Goal: Task Accomplishment & Management: Complete application form

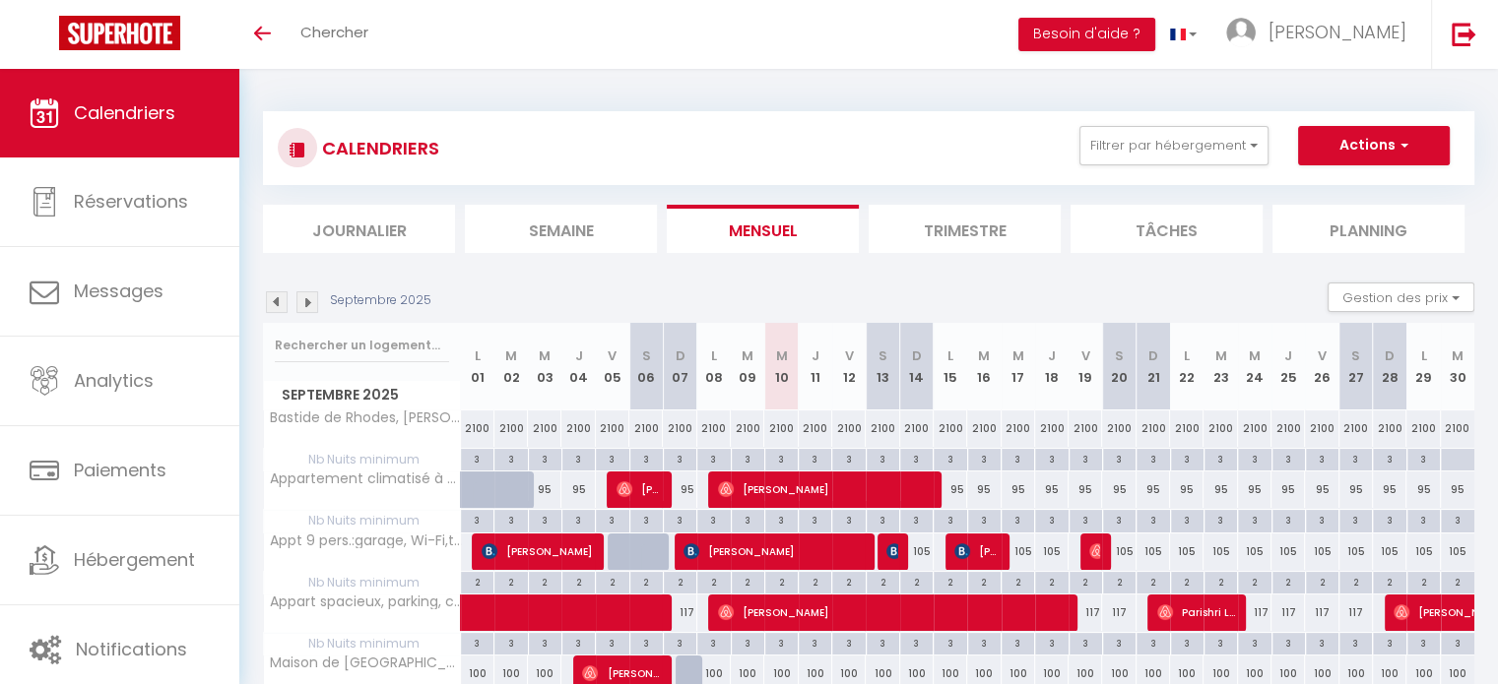
click at [1190, 169] on div "CALENDRIERS Filtrer par hébergement Grand Avignon Appartement climatisé à deux …" at bounding box center [869, 148] width 1182 height 44
click at [1188, 153] on button "Filtrer par hébergement" at bounding box center [1173, 145] width 189 height 39
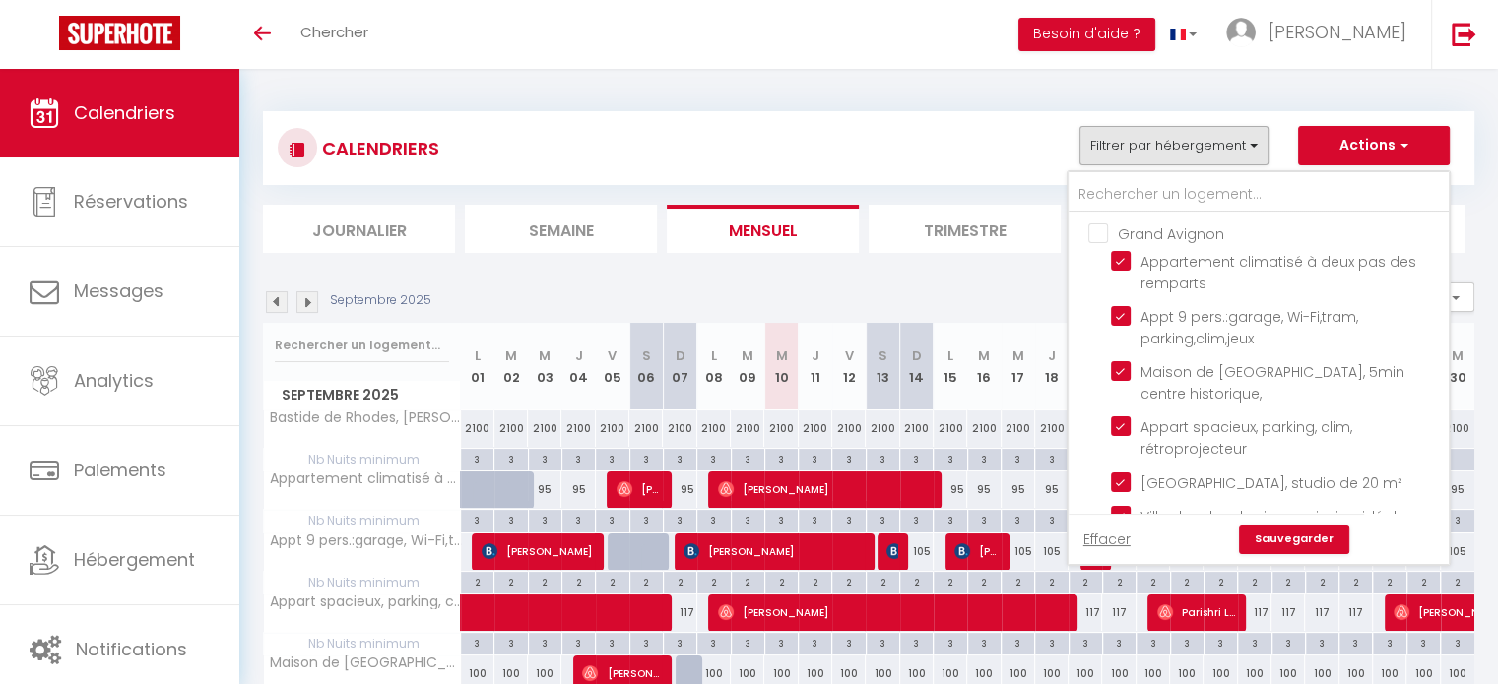
click at [1103, 239] on input "Grand Avignon" at bounding box center [1278, 233] width 380 height 20
checkbox input "true"
click at [1102, 237] on input "Grand Avignon" at bounding box center [1278, 233] width 380 height 20
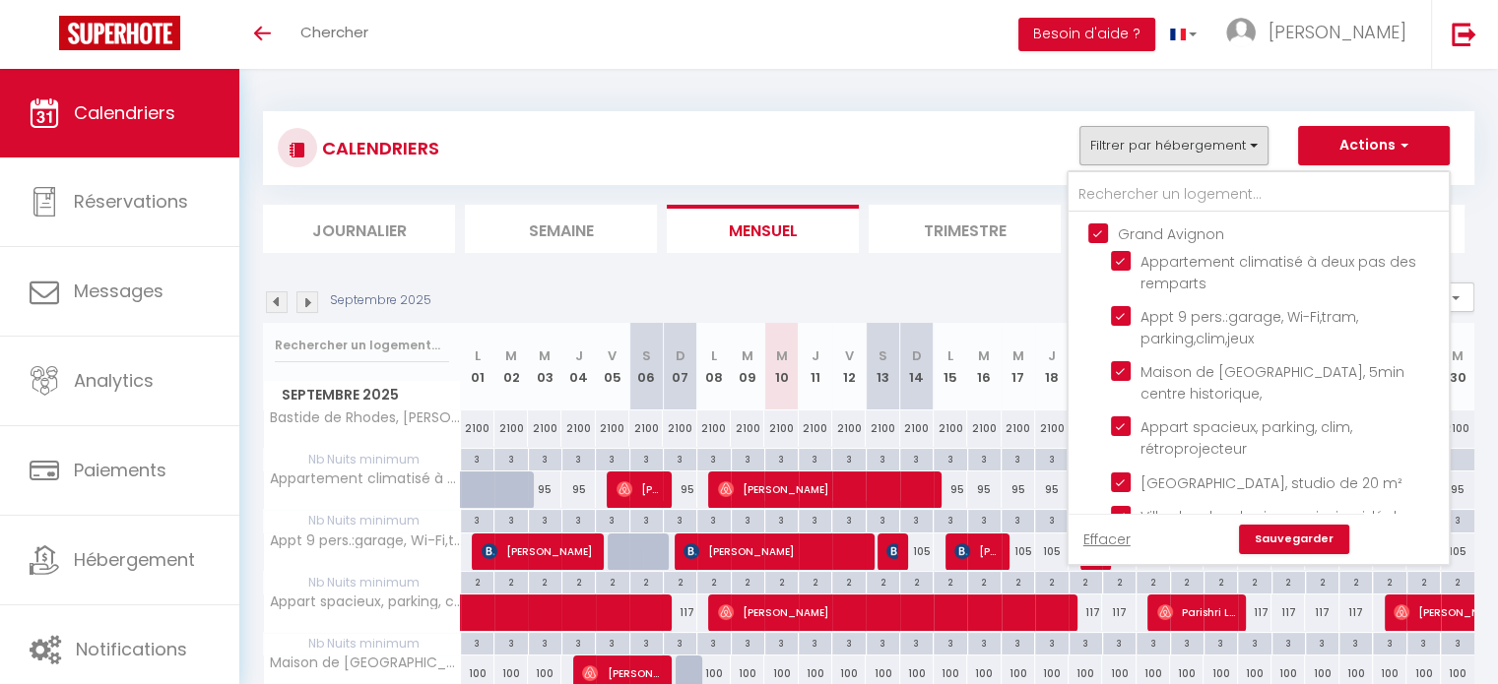
checkbox input "false"
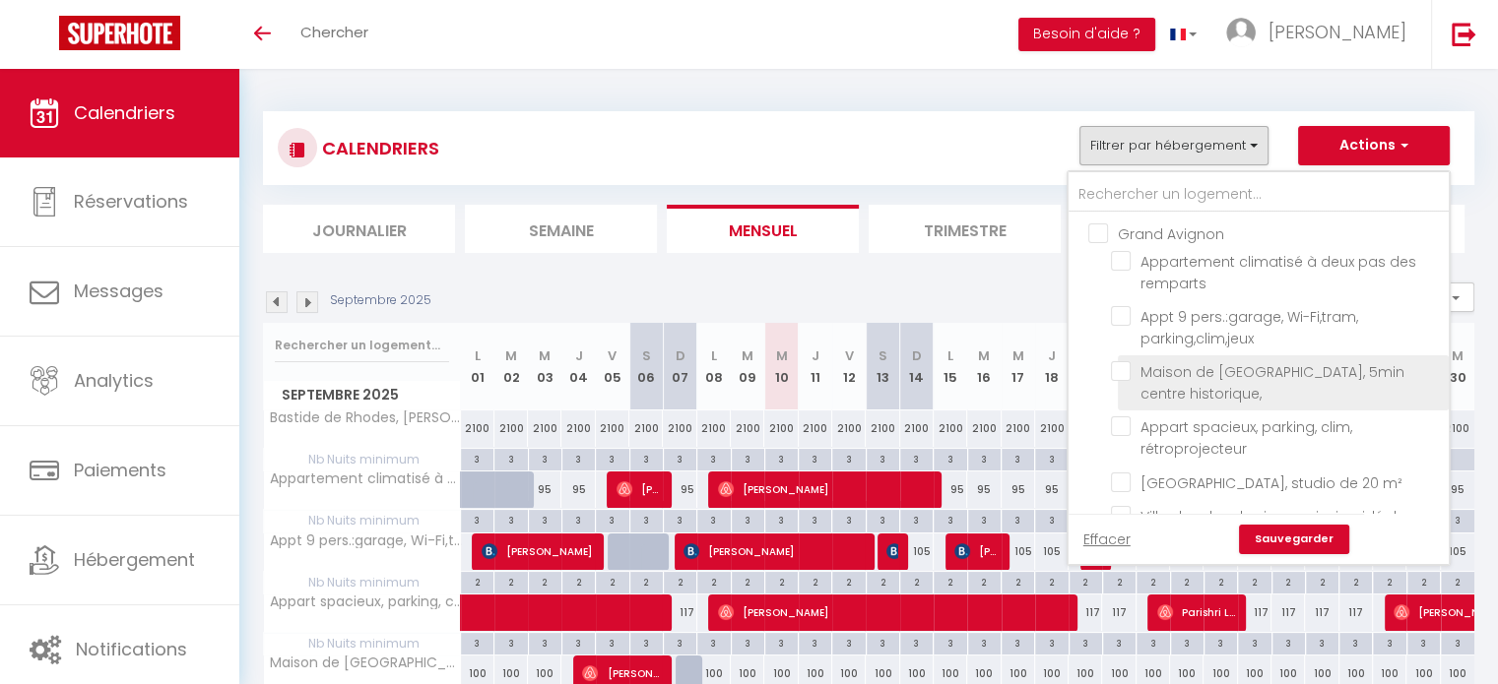
checkbox input "false"
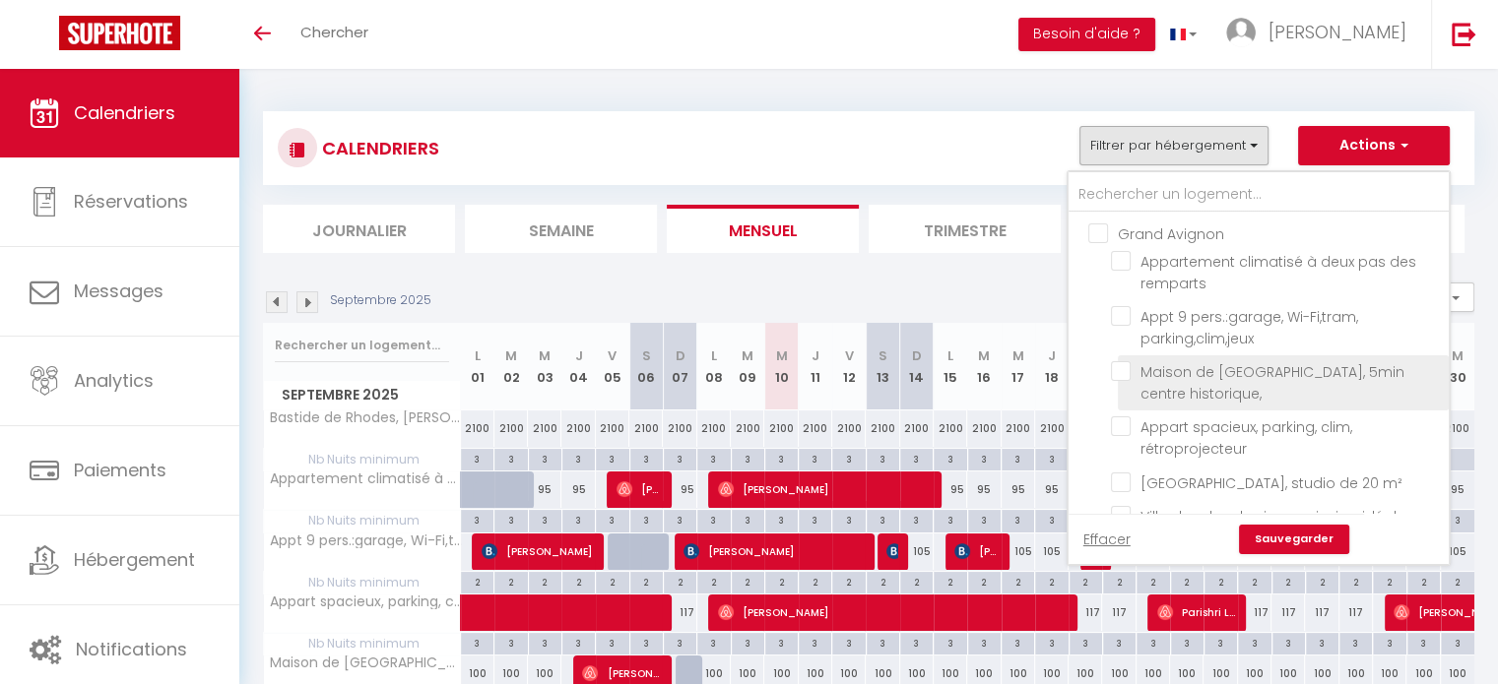
checkbox input "false"
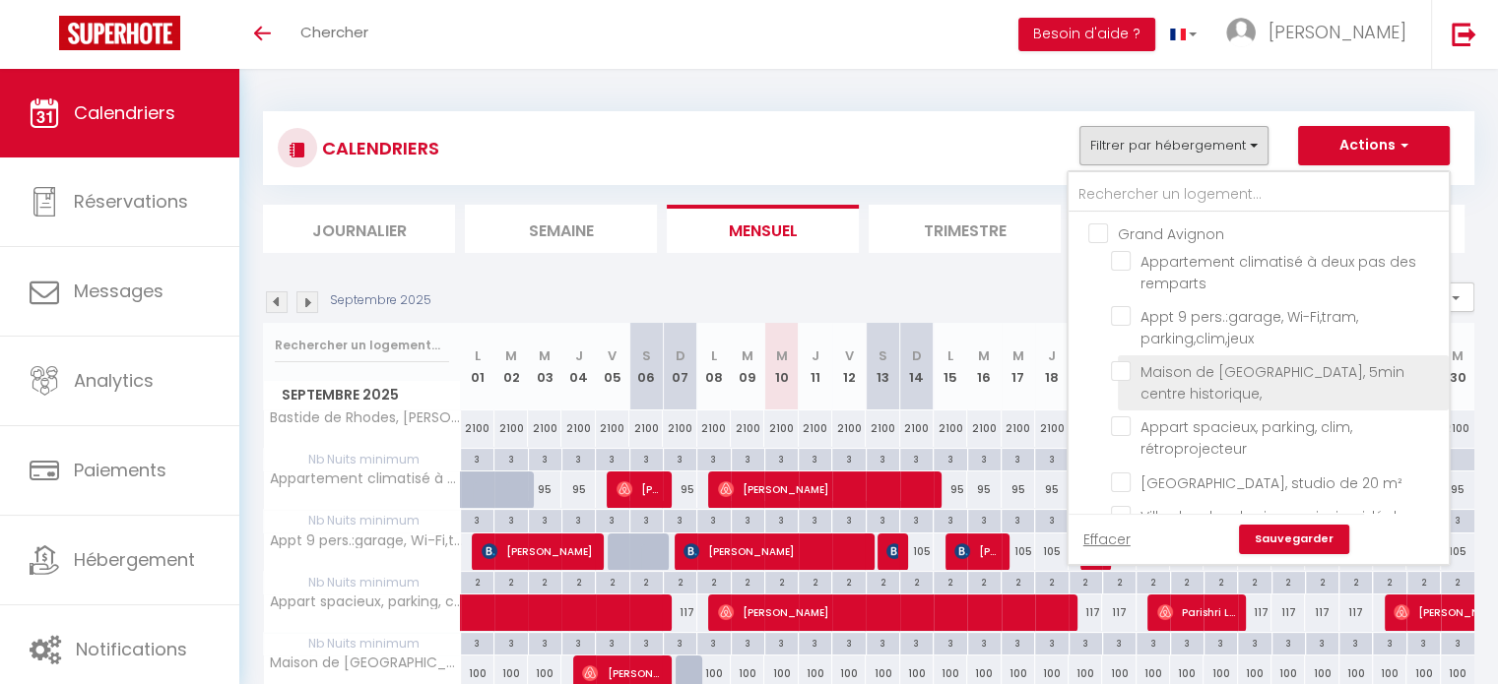
checkbox input "false"
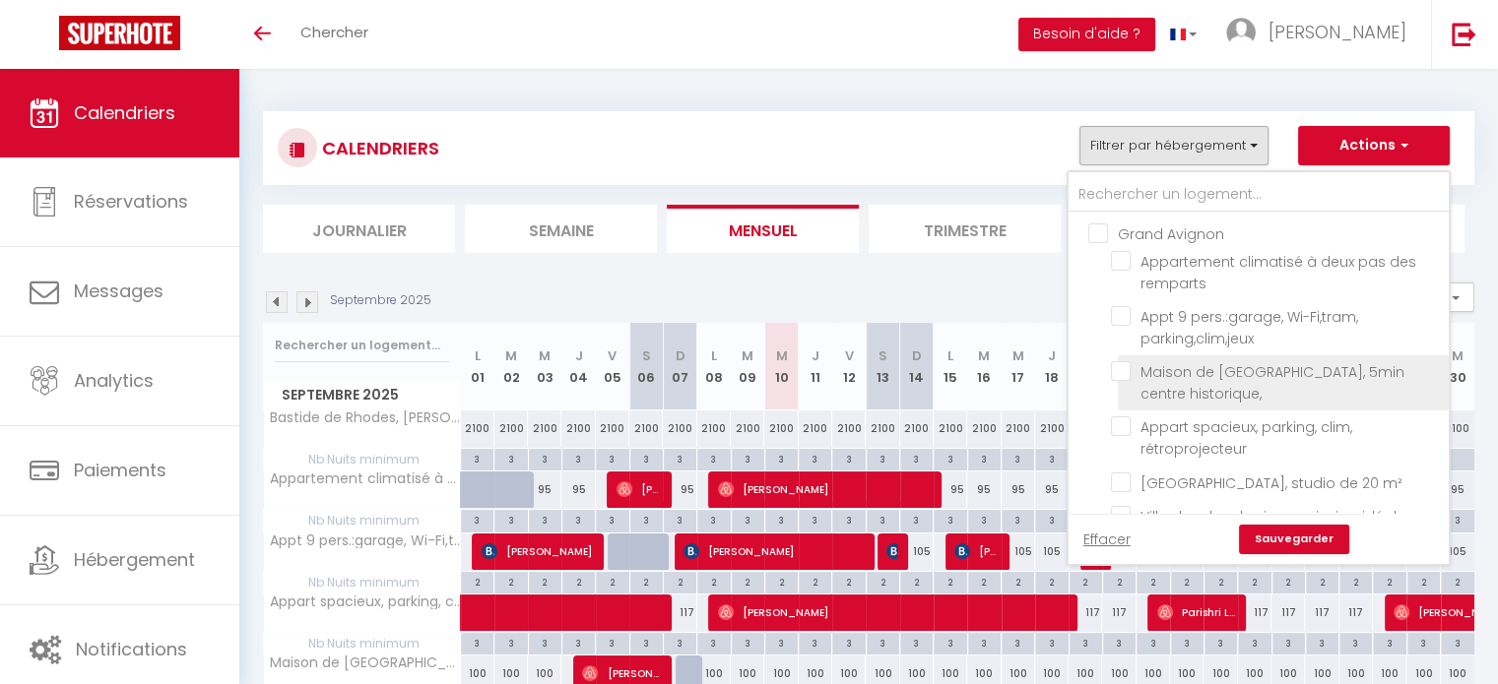
checkbox input "false"
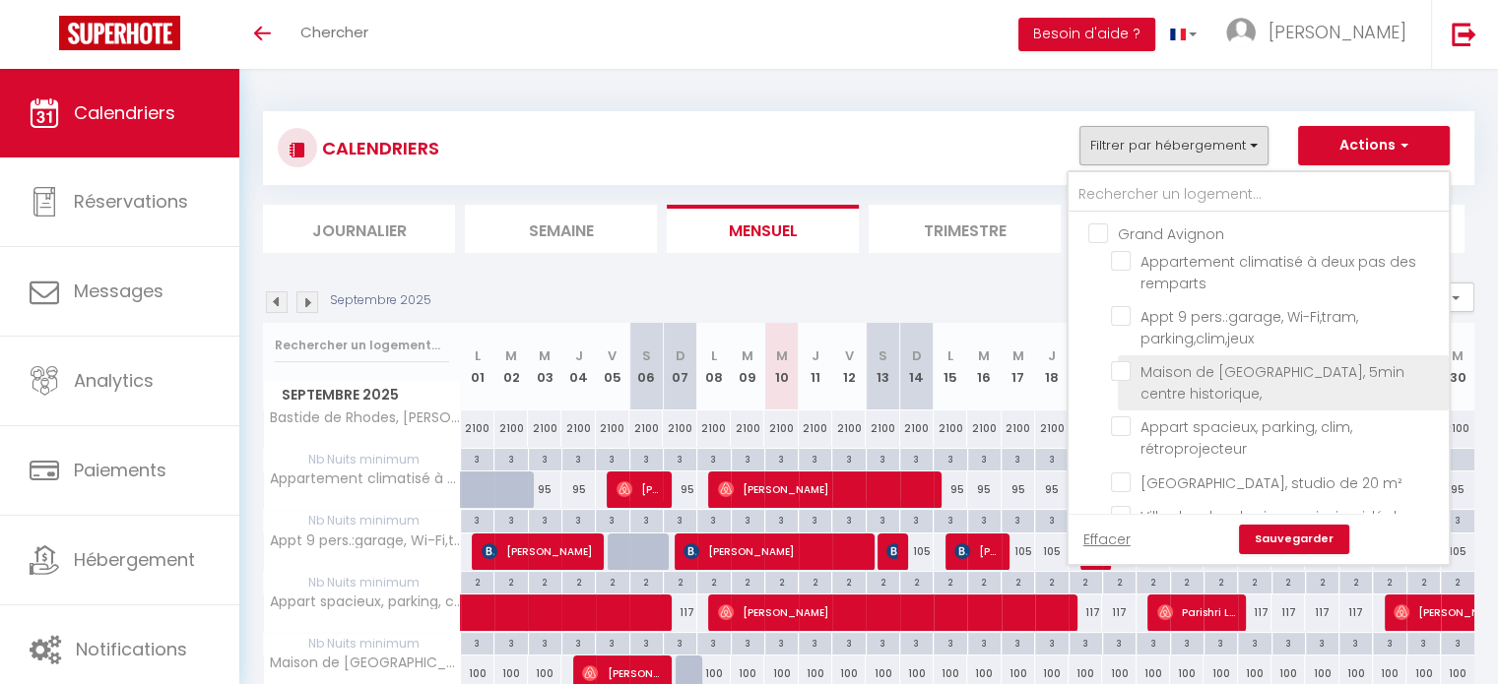
checkbox input "false"
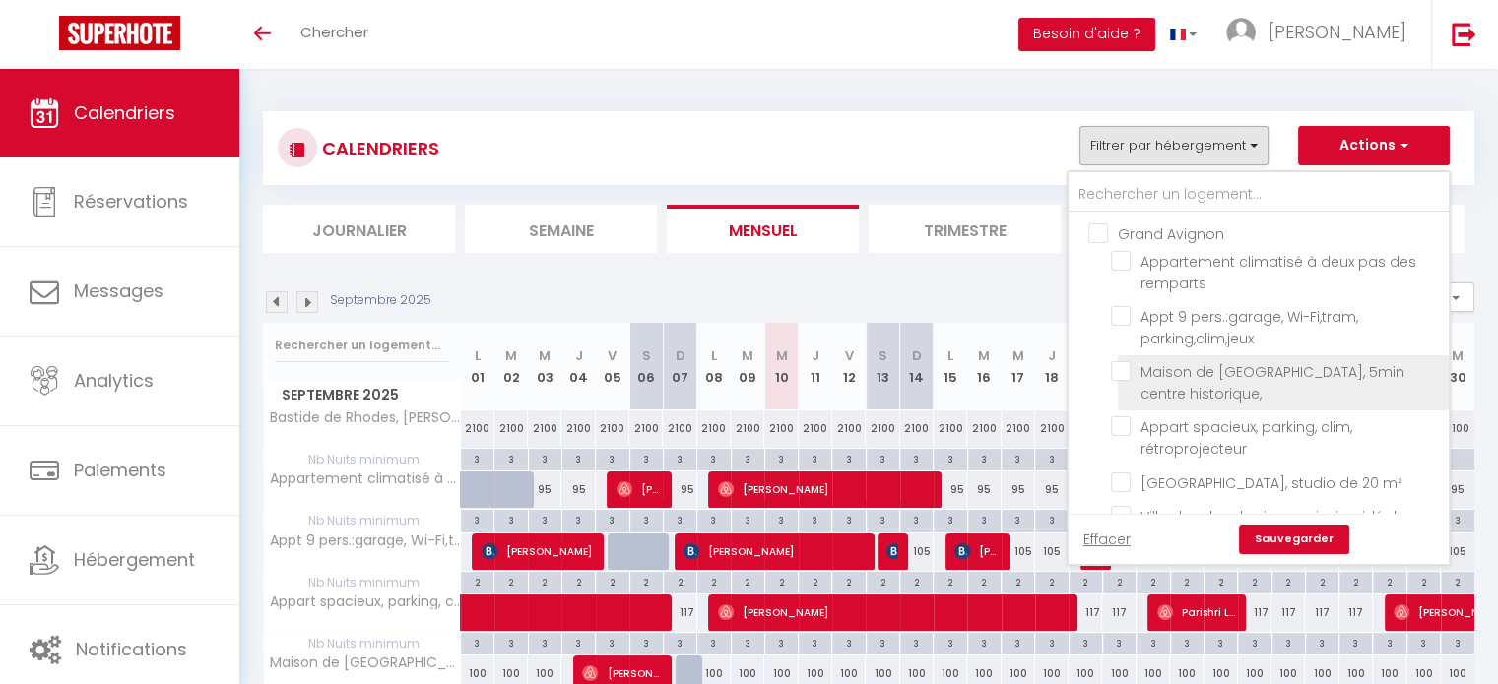
checkbox input "false"
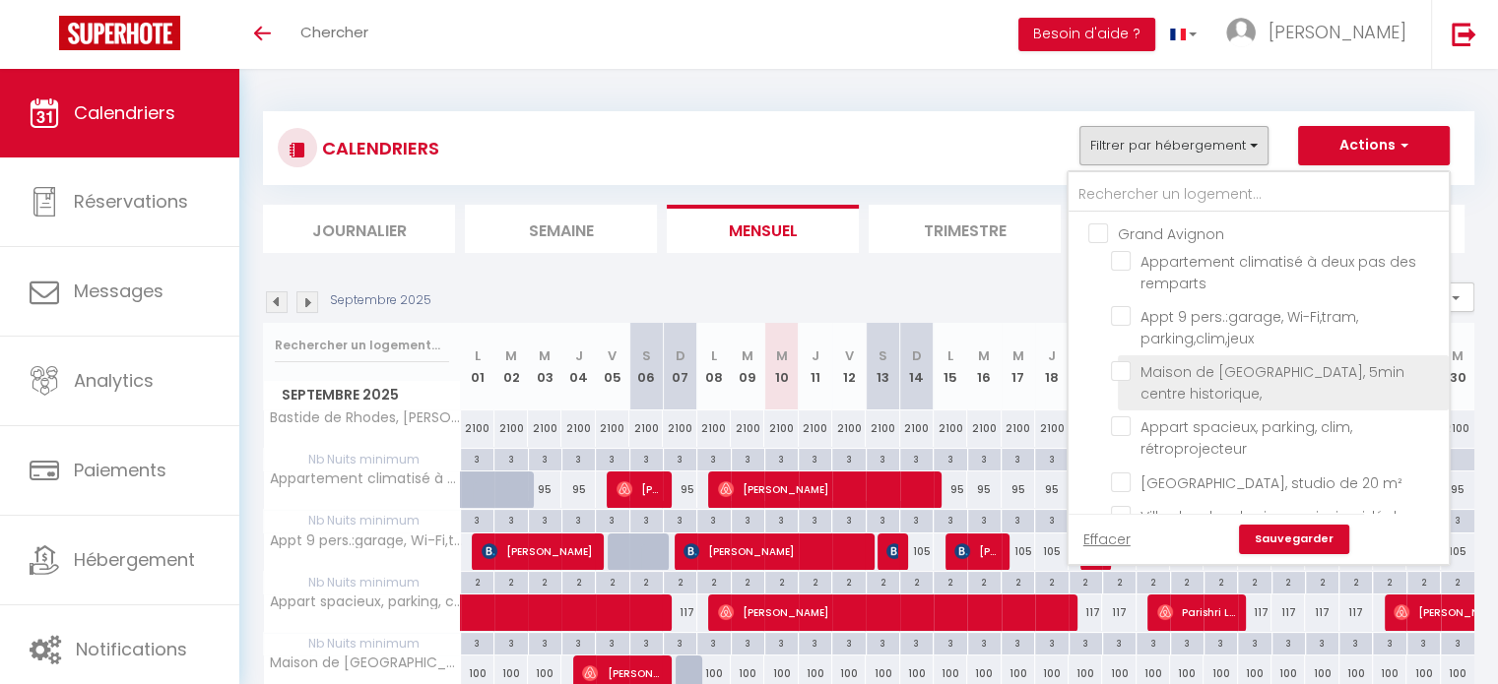
checkbox input "false"
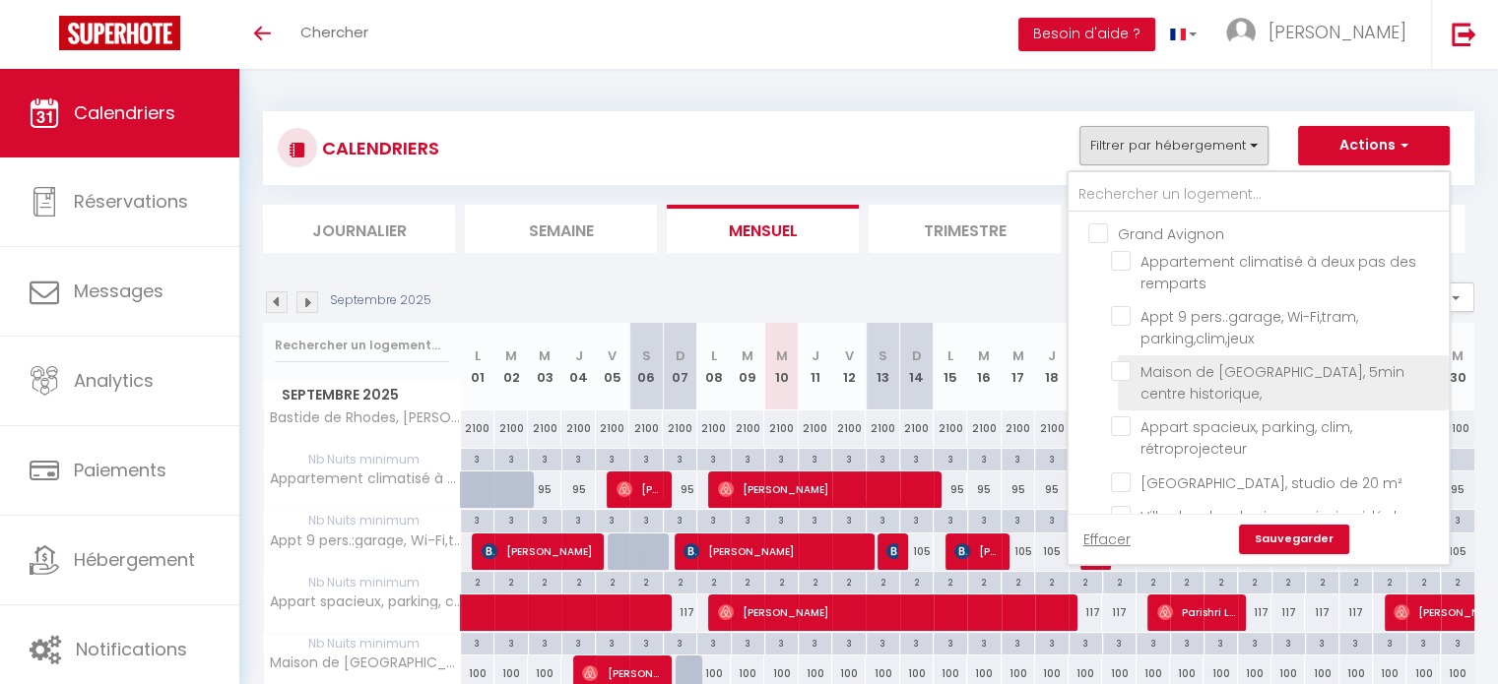
checkbox input "false"
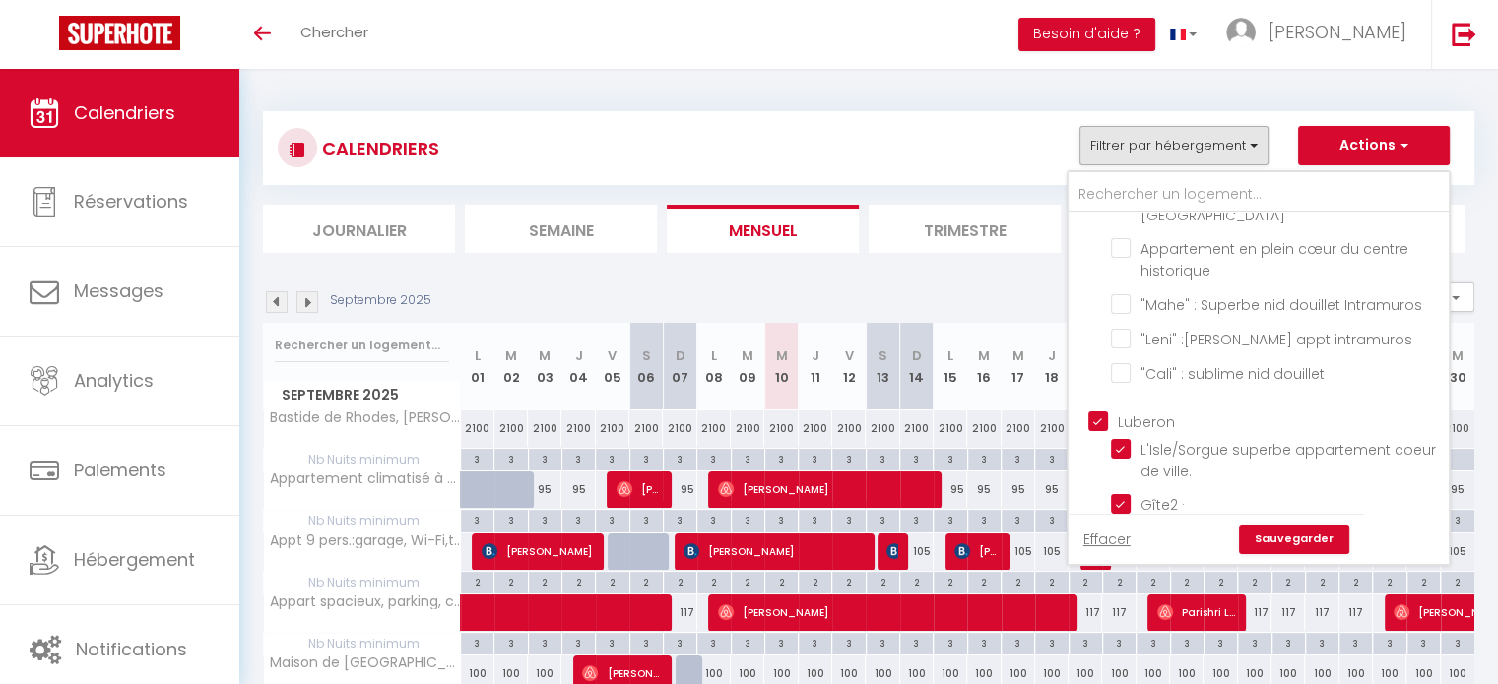
scroll to position [1379, 0]
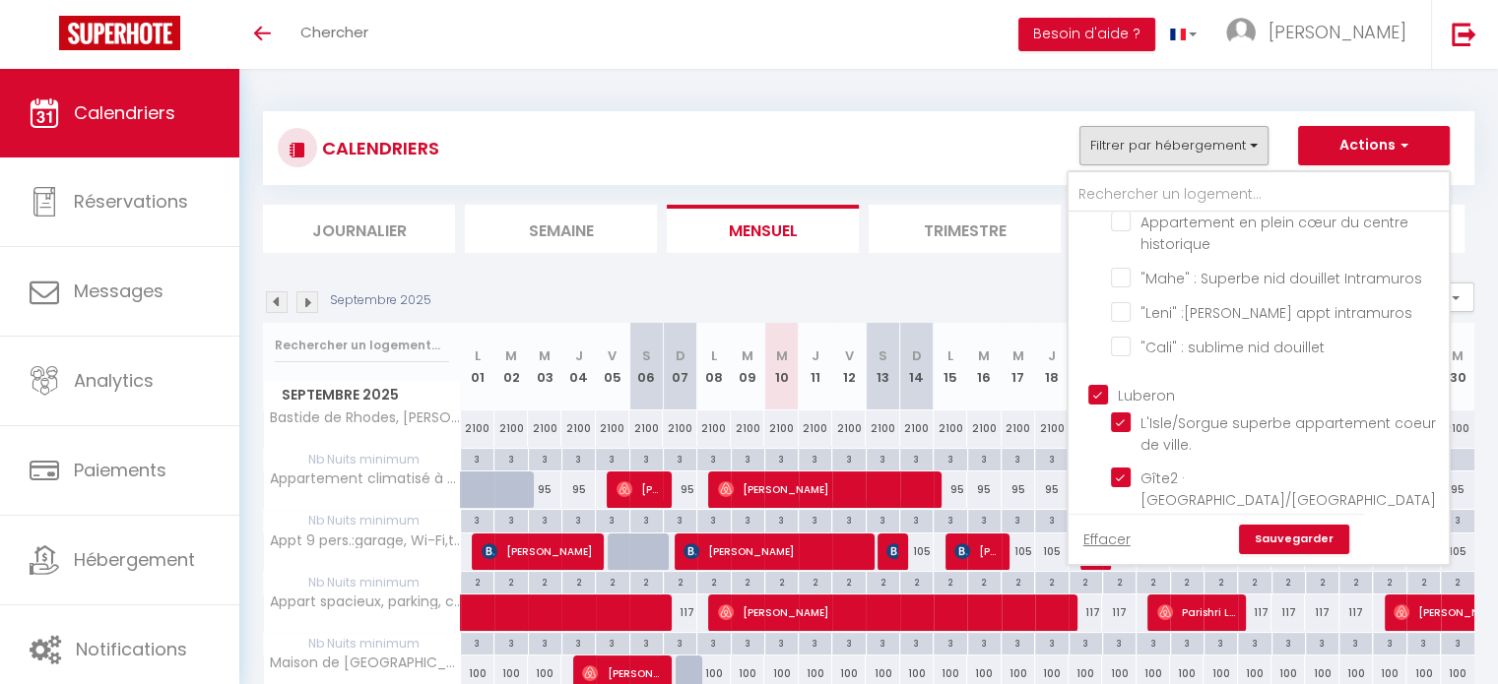
click at [1086, 440] on ul "Luberon L'Isle/Sorgue superbe appartement coeur de ville. Gîte2 · L'Isle/Sorgue…" at bounding box center [1259, 571] width 380 height 395
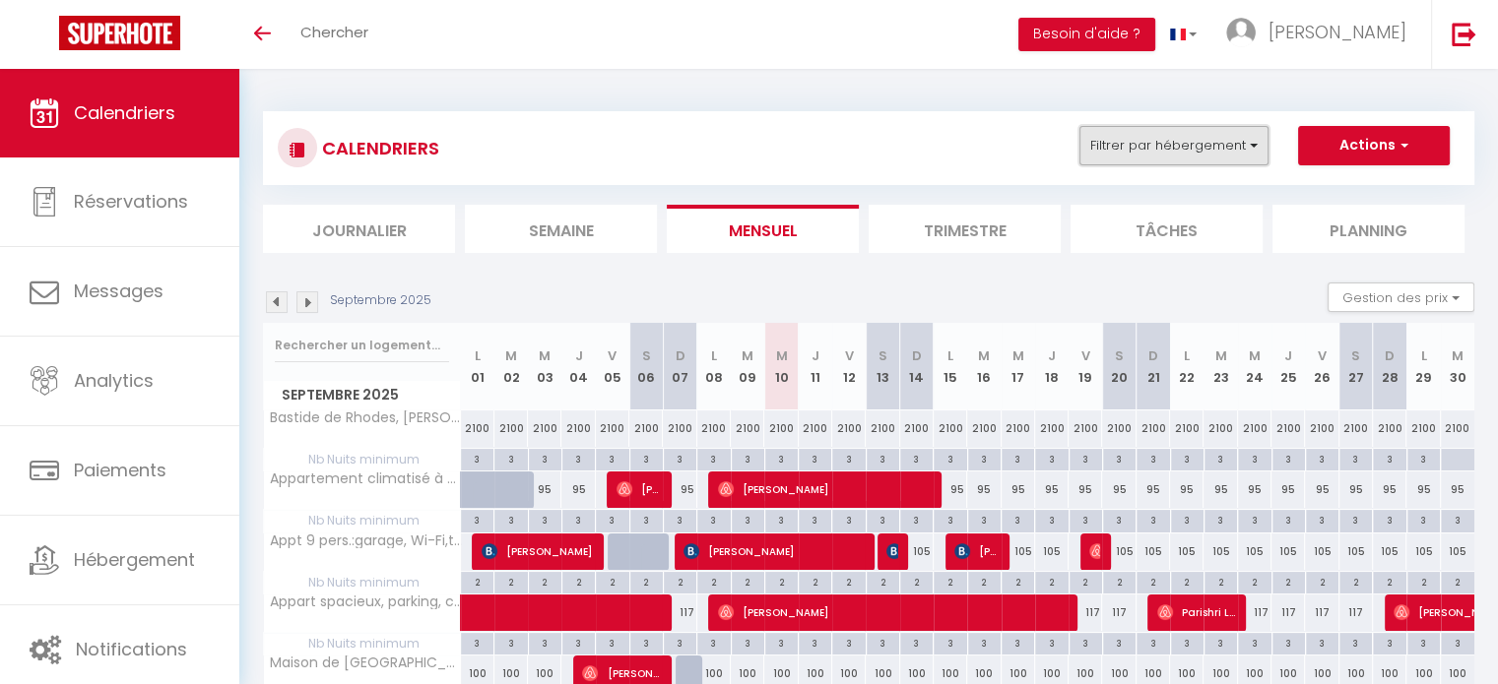
click at [1172, 137] on button "Filtrer par hébergement" at bounding box center [1173, 145] width 189 height 39
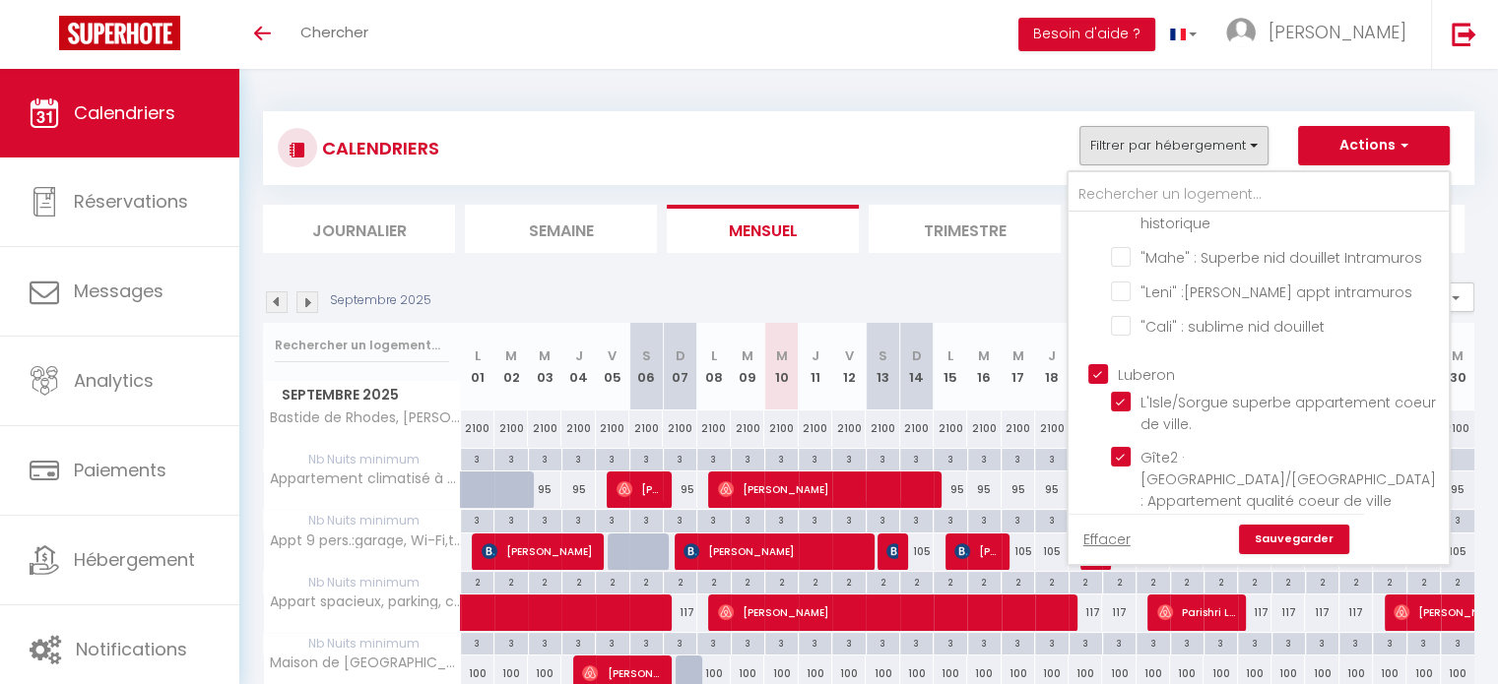
click at [1111, 383] on input "Luberon" at bounding box center [1278, 373] width 380 height 20
checkbox input "false"
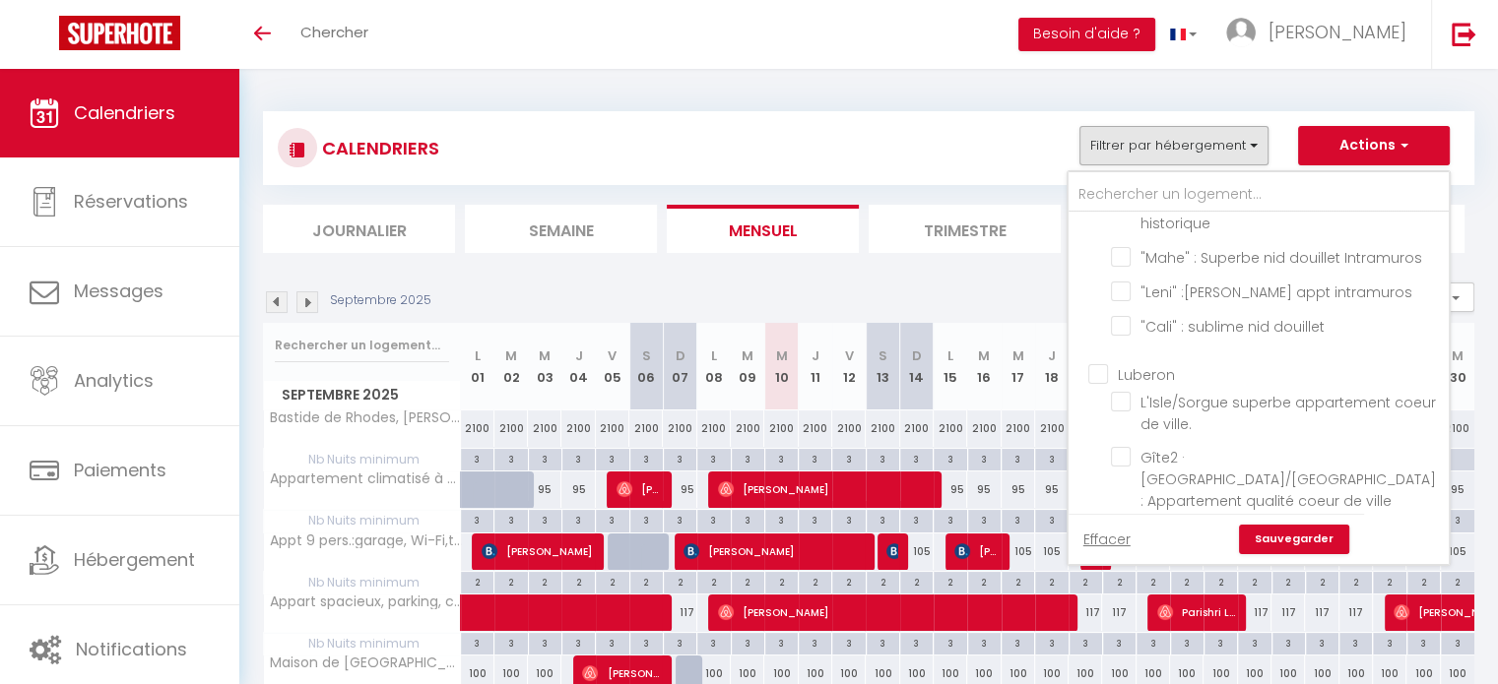
checkbox input "false"
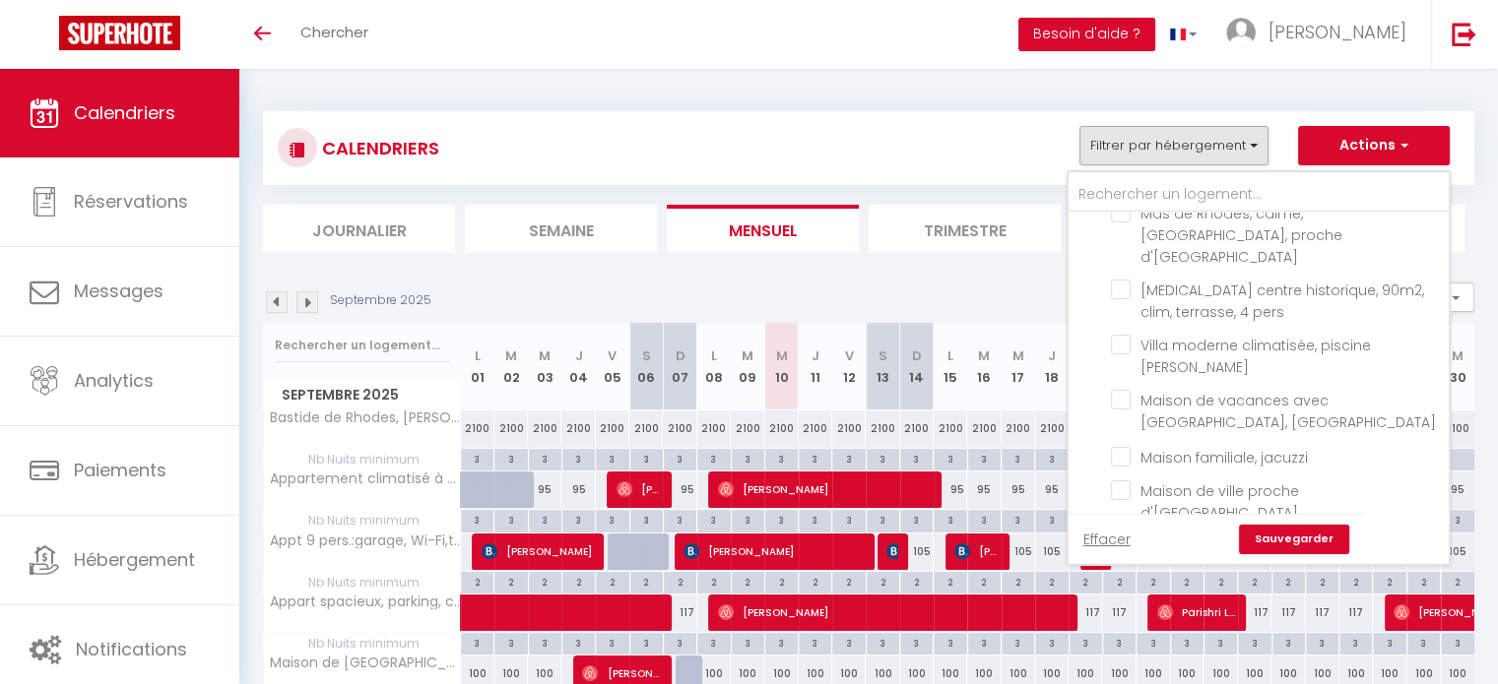
scroll to position [612, 0]
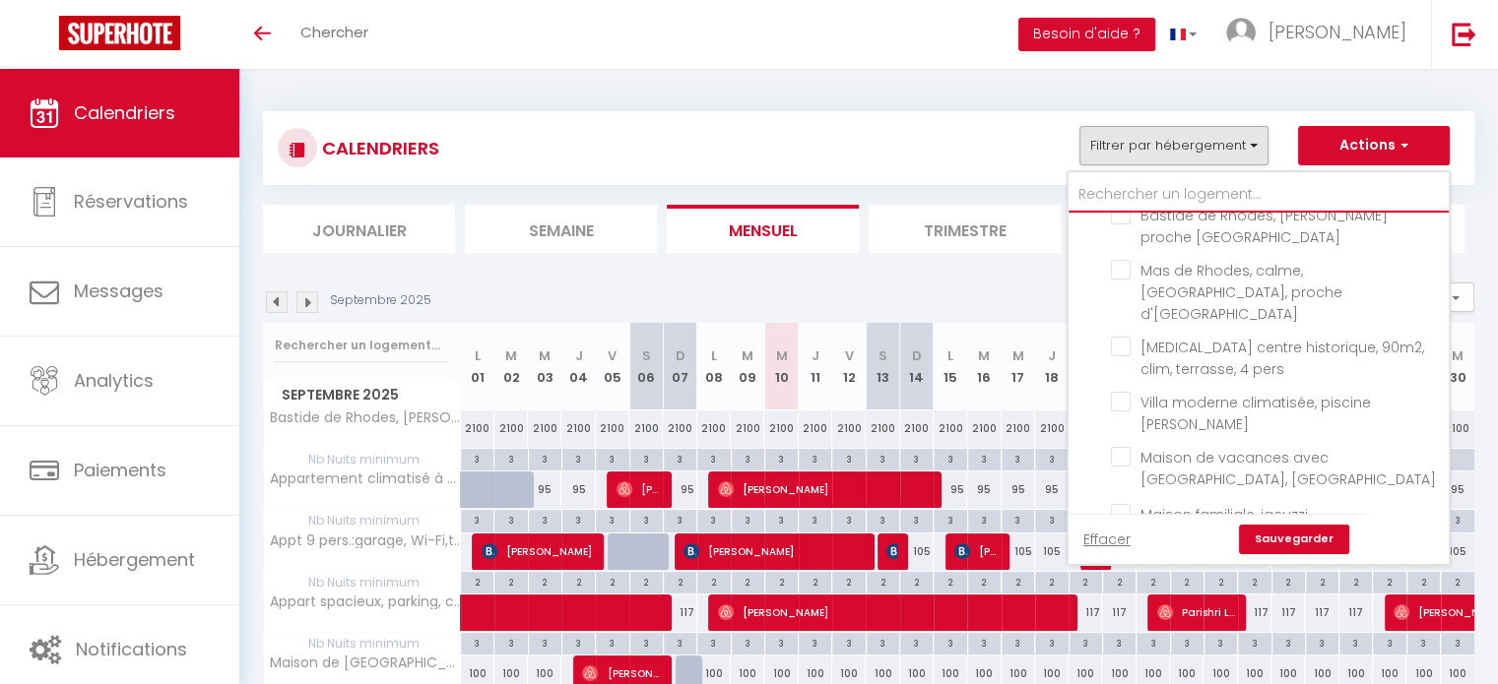
click at [1166, 186] on input "text" at bounding box center [1259, 194] width 380 height 35
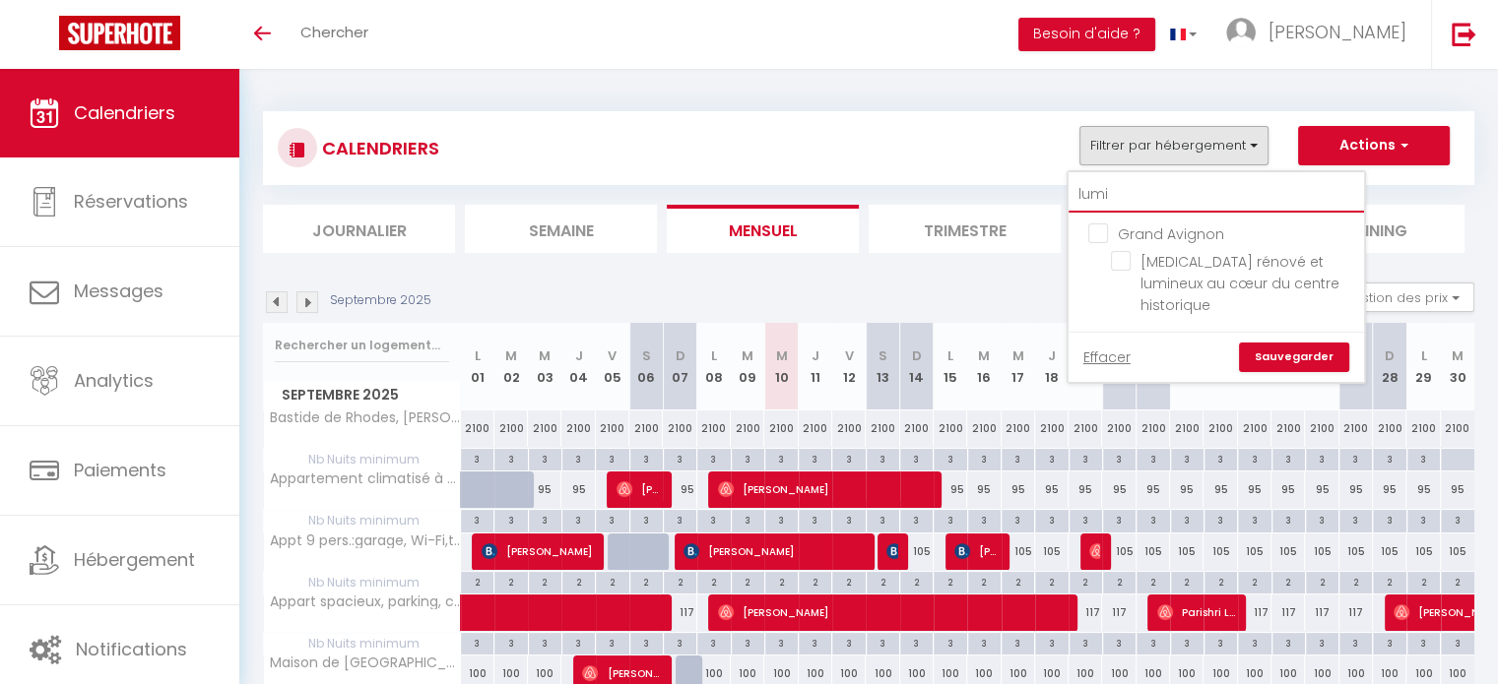
scroll to position [0, 0]
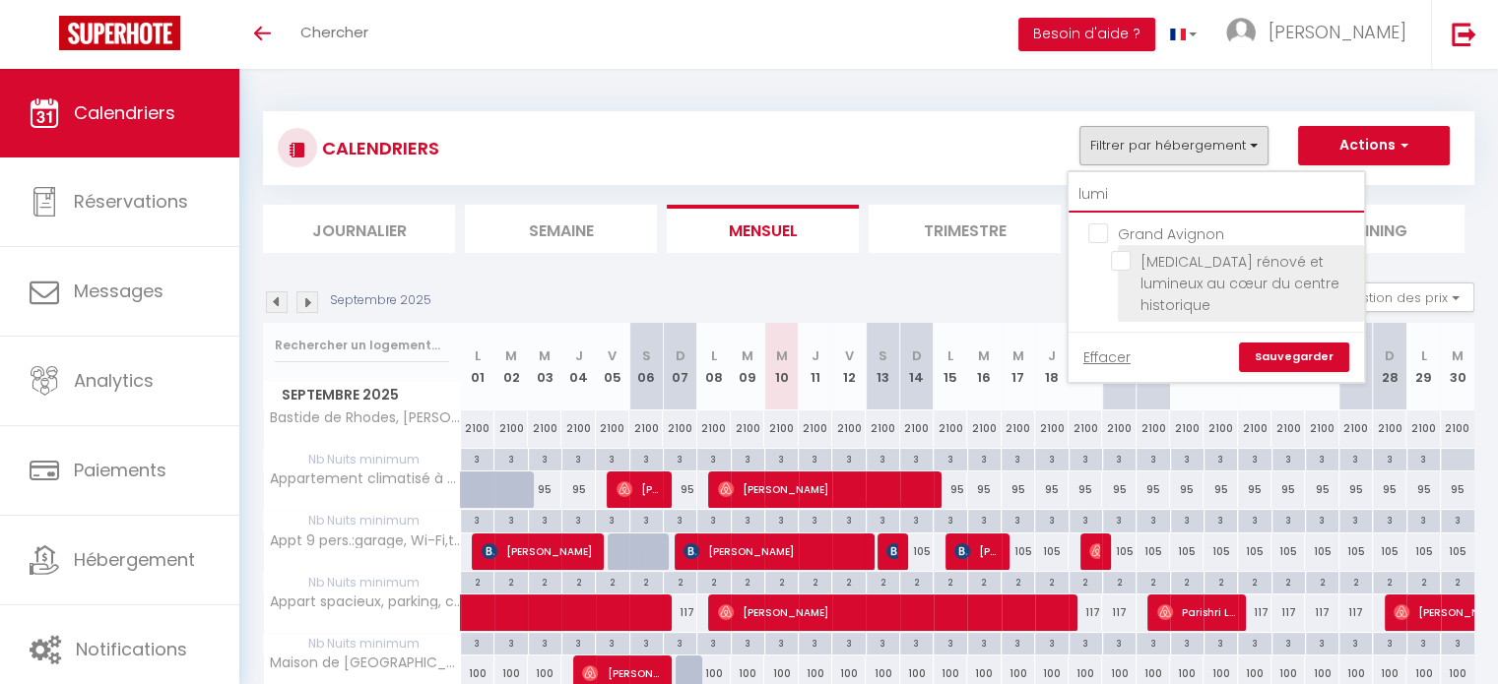
type input "lumi"
click at [1148, 248] on li "[MEDICAL_DATA] rénové et lumineux au cœur du centre historique" at bounding box center [1241, 283] width 246 height 77
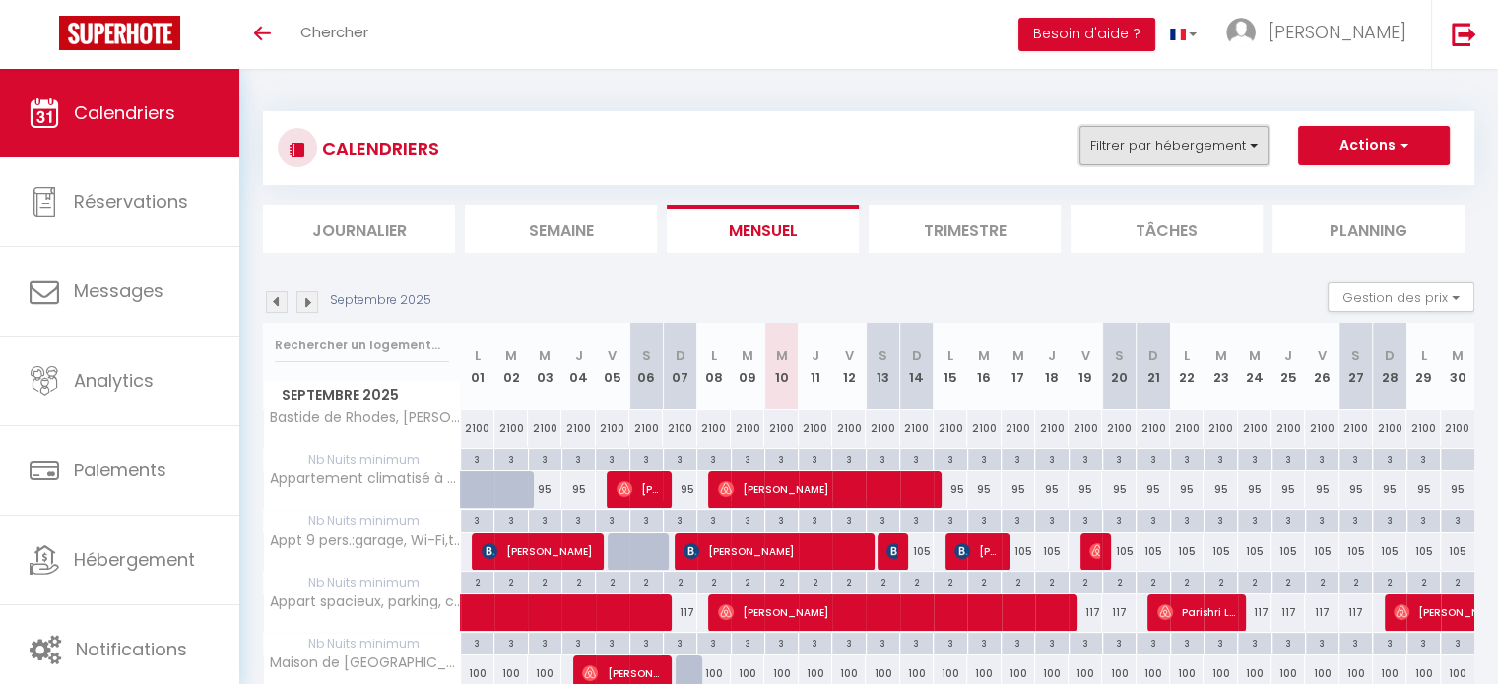
click at [1150, 146] on button "Filtrer par hébergement" at bounding box center [1173, 145] width 189 height 39
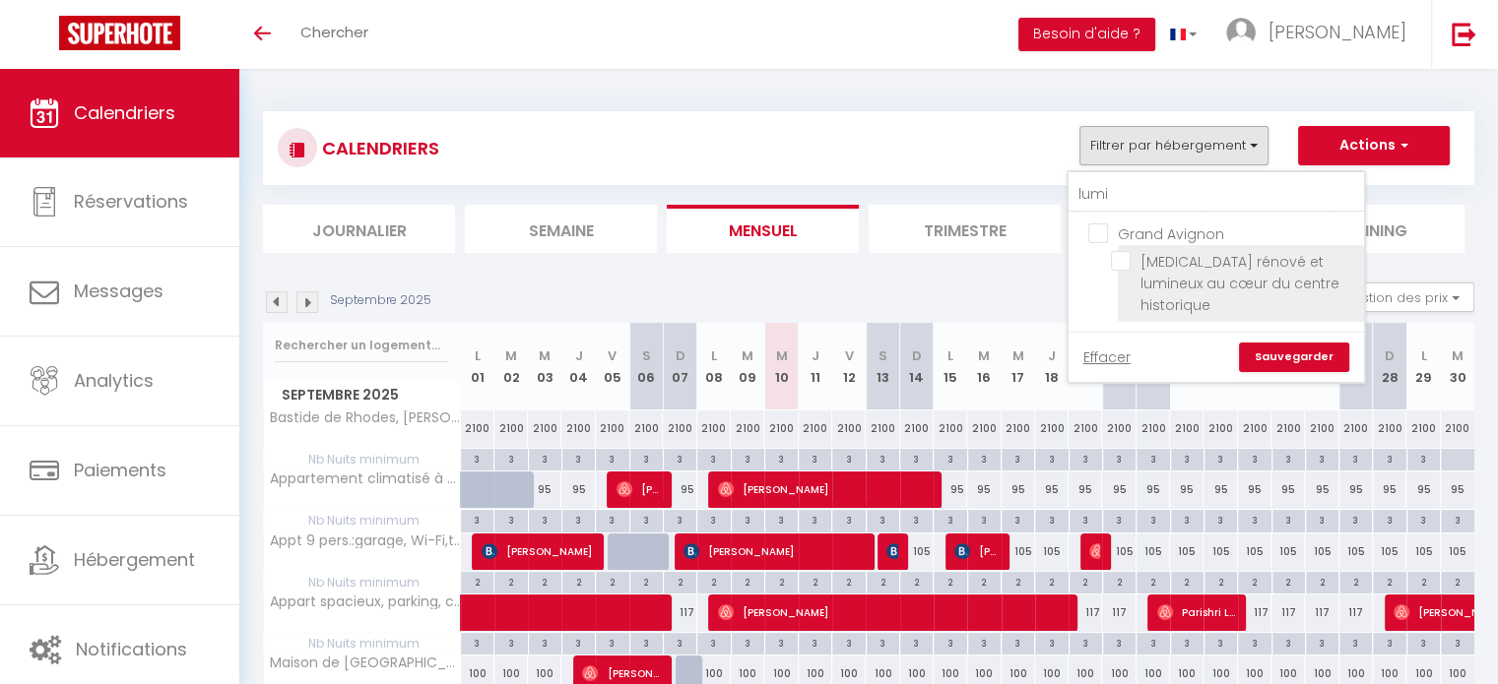
click at [1133, 259] on input "[MEDICAL_DATA] rénové et lumineux au cœur du centre historique" at bounding box center [1234, 261] width 246 height 20
checkbox input "true"
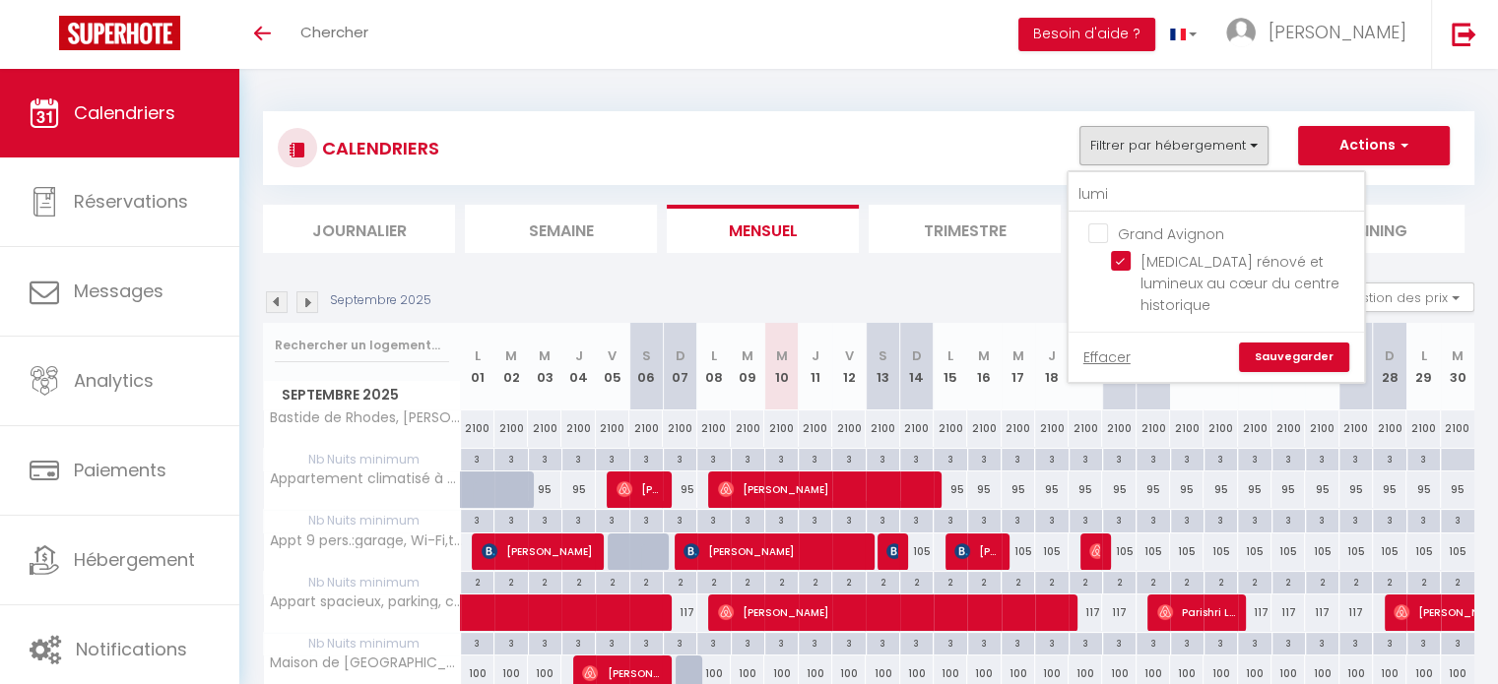
click at [1282, 343] on link "Sauvegarder" at bounding box center [1294, 358] width 110 height 30
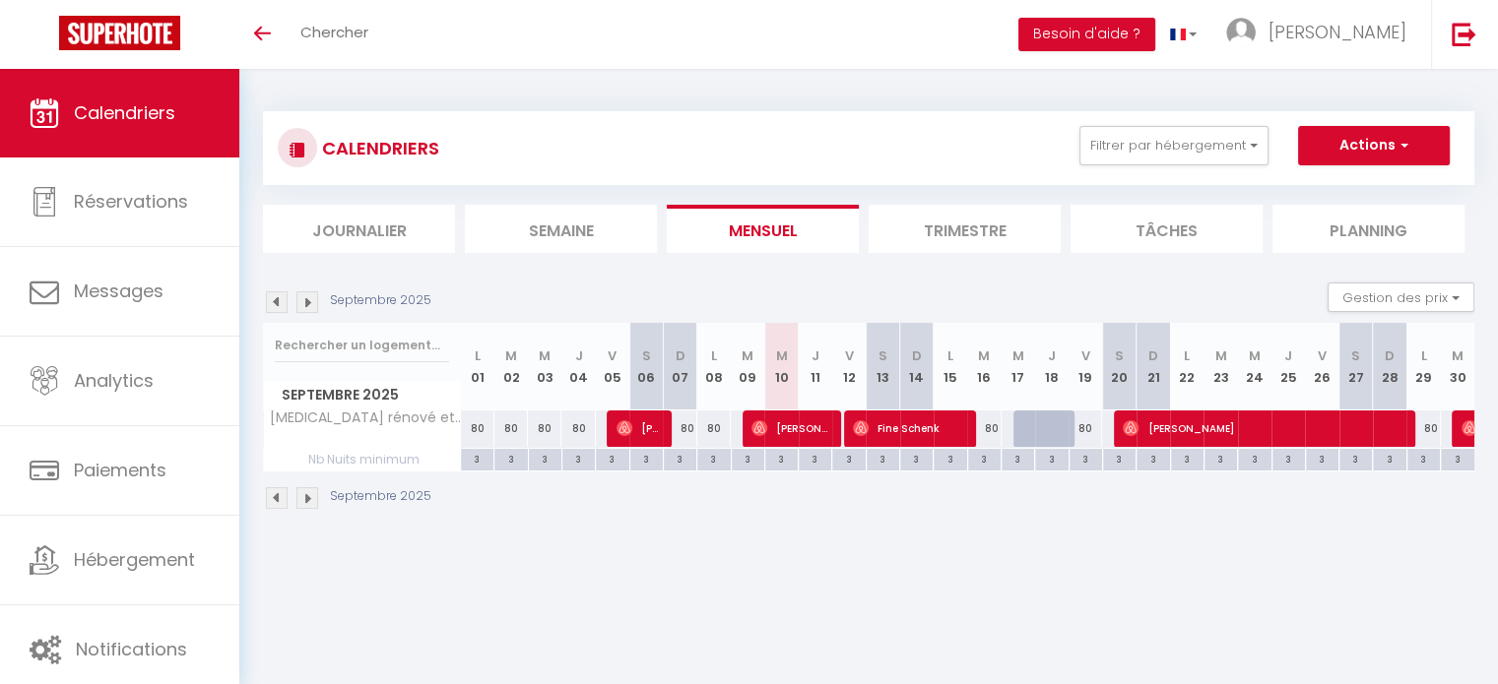
click at [1006, 432] on div "80" at bounding box center [1018, 429] width 34 height 36
type input "80"
select select "1"
type input "Mer 17 Septembre 2025"
type input "Jeu 18 Septembre 2025"
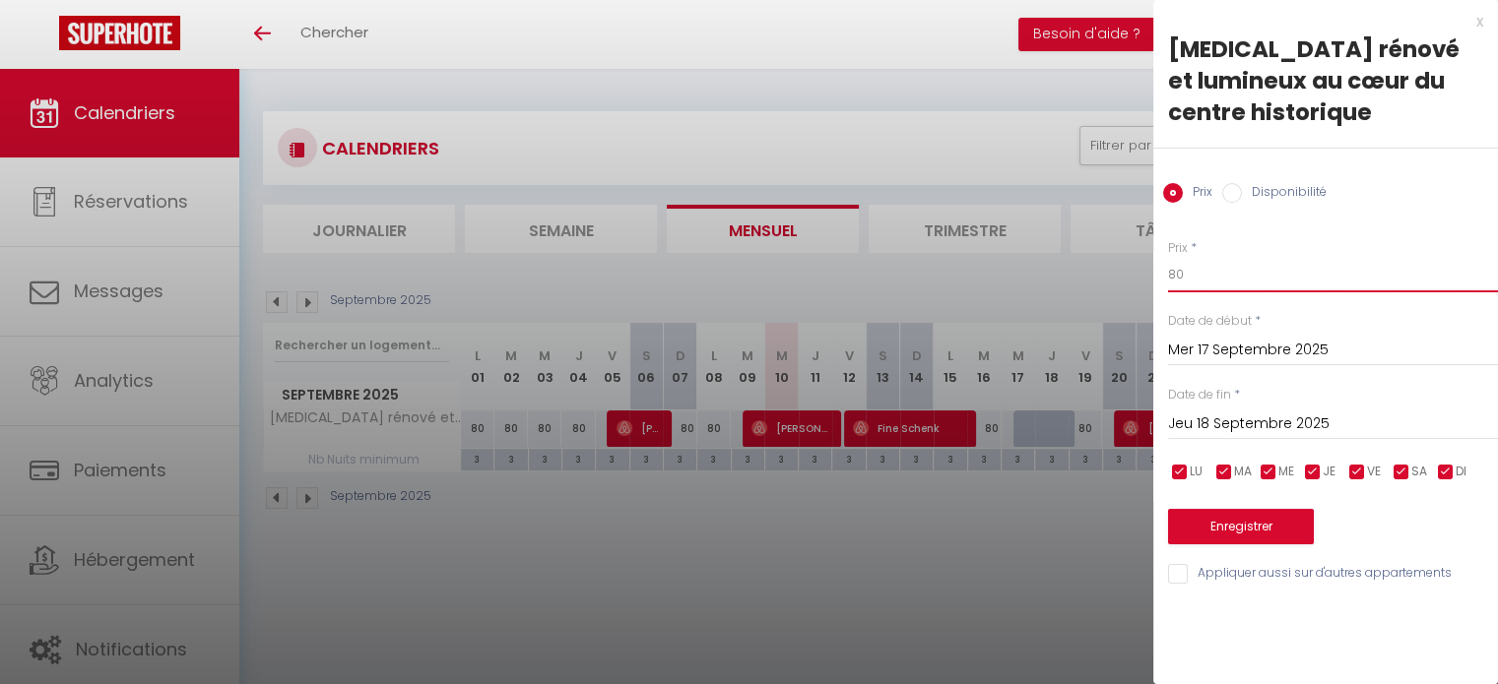
click at [1199, 257] on input "80" at bounding box center [1333, 274] width 330 height 35
click at [1229, 183] on input "Disponibilité" at bounding box center [1232, 193] width 20 height 20
radio input "true"
radio input "false"
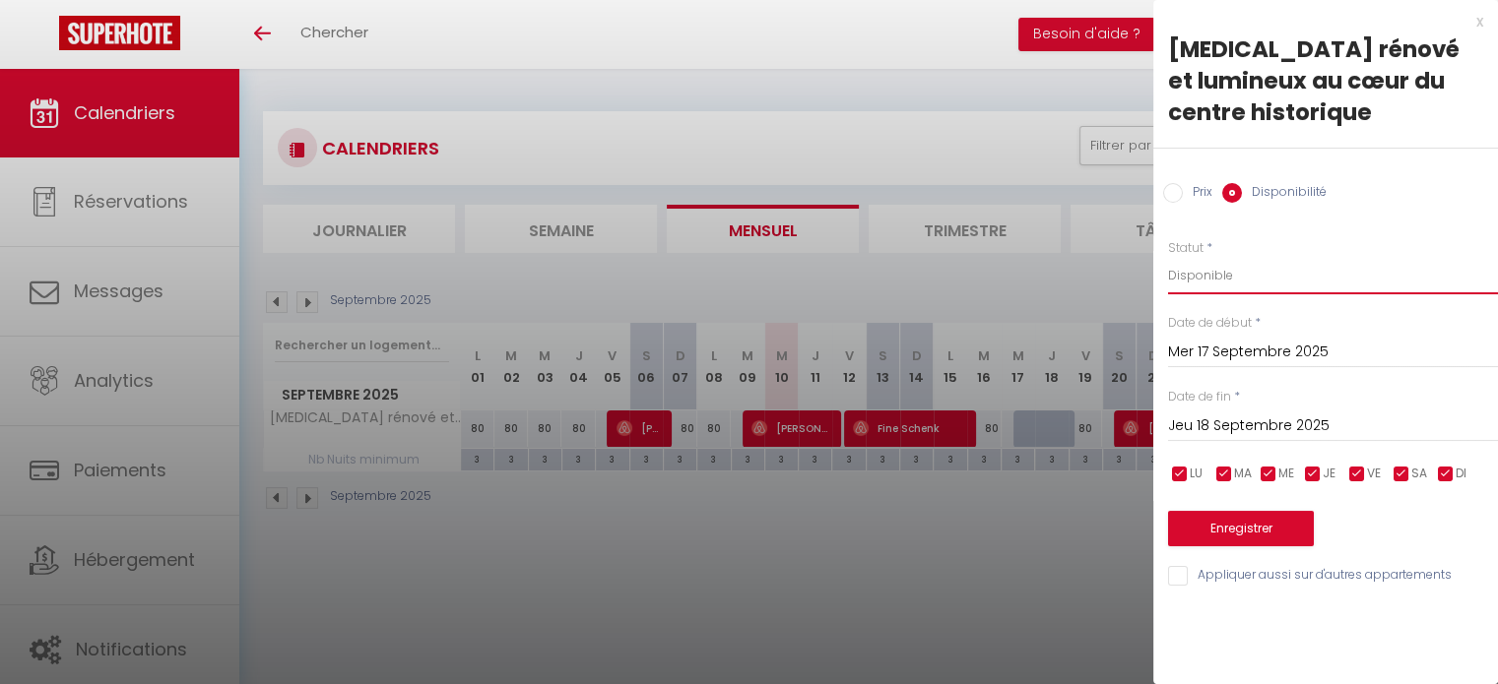
click at [1260, 257] on select "Disponible Indisponible" at bounding box center [1333, 275] width 330 height 37
click at [1311, 414] on input "Jeu 18 Septembre 2025" at bounding box center [1333, 427] width 330 height 26
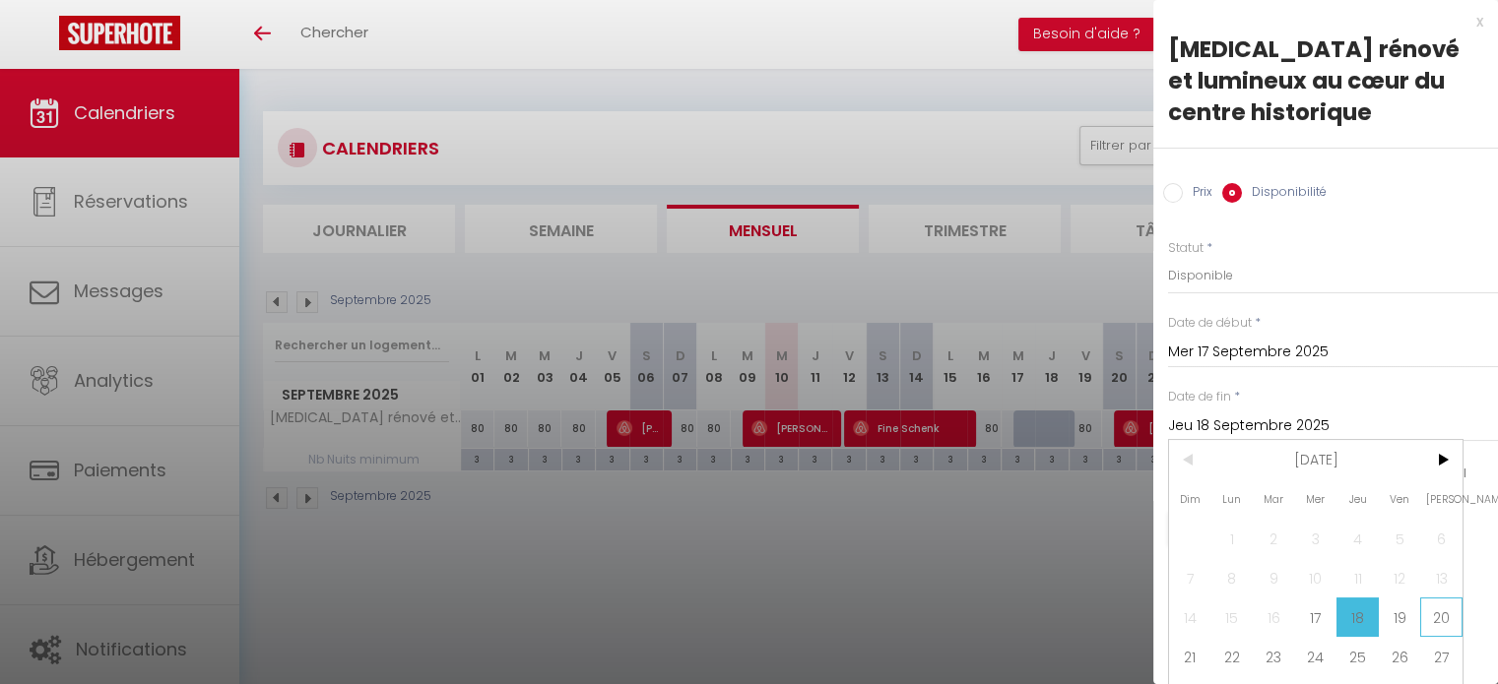
click at [1429, 617] on span "20" at bounding box center [1441, 617] width 42 height 39
type input "Sam 20 Septembre 2025"
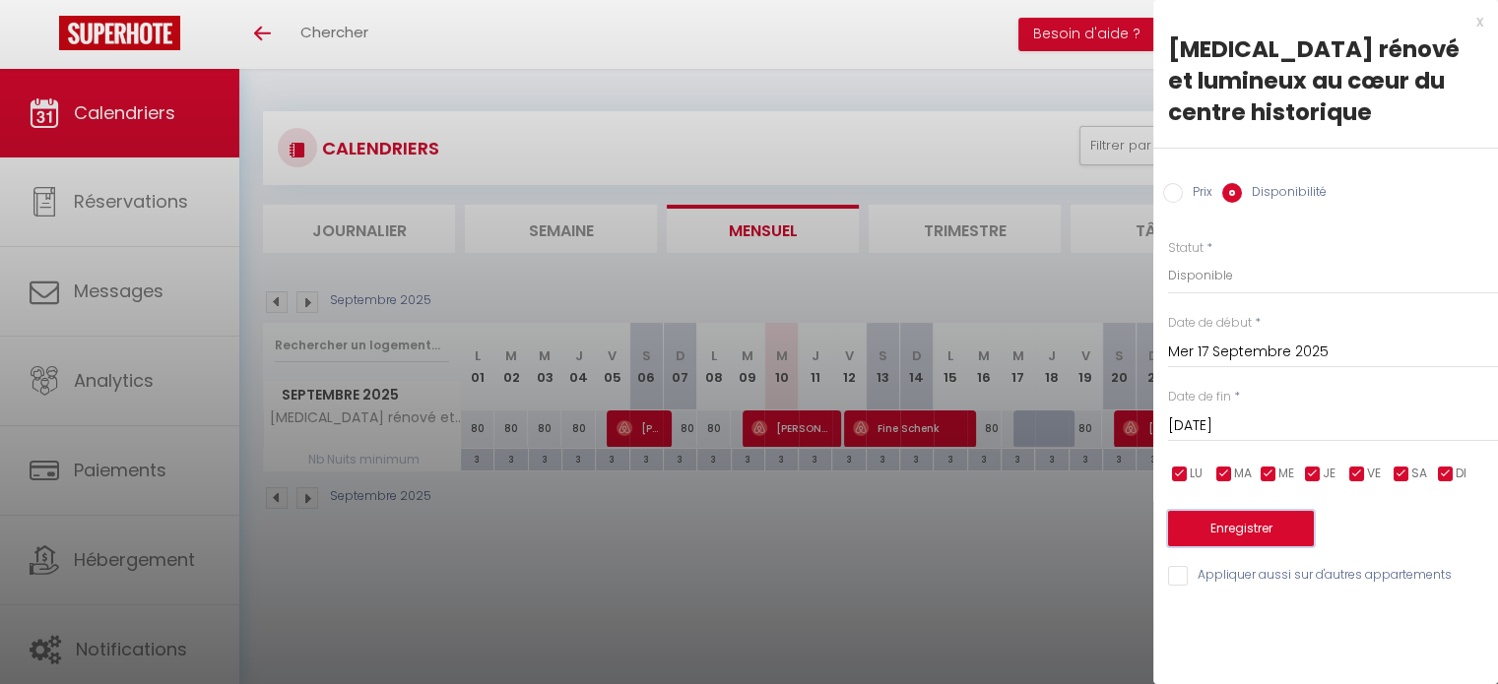
click at [1271, 511] on button "Enregistrer" at bounding box center [1241, 528] width 146 height 35
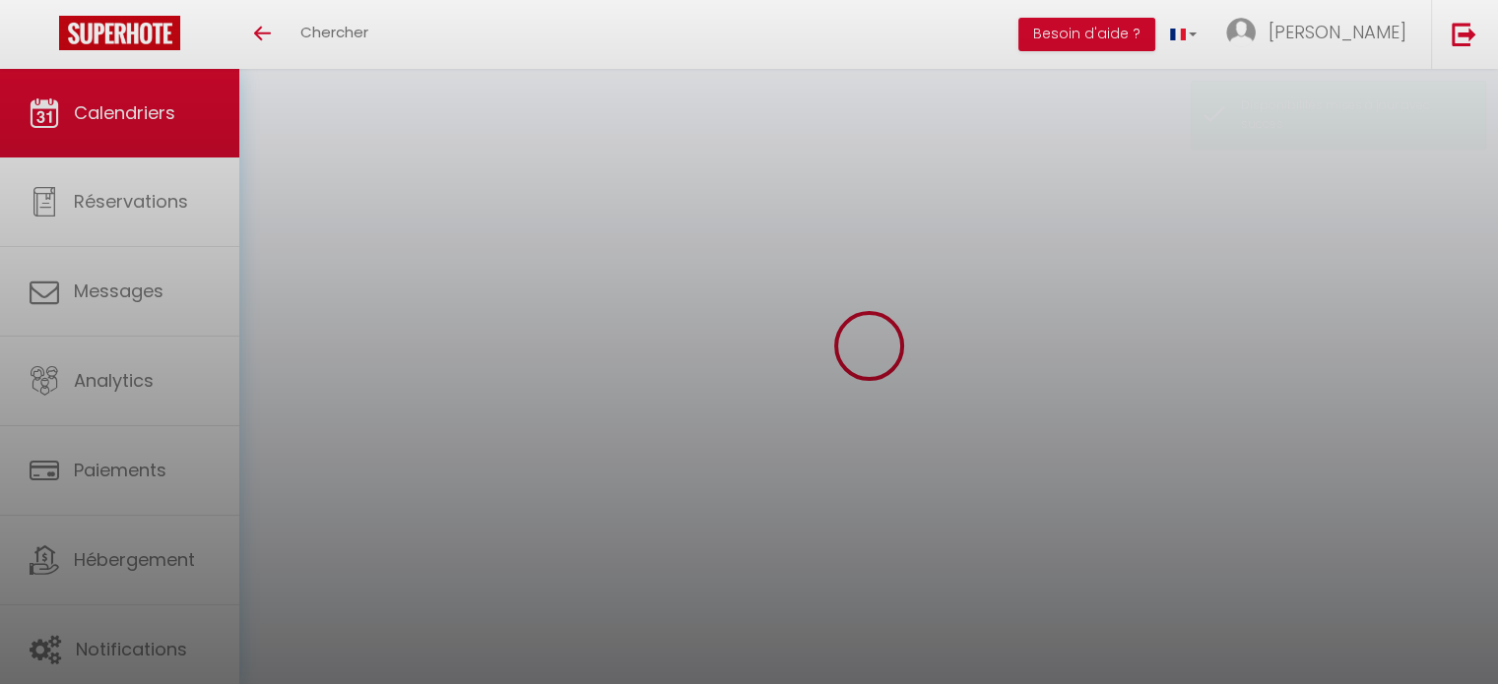
select select
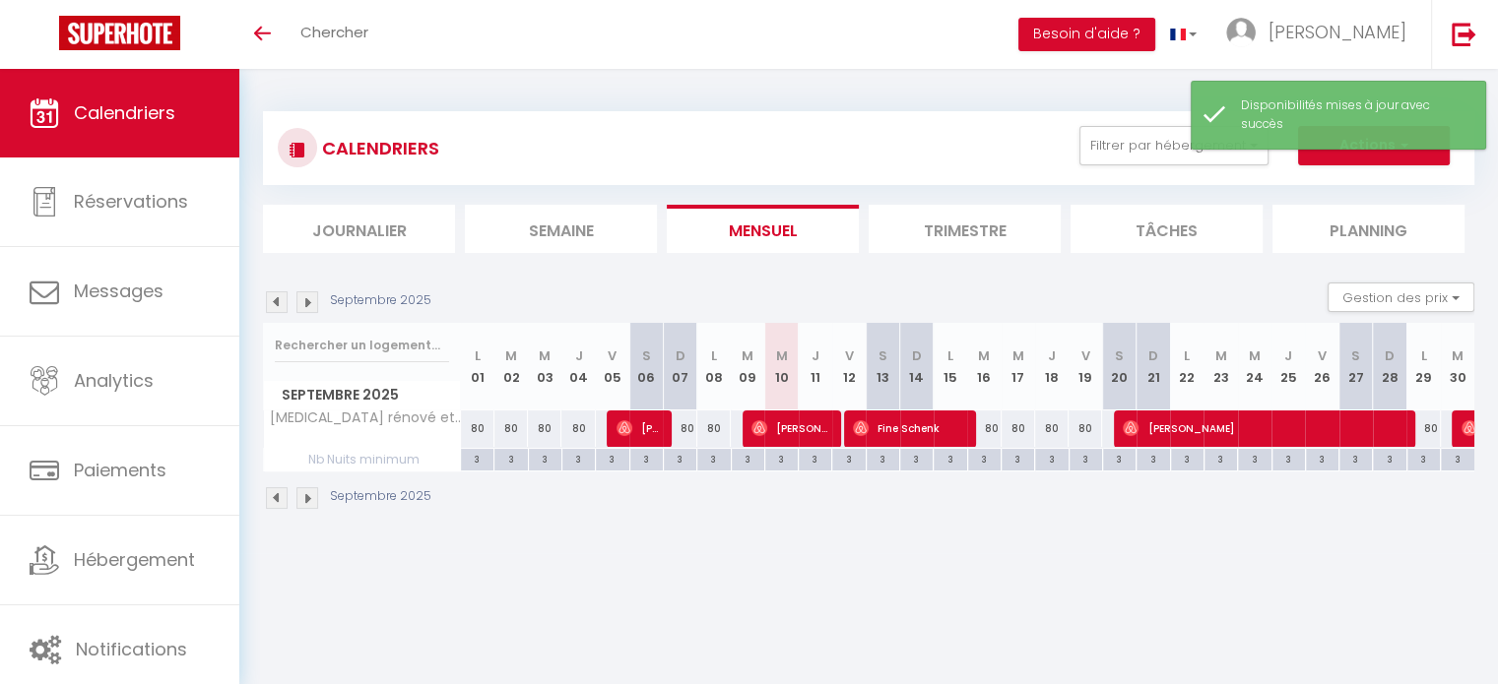
click at [595, 422] on tr "T3 rénové et lumineux au cœur du centre historique 80 80 80 80 80 Yuxing Zhang …" at bounding box center [869, 429] width 1211 height 38
click at [617, 426] on img at bounding box center [625, 429] width 16 height 16
select select "OK"
select select "0"
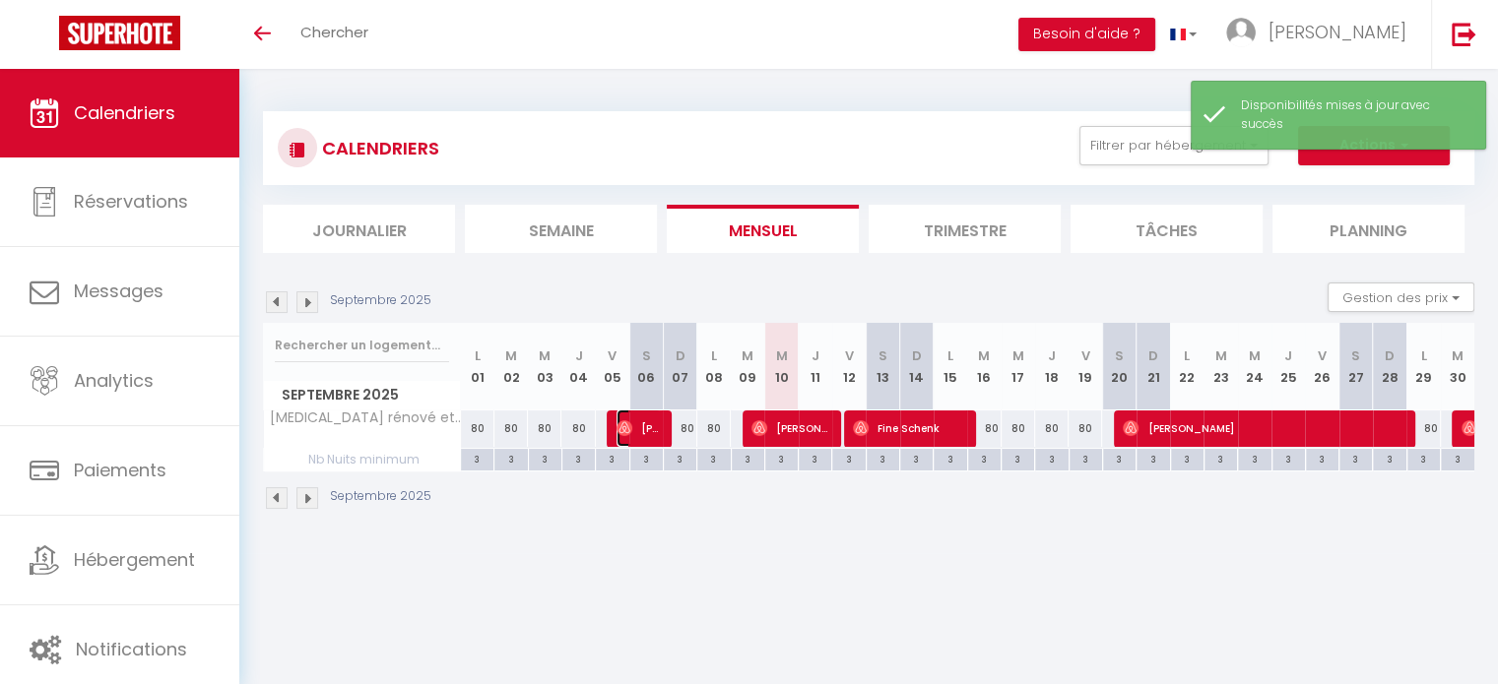
select select "0"
select select "1"
select select
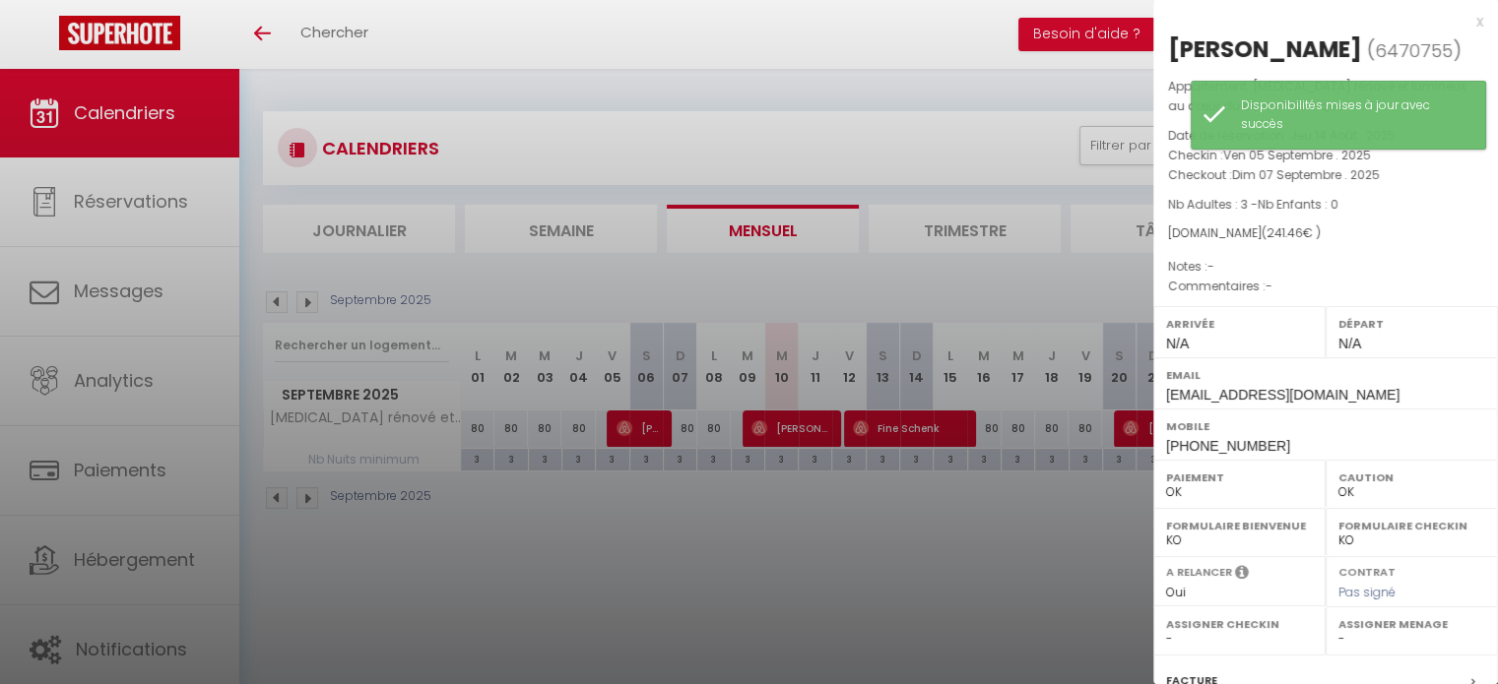
click at [806, 428] on div at bounding box center [749, 342] width 1498 height 684
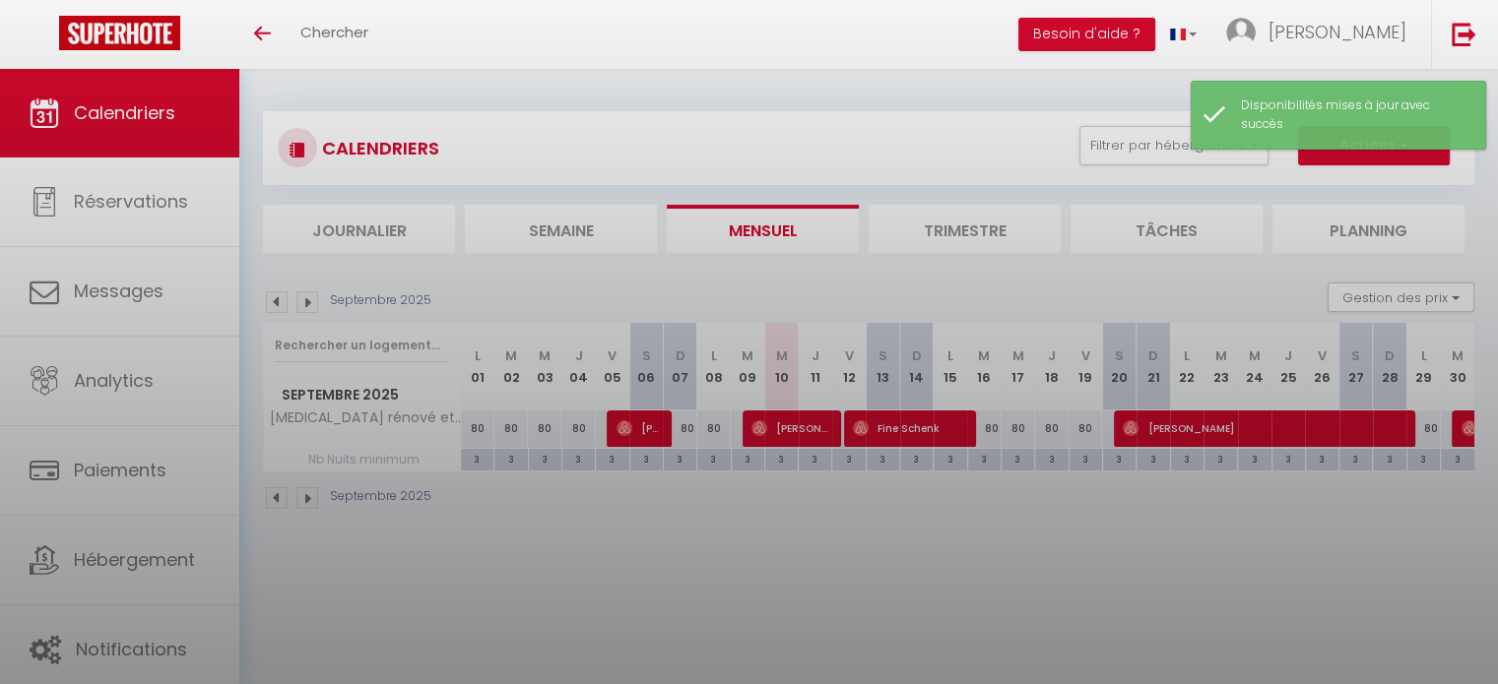
click at [808, 428] on div at bounding box center [749, 342] width 1498 height 684
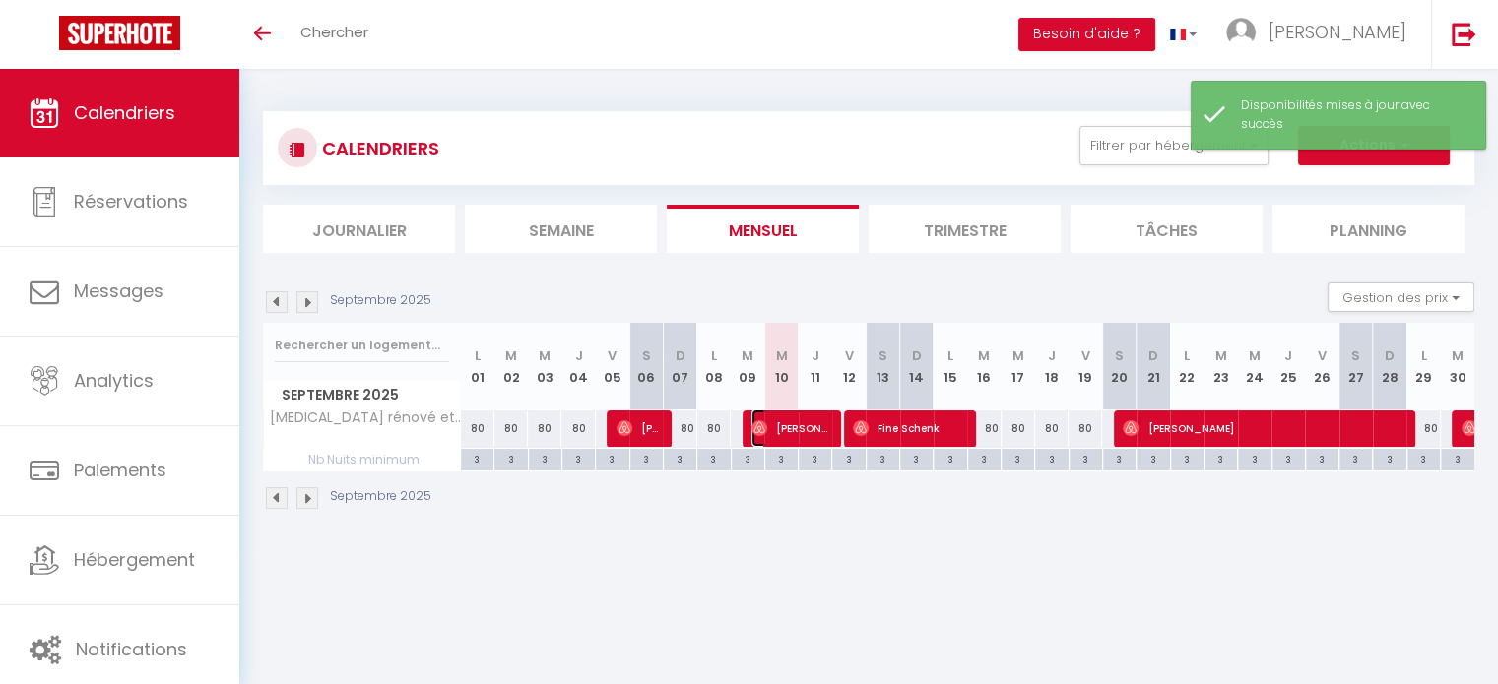
click at [791, 429] on span "[PERSON_NAME]" at bounding box center [790, 428] width 78 height 37
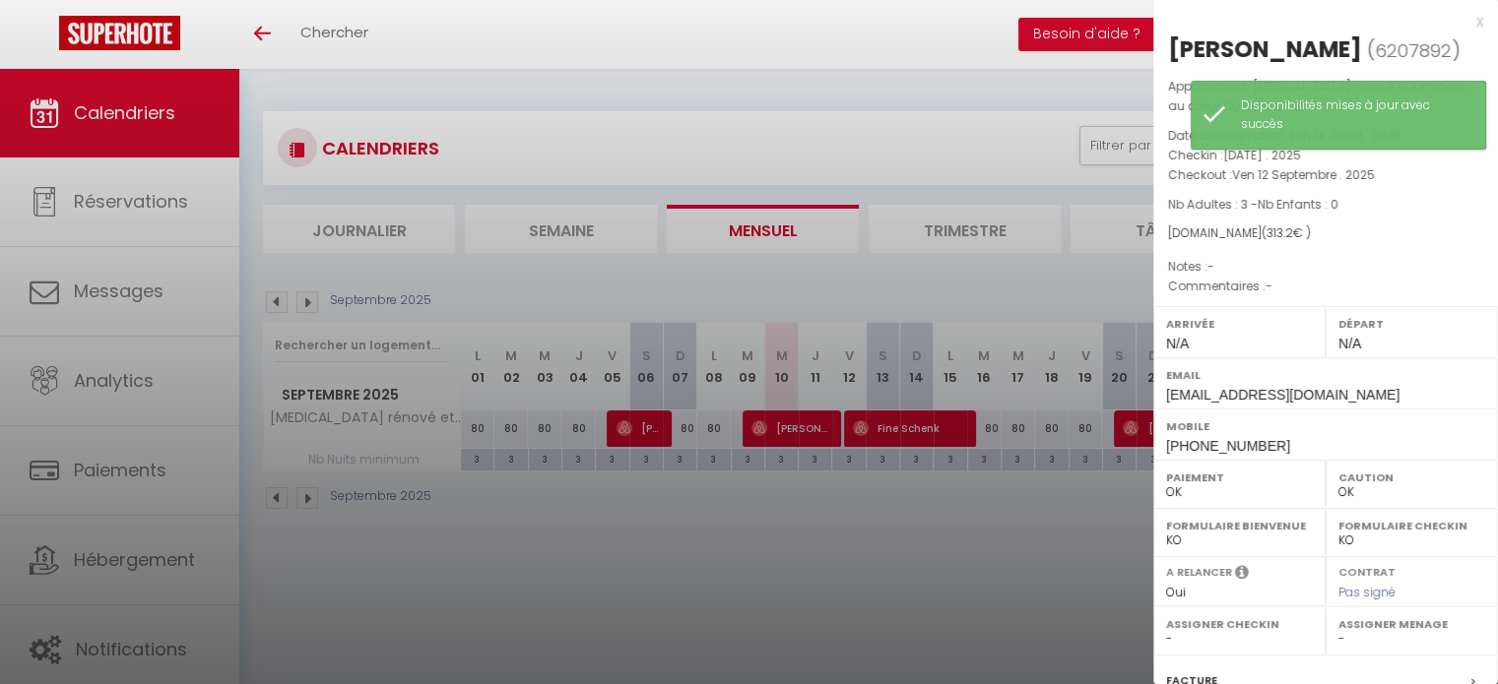
click at [905, 431] on div at bounding box center [749, 342] width 1498 height 684
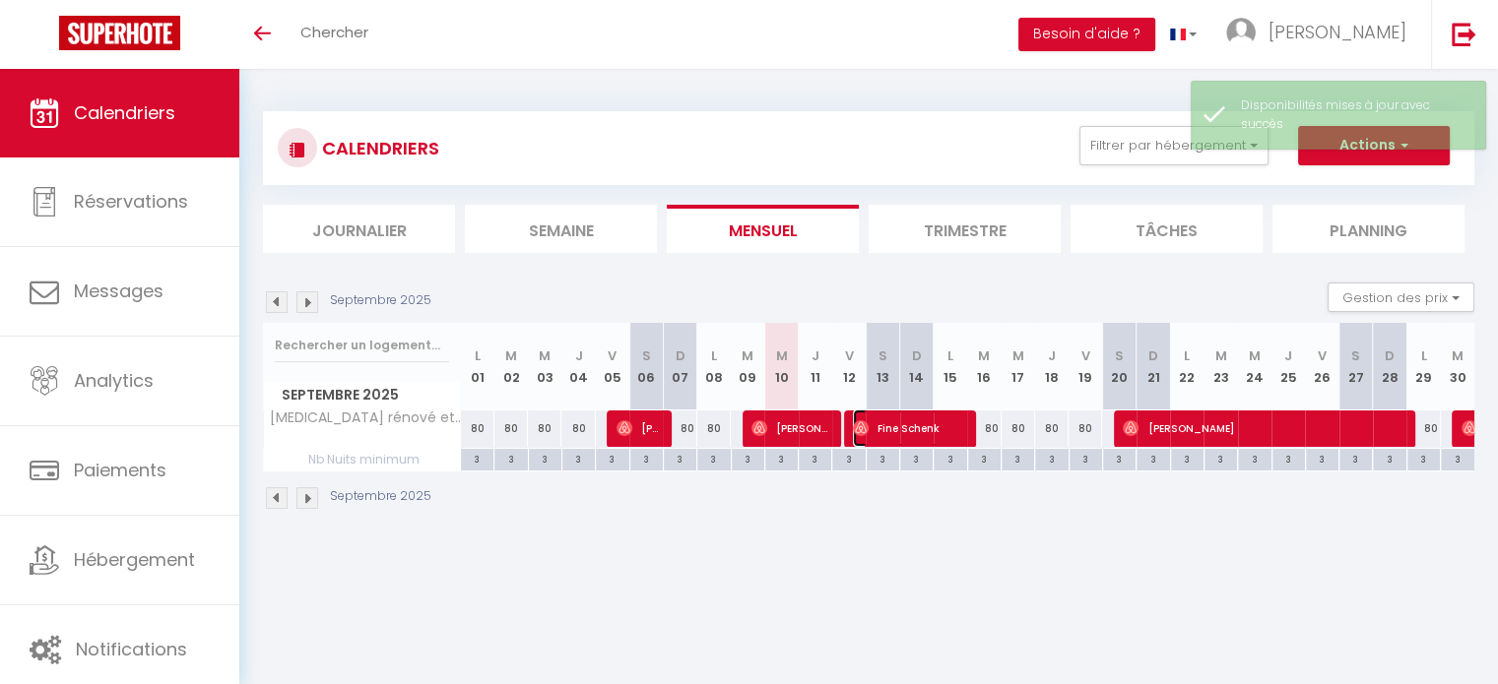
click at [927, 428] on span "Fine Schenk" at bounding box center [908, 428] width 111 height 37
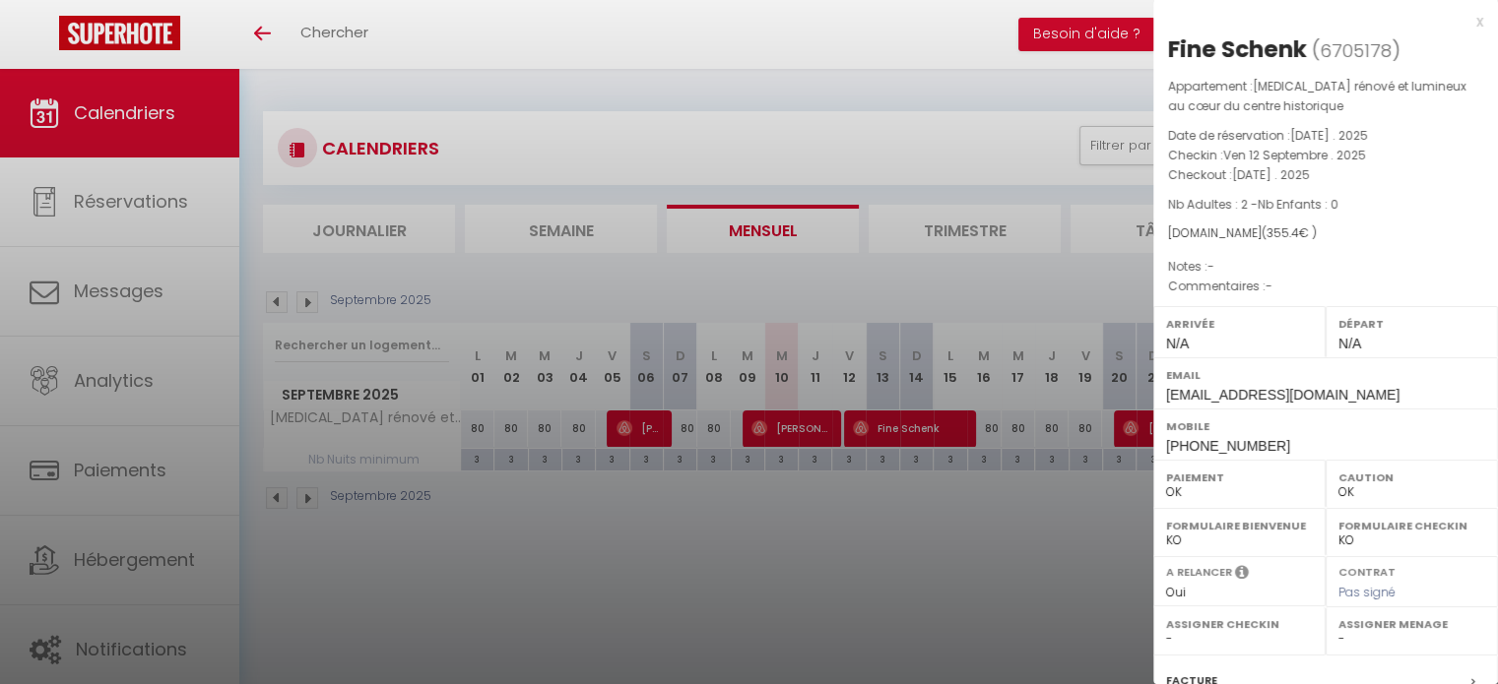
click at [1137, 431] on div at bounding box center [749, 342] width 1498 height 684
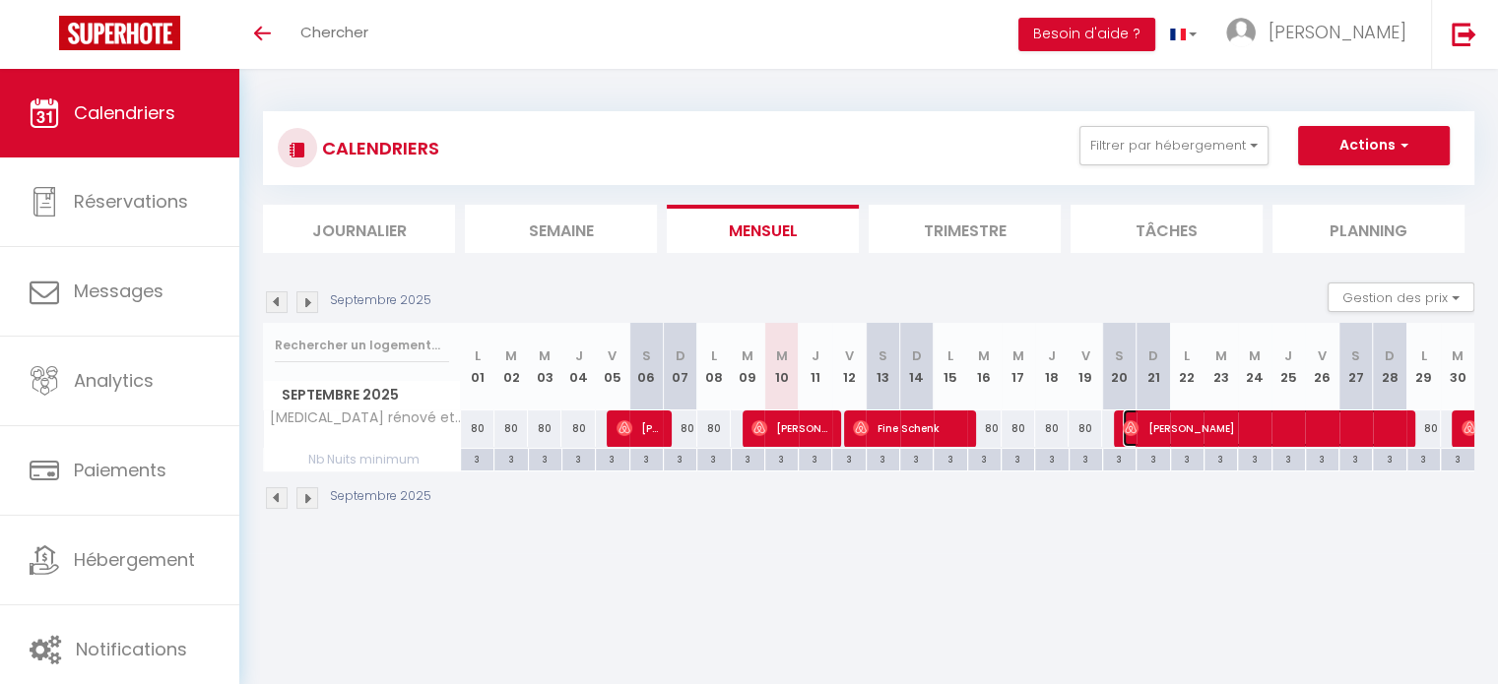
click at [1143, 424] on span "[PERSON_NAME]" at bounding box center [1262, 428] width 279 height 37
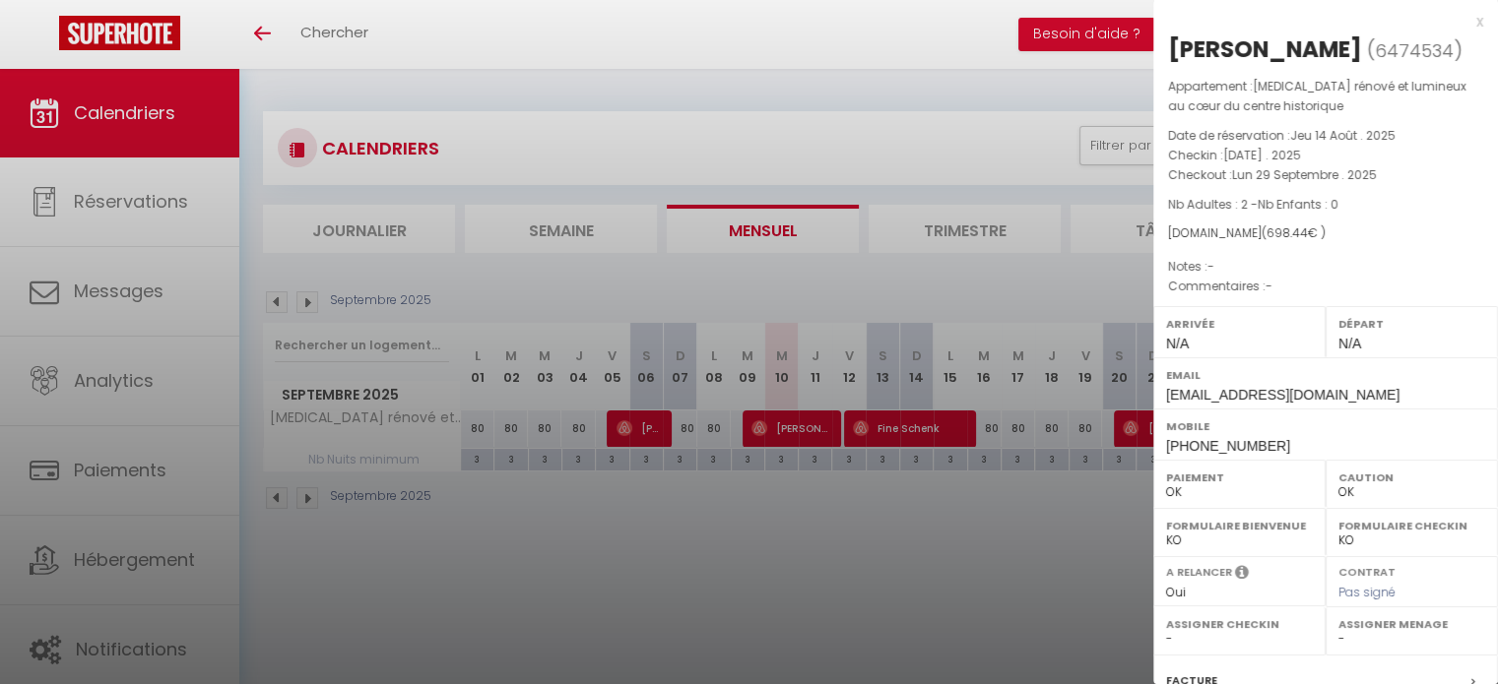
click at [1065, 551] on div at bounding box center [749, 342] width 1498 height 684
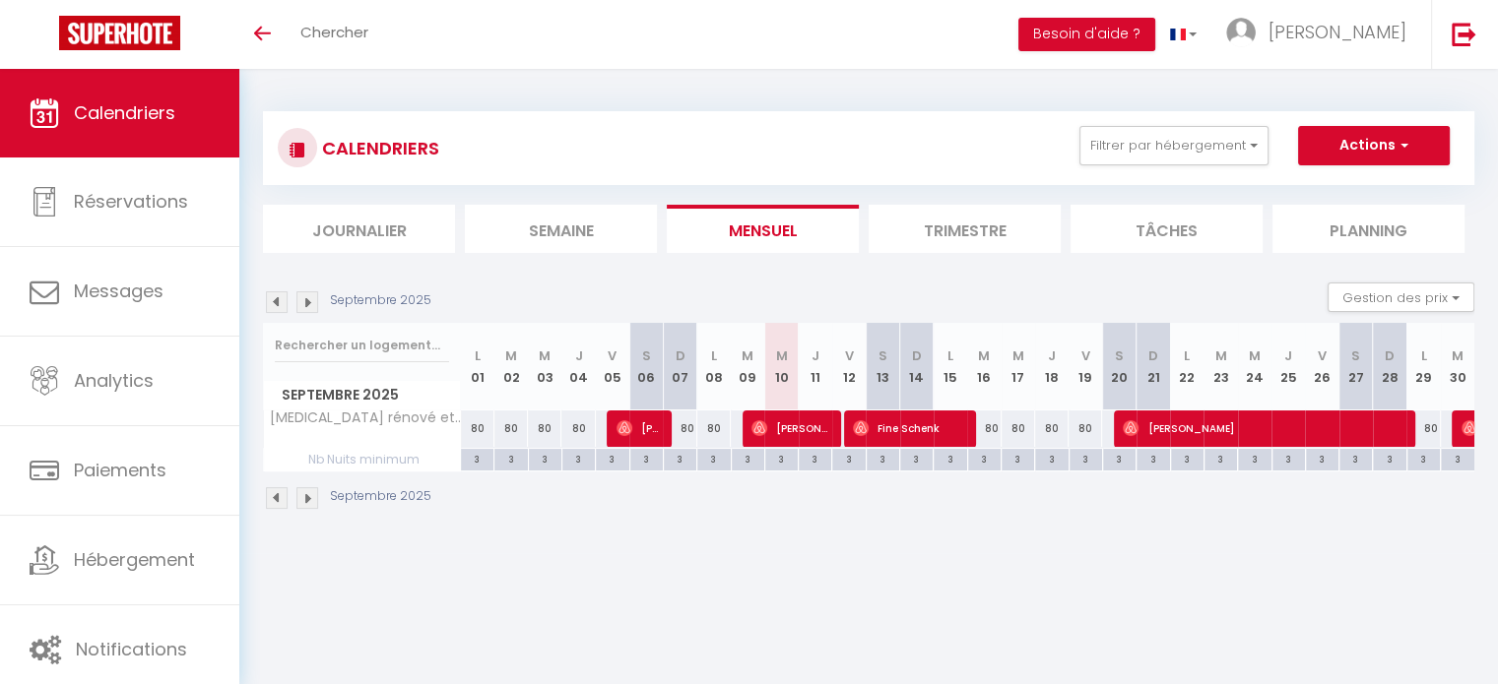
click at [1456, 424] on div at bounding box center [1468, 429] width 33 height 37
click at [1461, 432] on img at bounding box center [1469, 429] width 16 height 16
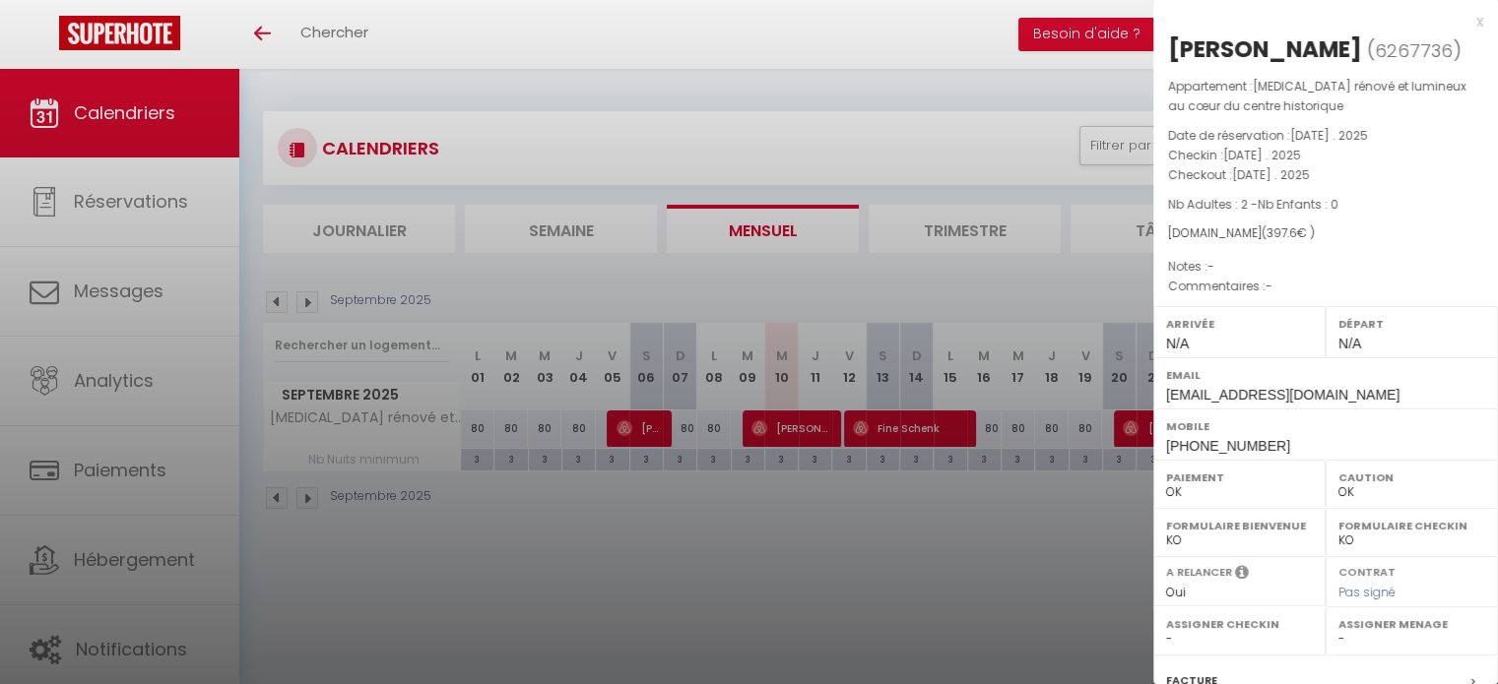
click at [1461, 21] on div "x" at bounding box center [1318, 22] width 330 height 24
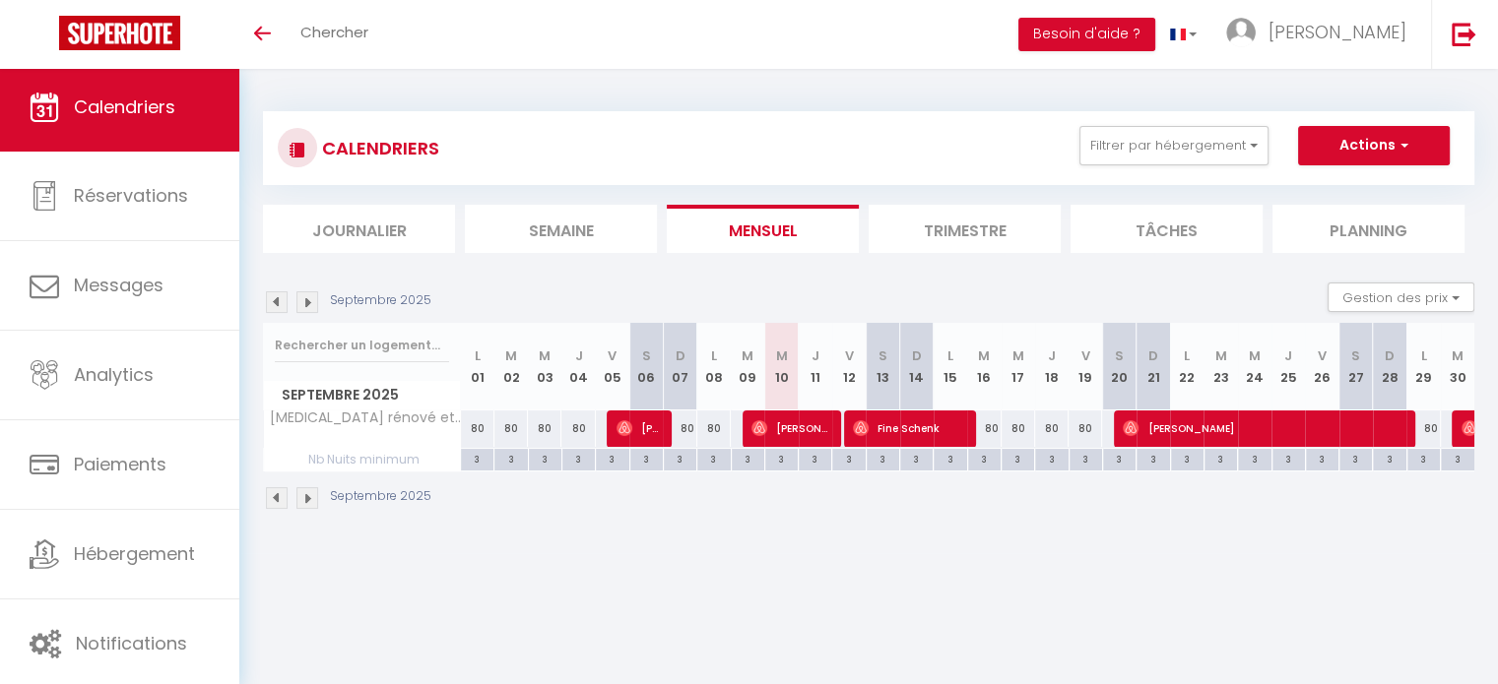
click at [282, 498] on img at bounding box center [277, 498] width 22 height 22
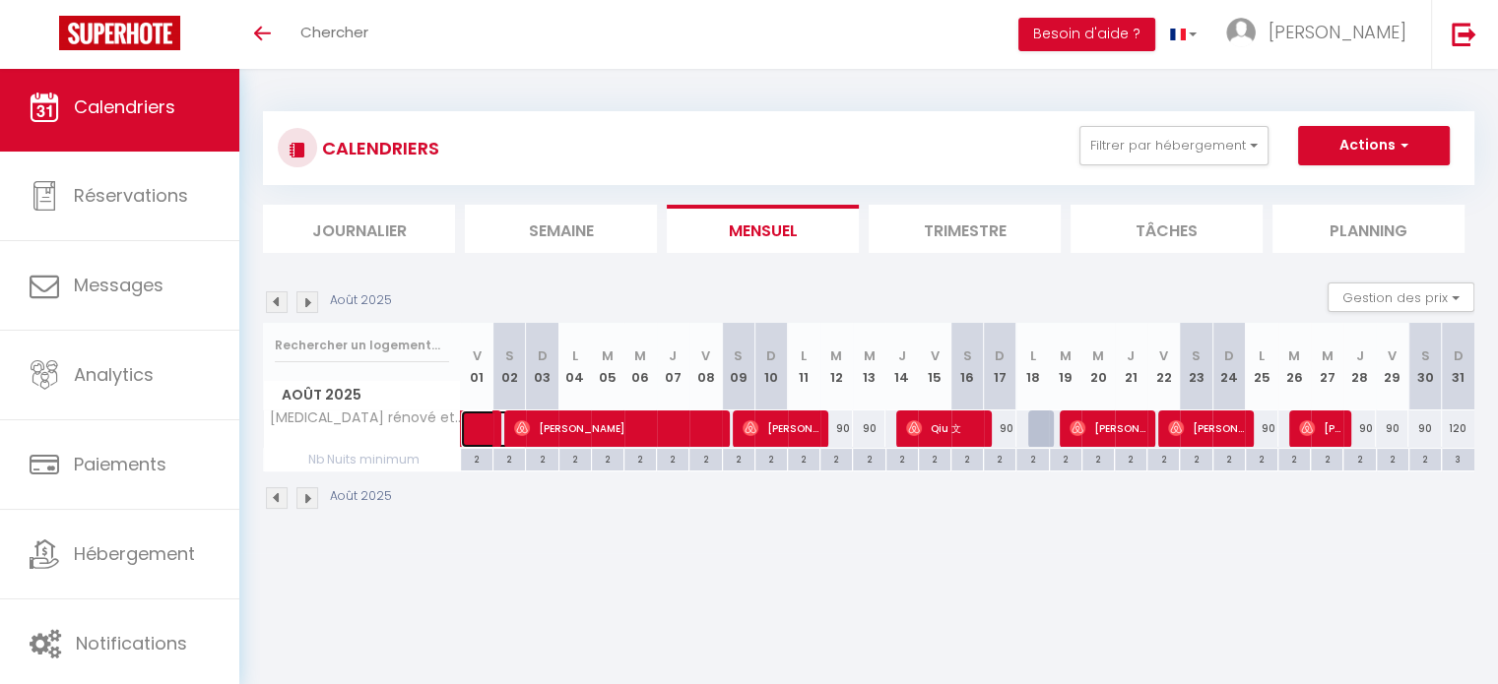
click at [468, 438] on link at bounding box center [477, 429] width 32 height 37
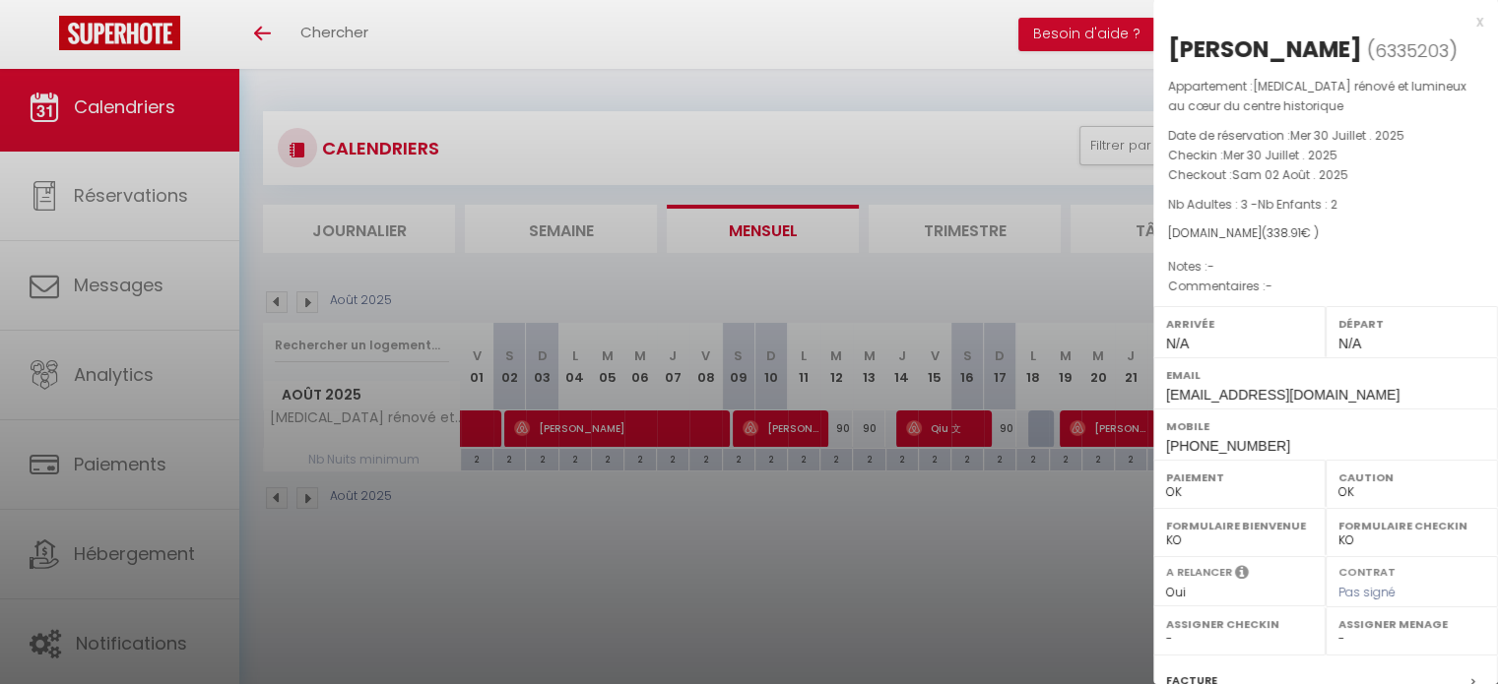
click at [594, 434] on div at bounding box center [749, 342] width 1498 height 684
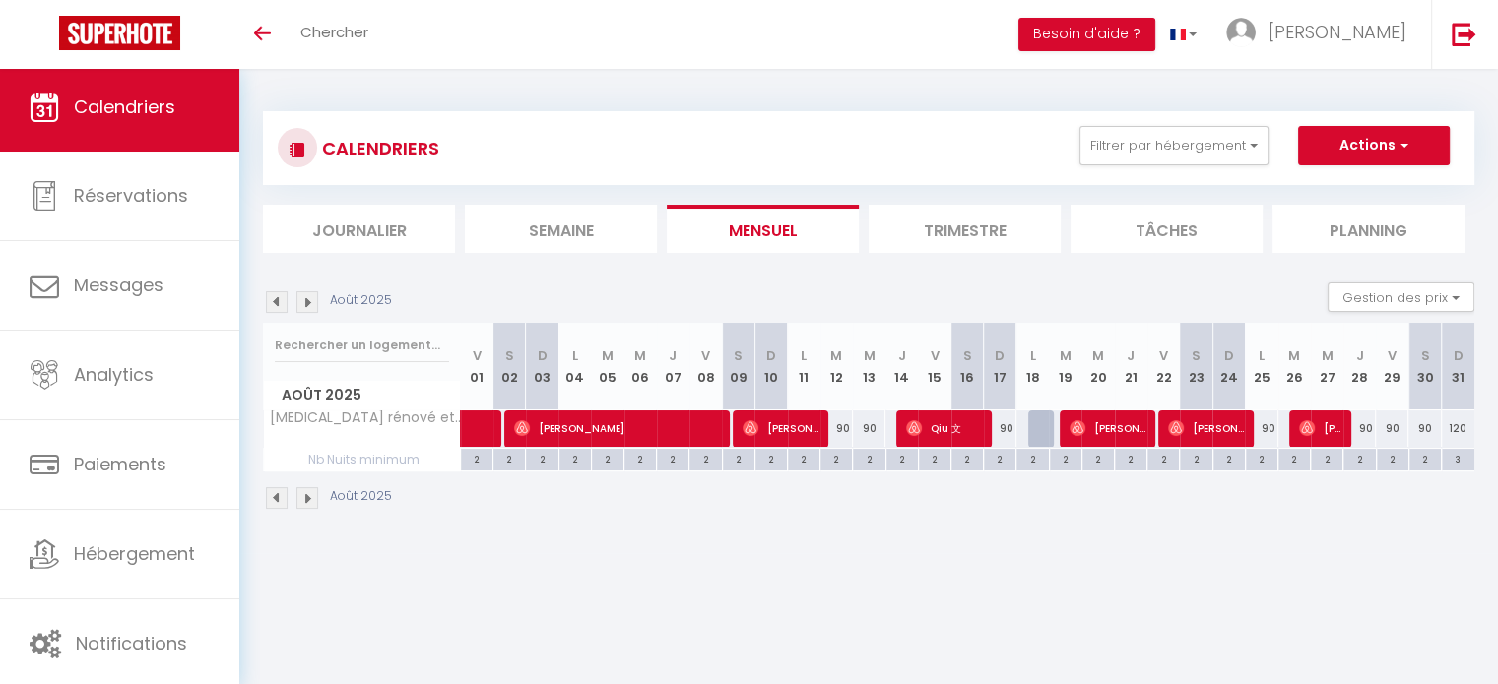
click at [276, 500] on img at bounding box center [277, 498] width 22 height 22
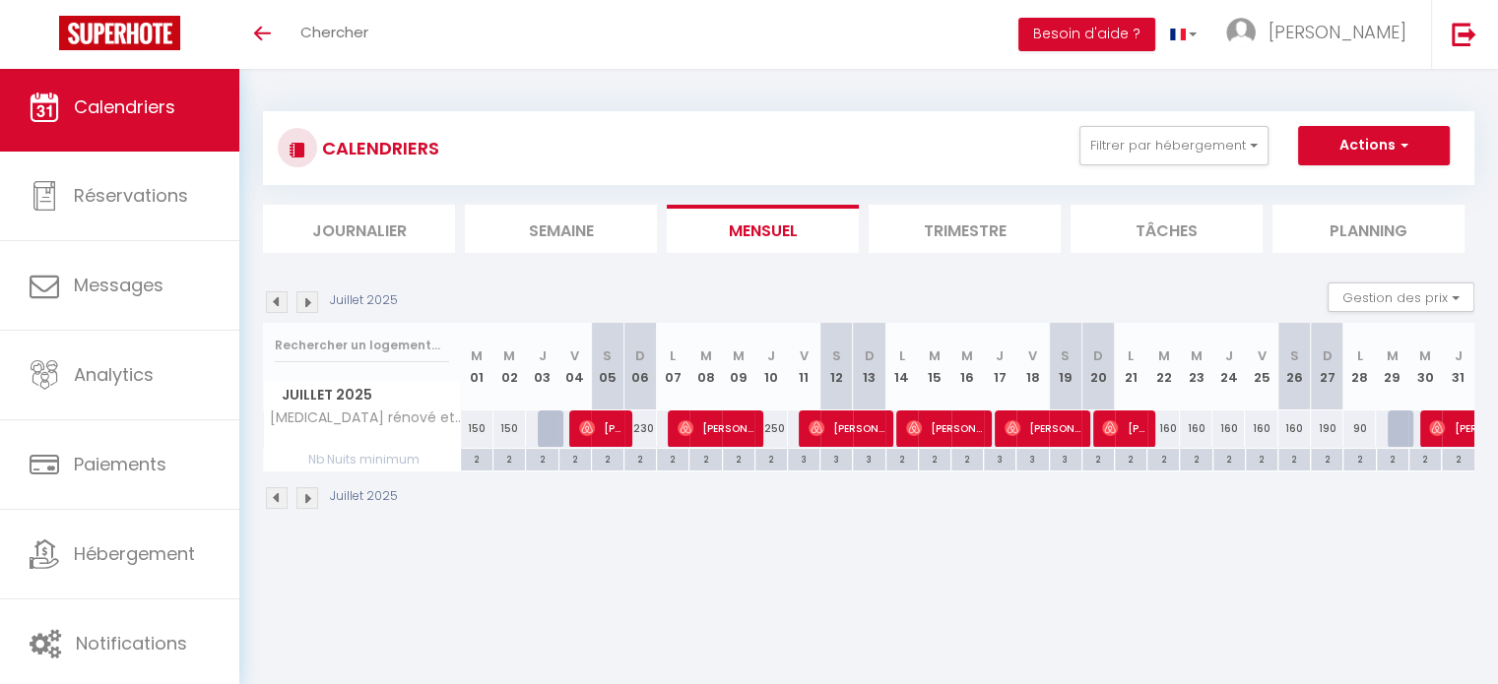
click at [320, 494] on div "Juillet 2025" at bounding box center [333, 498] width 141 height 22
click at [323, 494] on div "Juillet 2025" at bounding box center [333, 498] width 141 height 22
click at [326, 499] on div "Juillet 2025" at bounding box center [333, 498] width 141 height 22
click at [316, 498] on img at bounding box center [307, 498] width 22 height 22
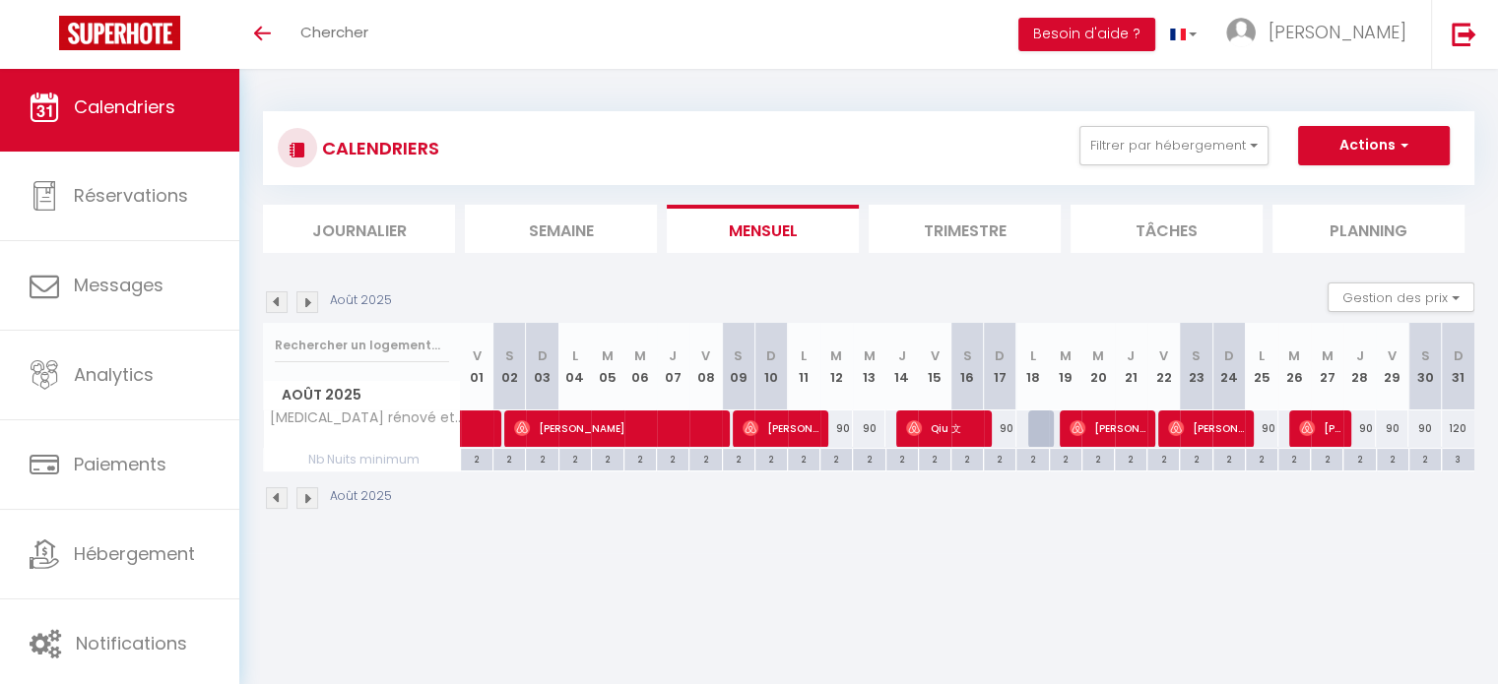
click at [316, 498] on img at bounding box center [307, 498] width 22 height 22
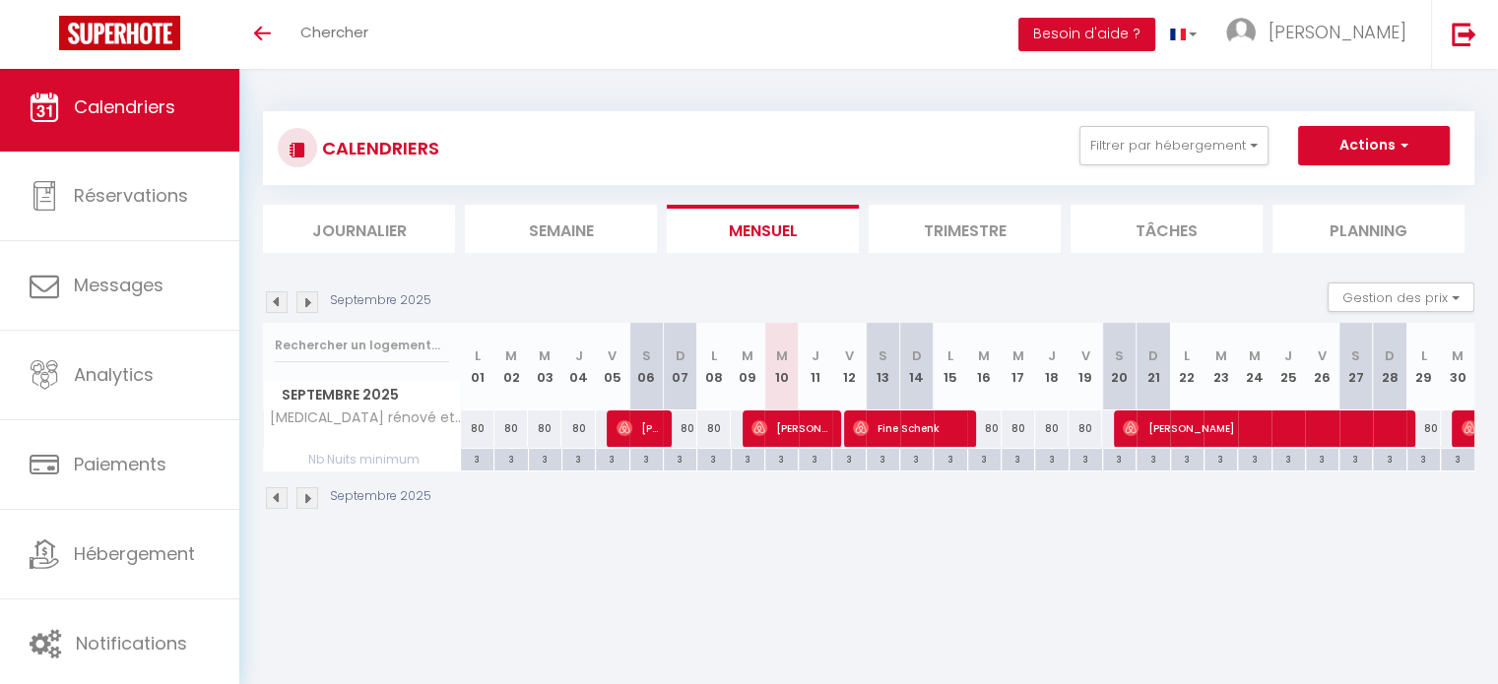
click at [316, 498] on img at bounding box center [307, 498] width 22 height 22
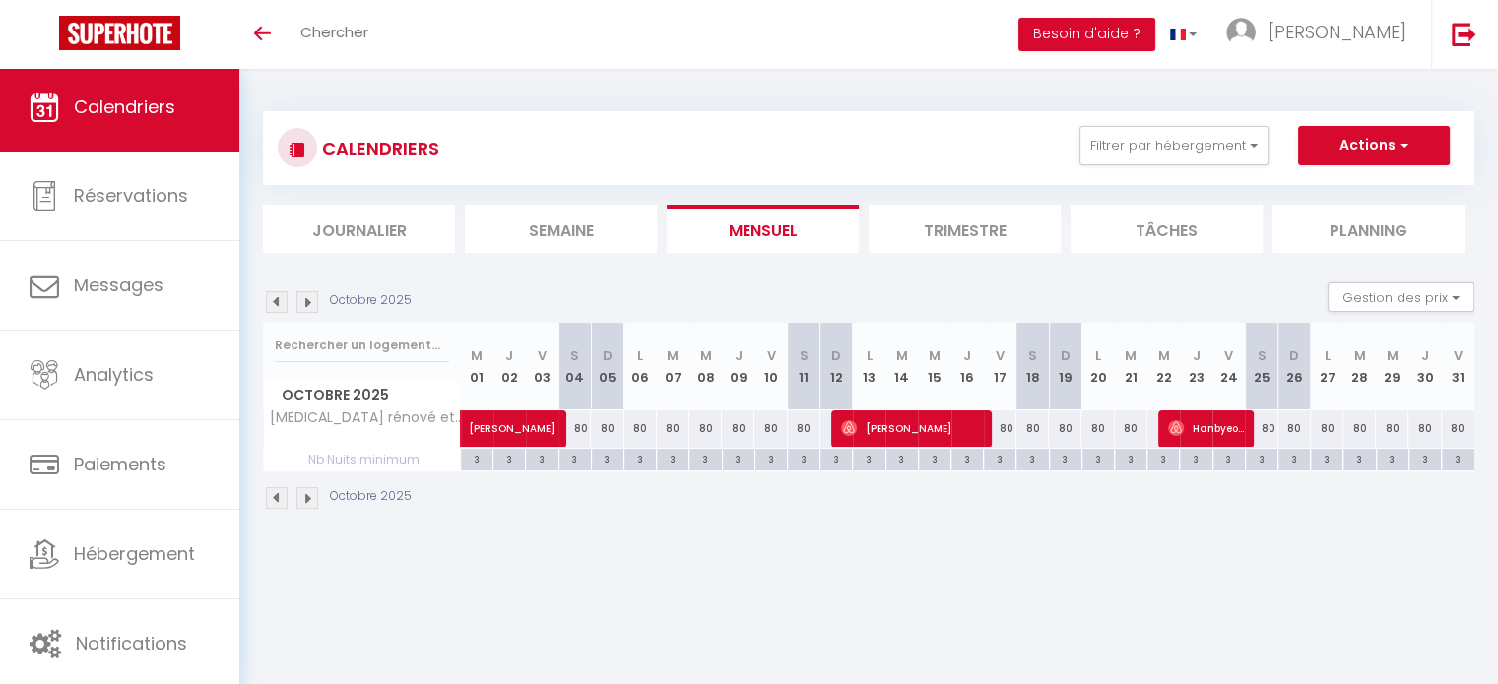
click at [316, 498] on img at bounding box center [307, 498] width 22 height 22
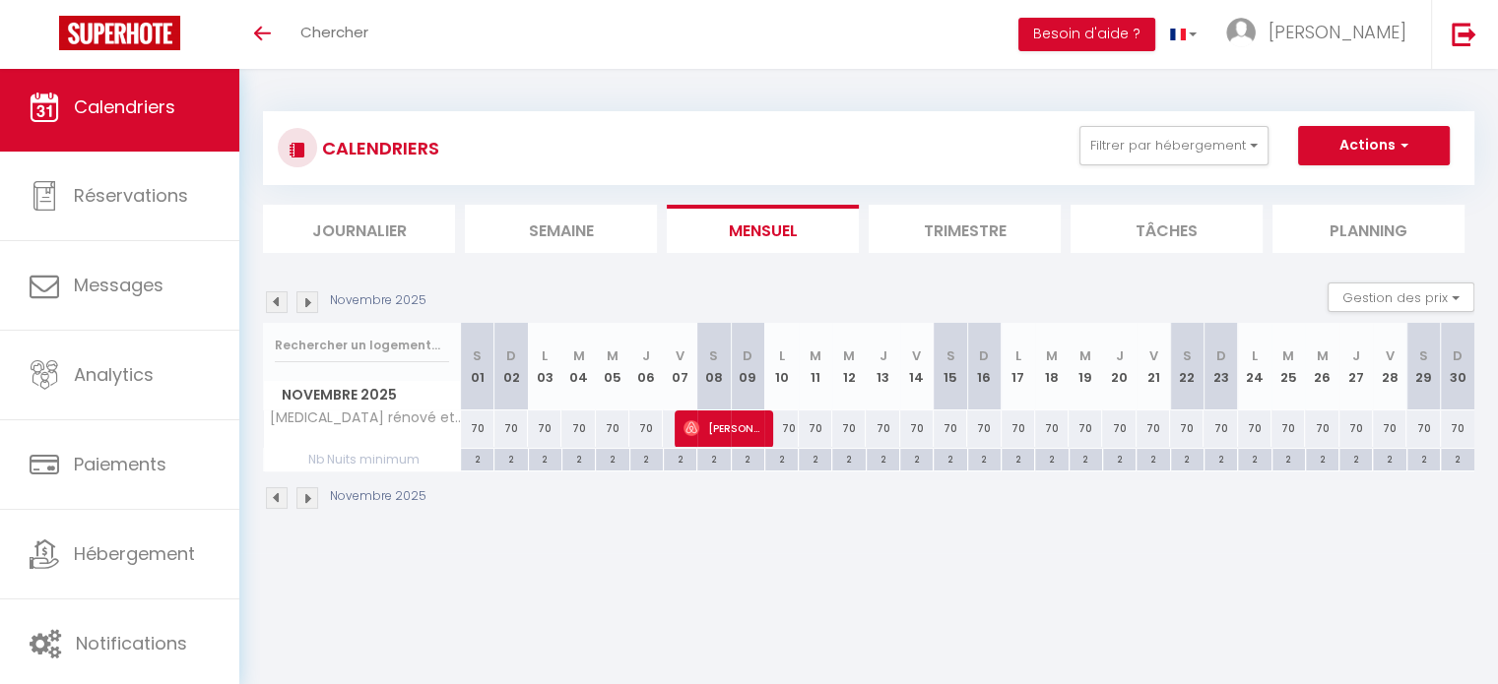
click at [316, 498] on img at bounding box center [307, 498] width 22 height 22
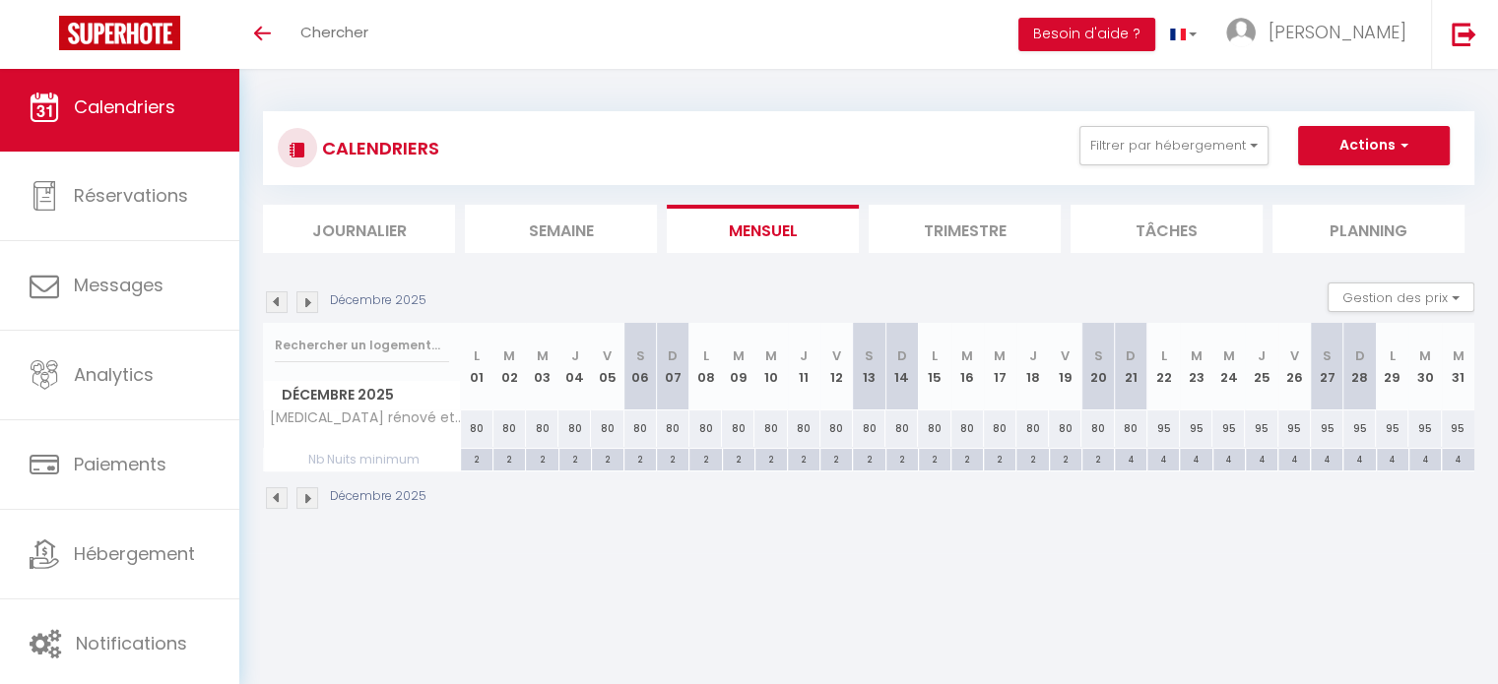
click at [316, 498] on img at bounding box center [307, 498] width 22 height 22
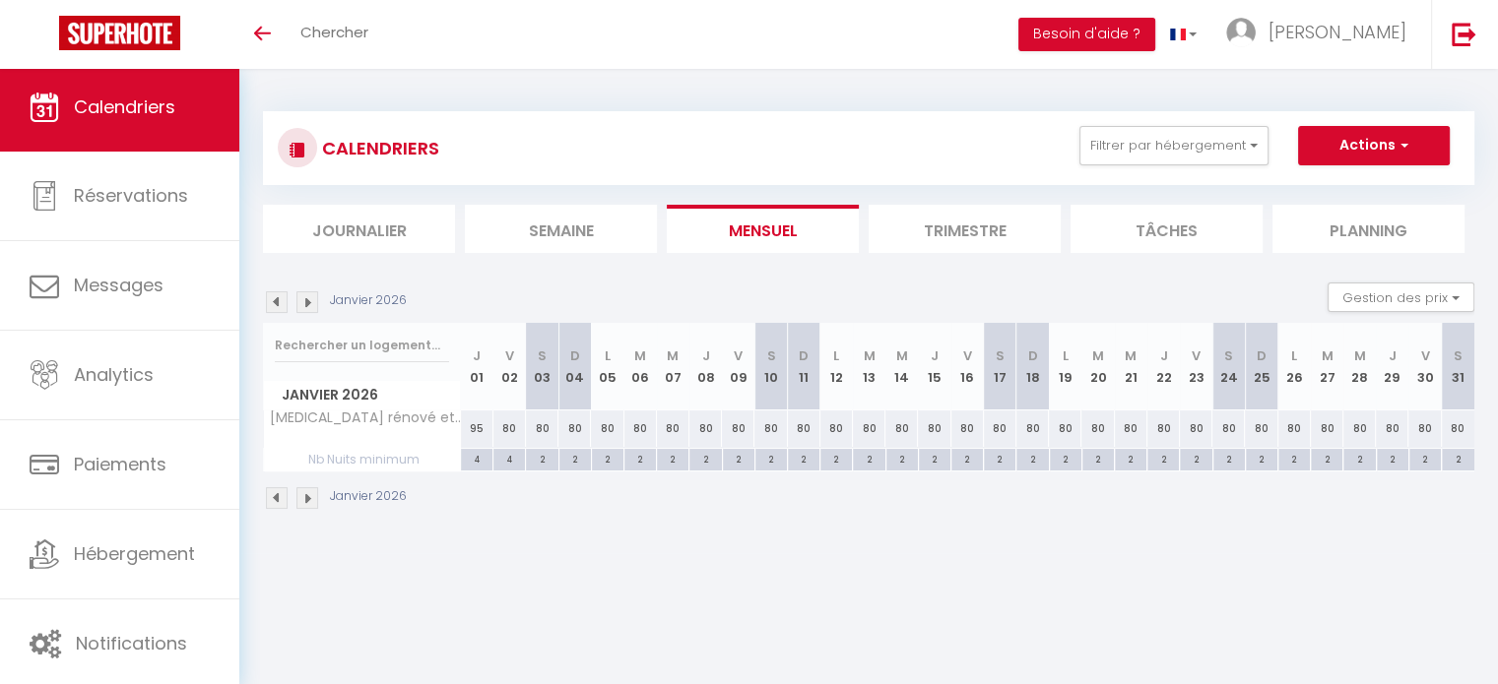
click at [316, 498] on img at bounding box center [307, 498] width 22 height 22
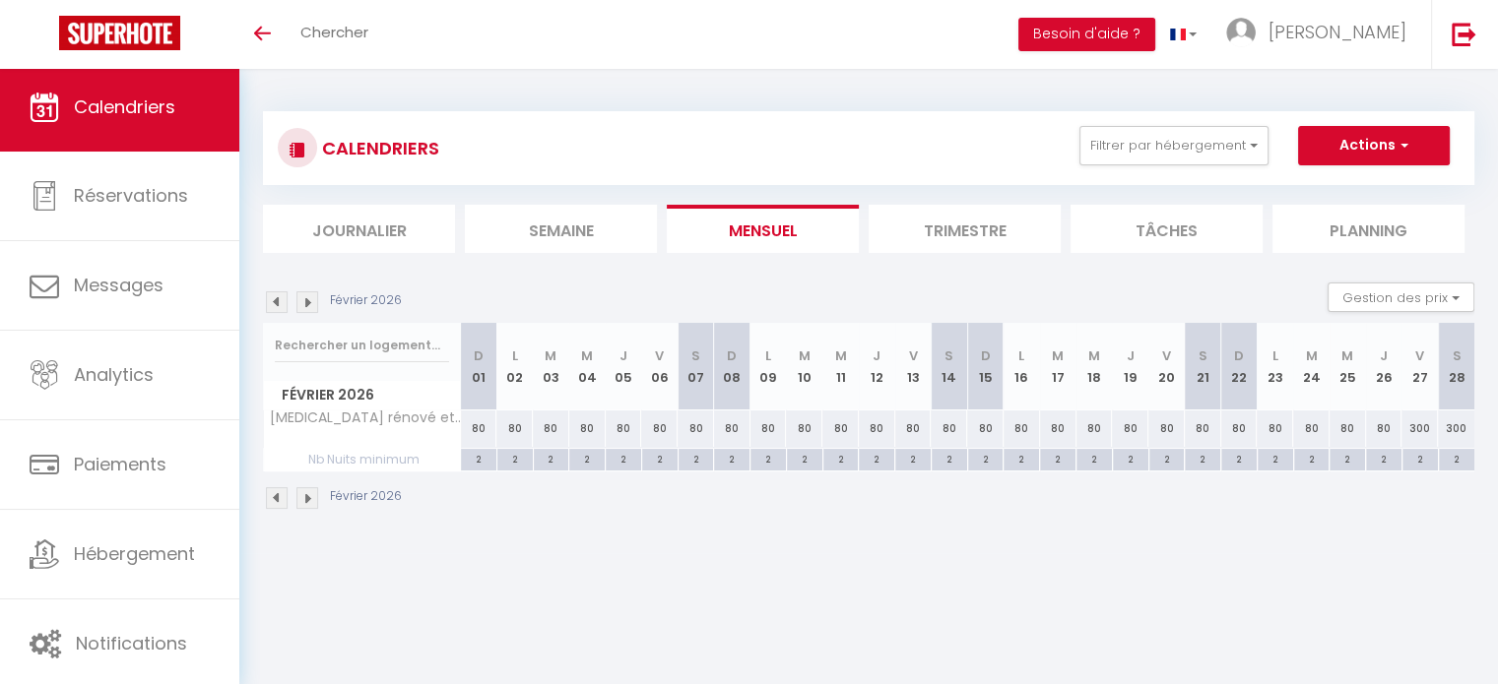
click at [316, 498] on img at bounding box center [307, 498] width 22 height 22
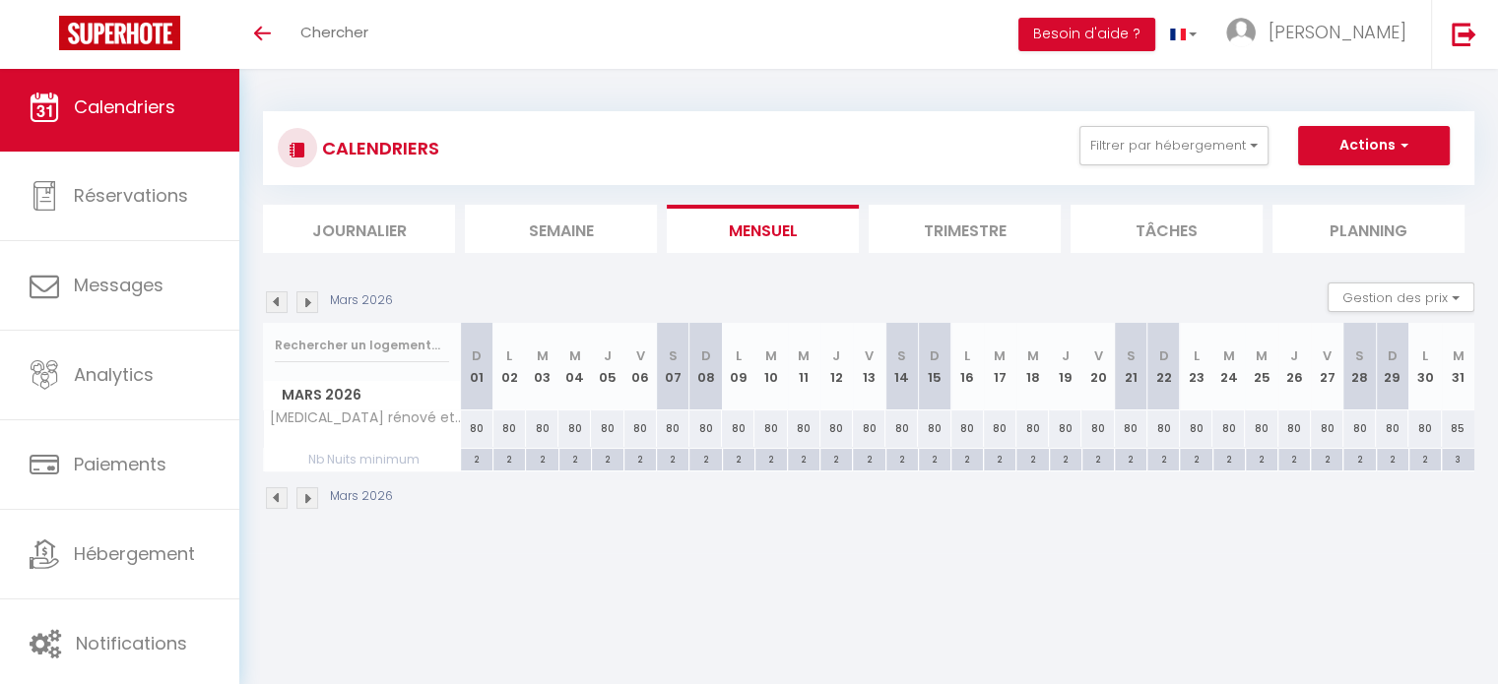
click at [287, 495] on img at bounding box center [277, 498] width 22 height 22
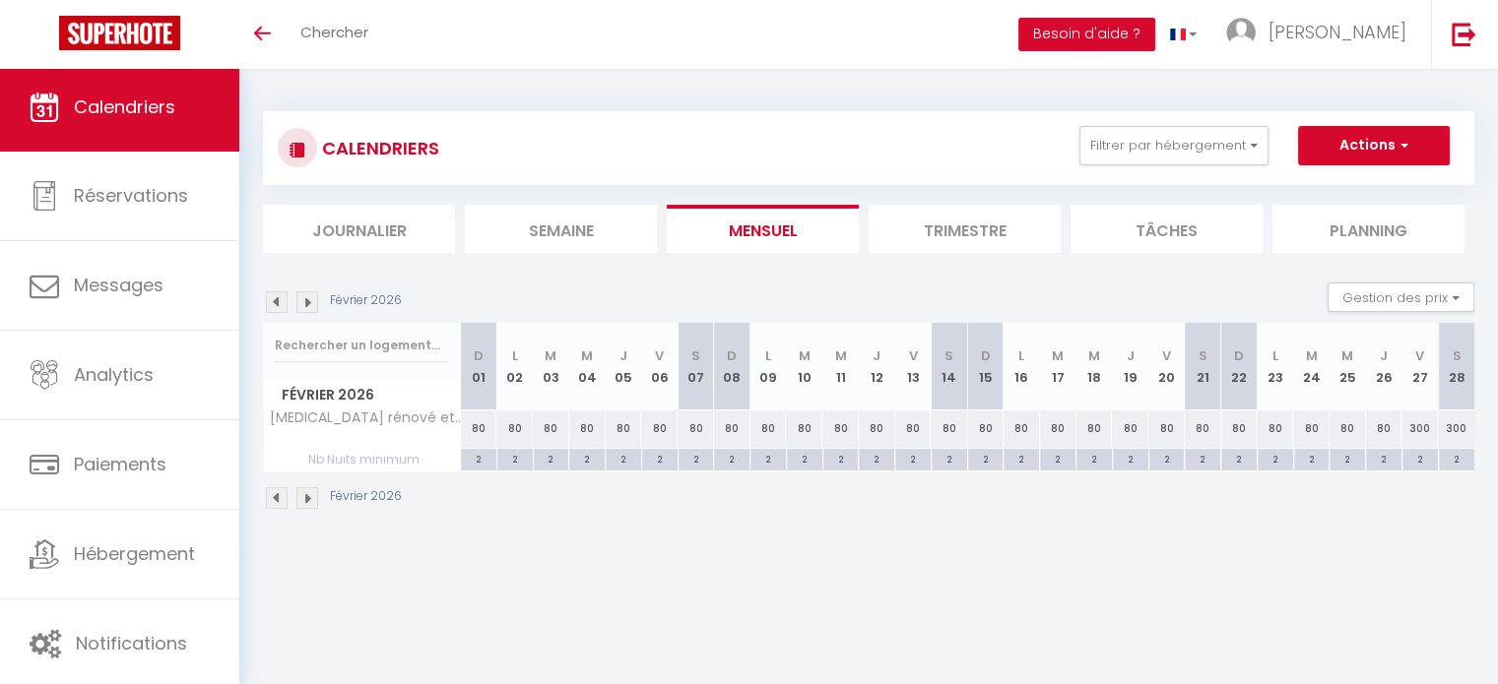
click at [286, 495] on img at bounding box center [277, 498] width 22 height 22
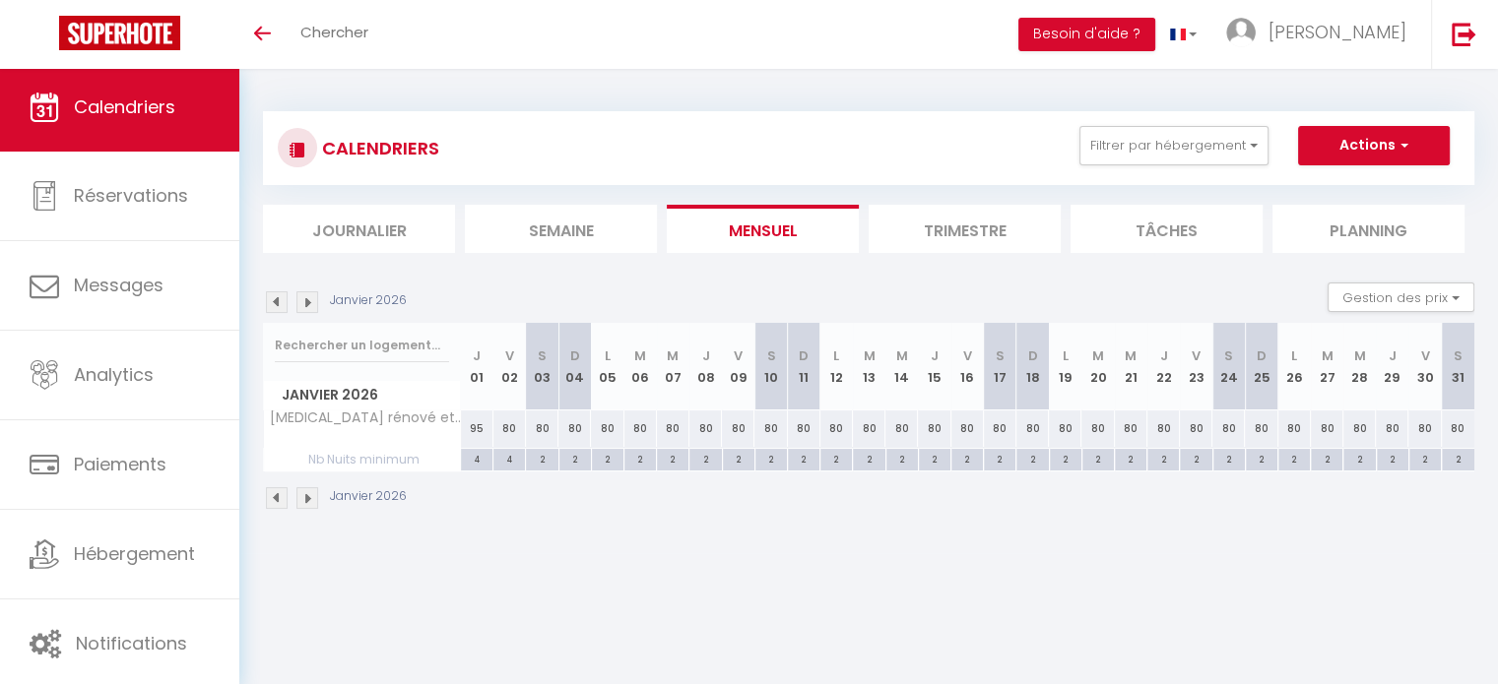
click at [286, 495] on img at bounding box center [277, 498] width 22 height 22
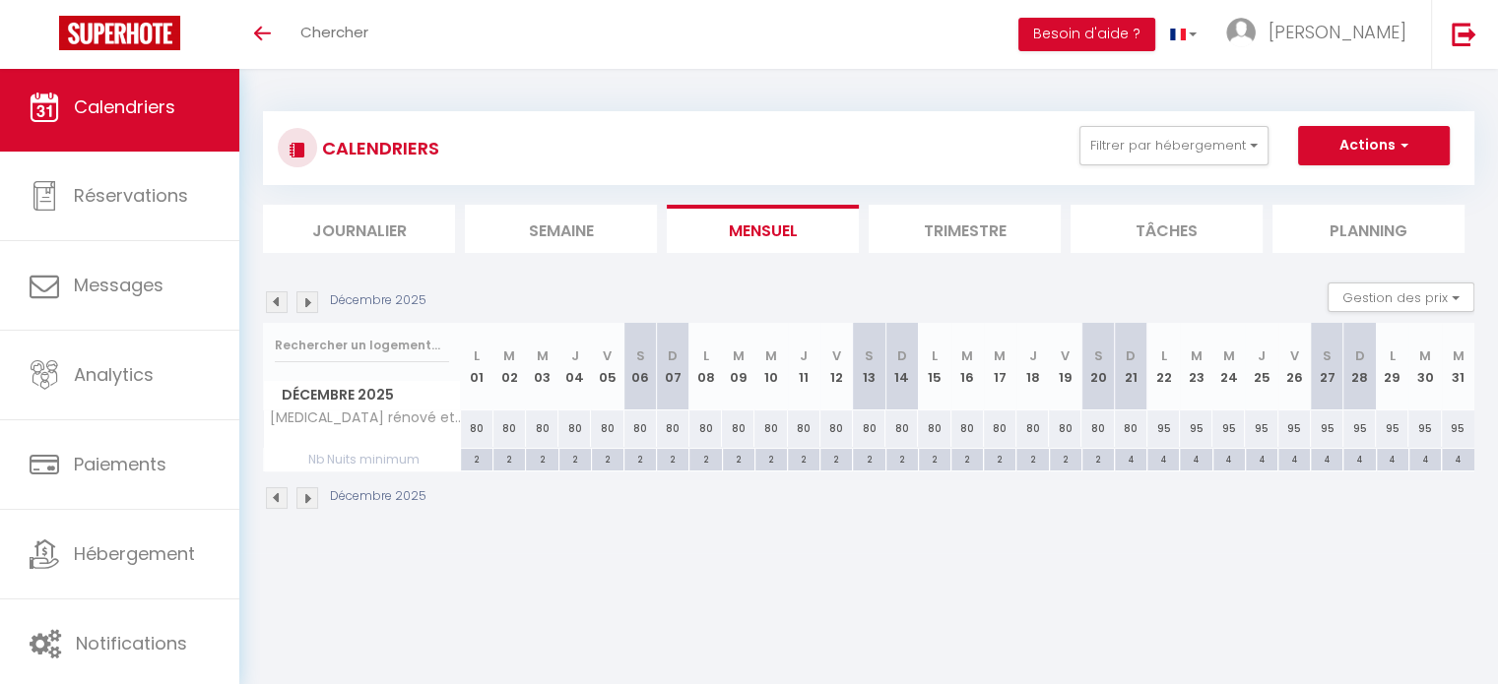
click at [286, 495] on img at bounding box center [277, 498] width 22 height 22
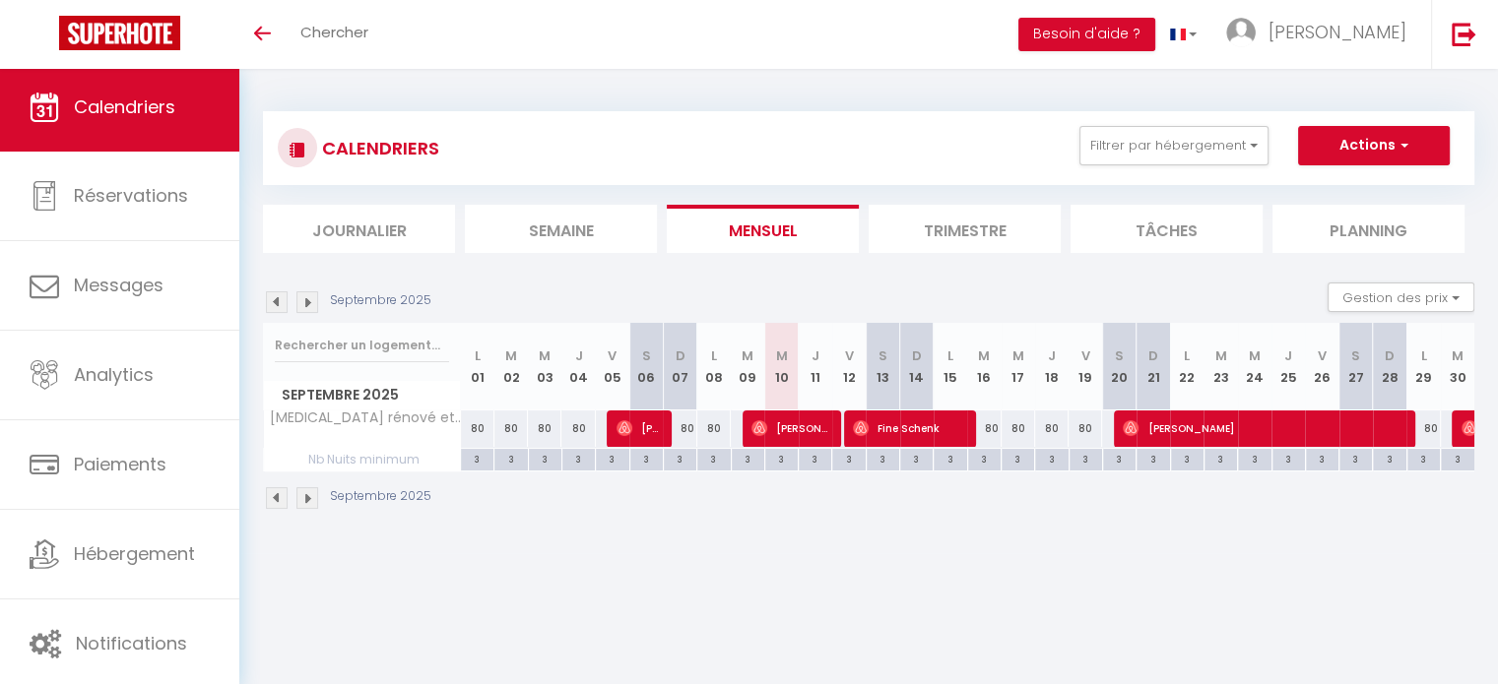
click at [286, 495] on img at bounding box center [277, 498] width 22 height 22
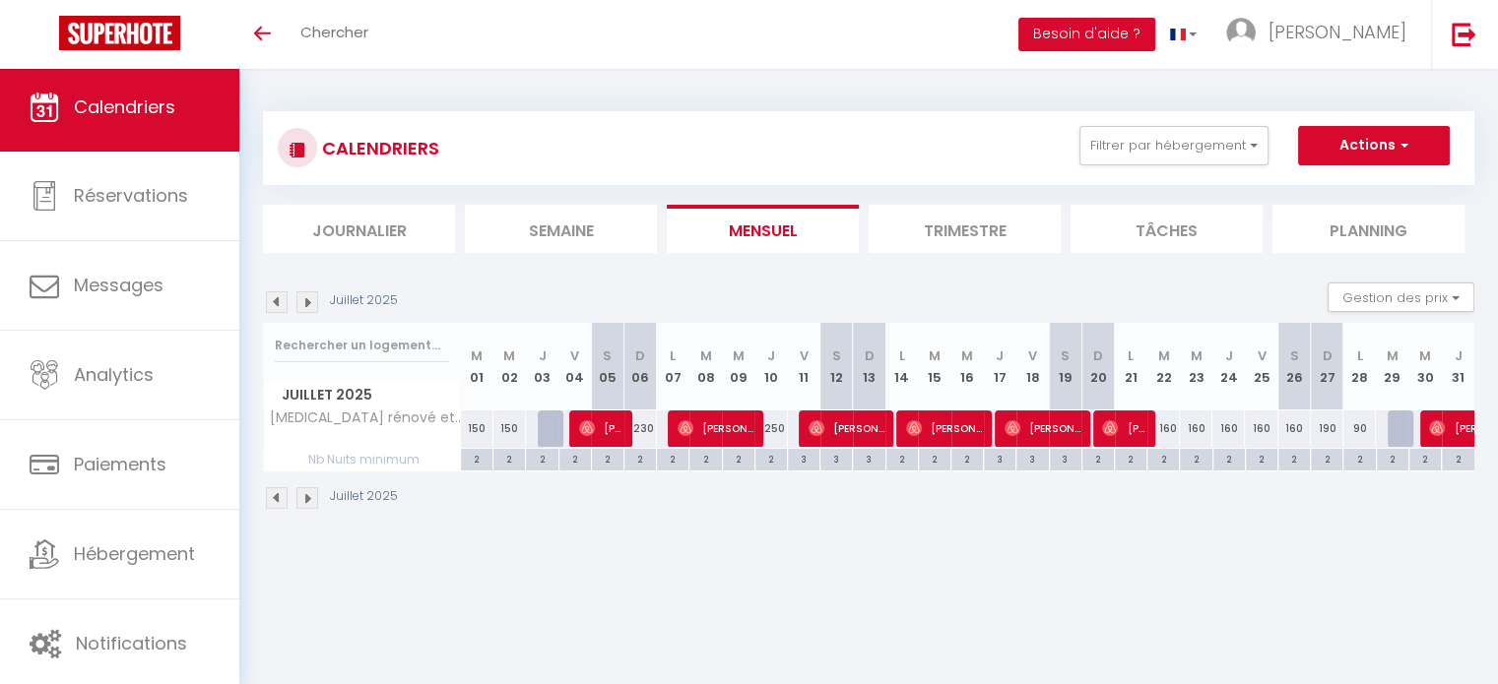
click at [796, 587] on body "🟢 Des questions ou besoin d'assistance pour la migration AirBnB? Connectez-vous…" at bounding box center [749, 411] width 1498 height 684
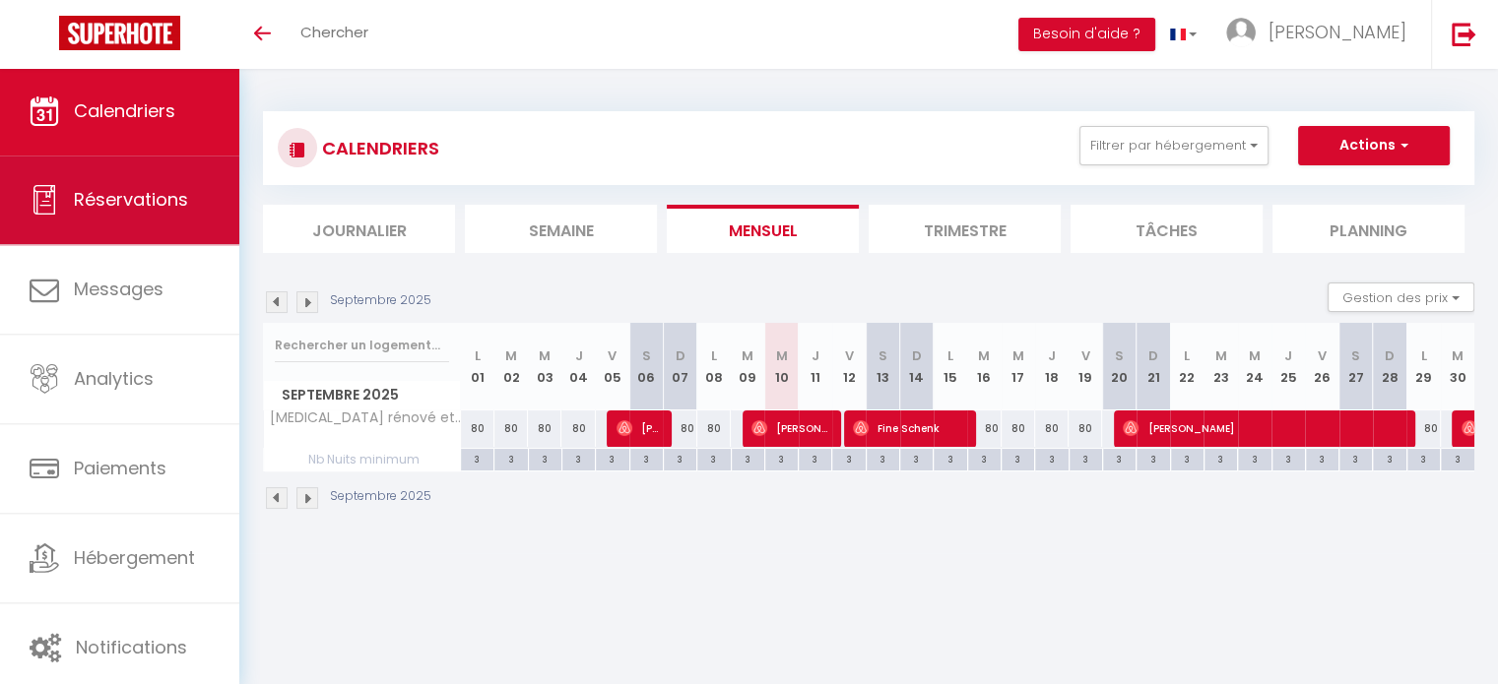
click at [178, 219] on link "Réservations" at bounding box center [119, 200] width 239 height 89
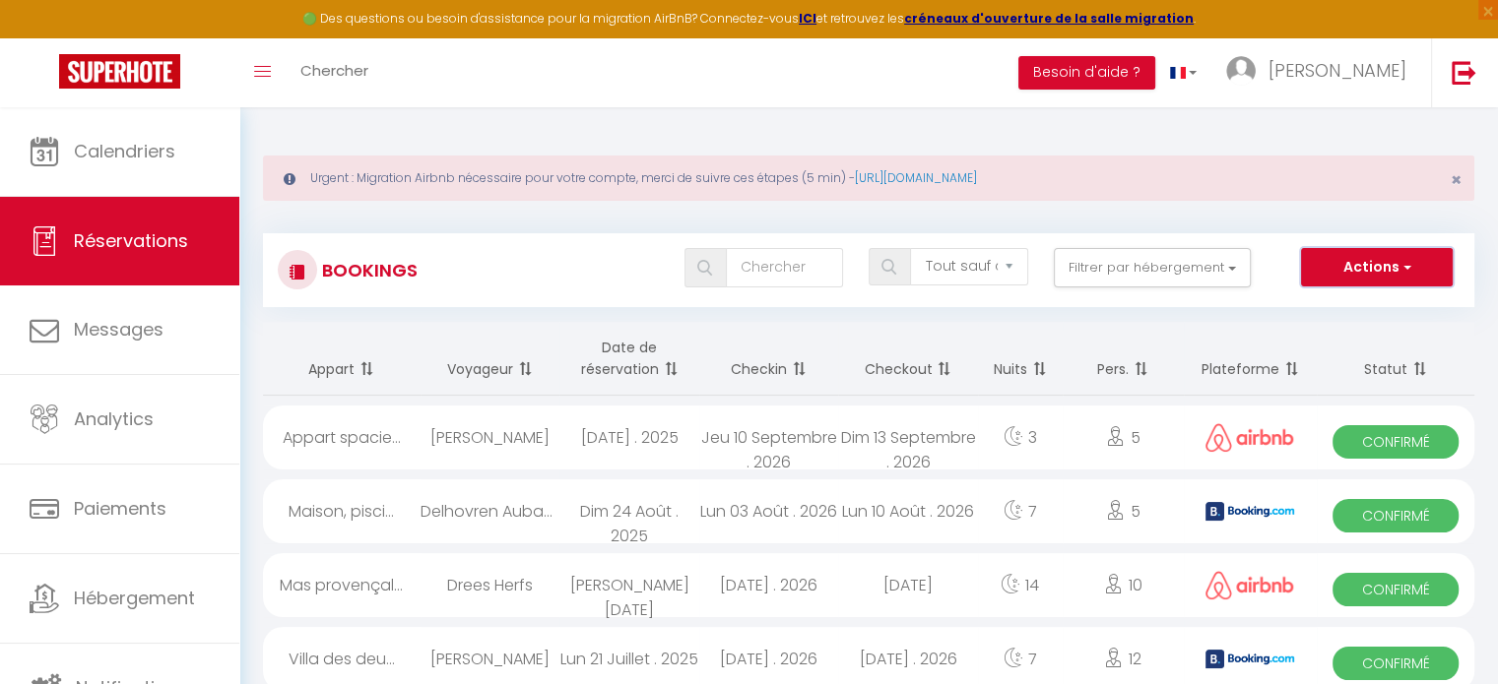
click at [1331, 276] on button "Actions" at bounding box center [1377, 267] width 152 height 39
click at [1377, 301] on link "Nouvelle Réservation" at bounding box center [1346, 310] width 211 height 26
select select
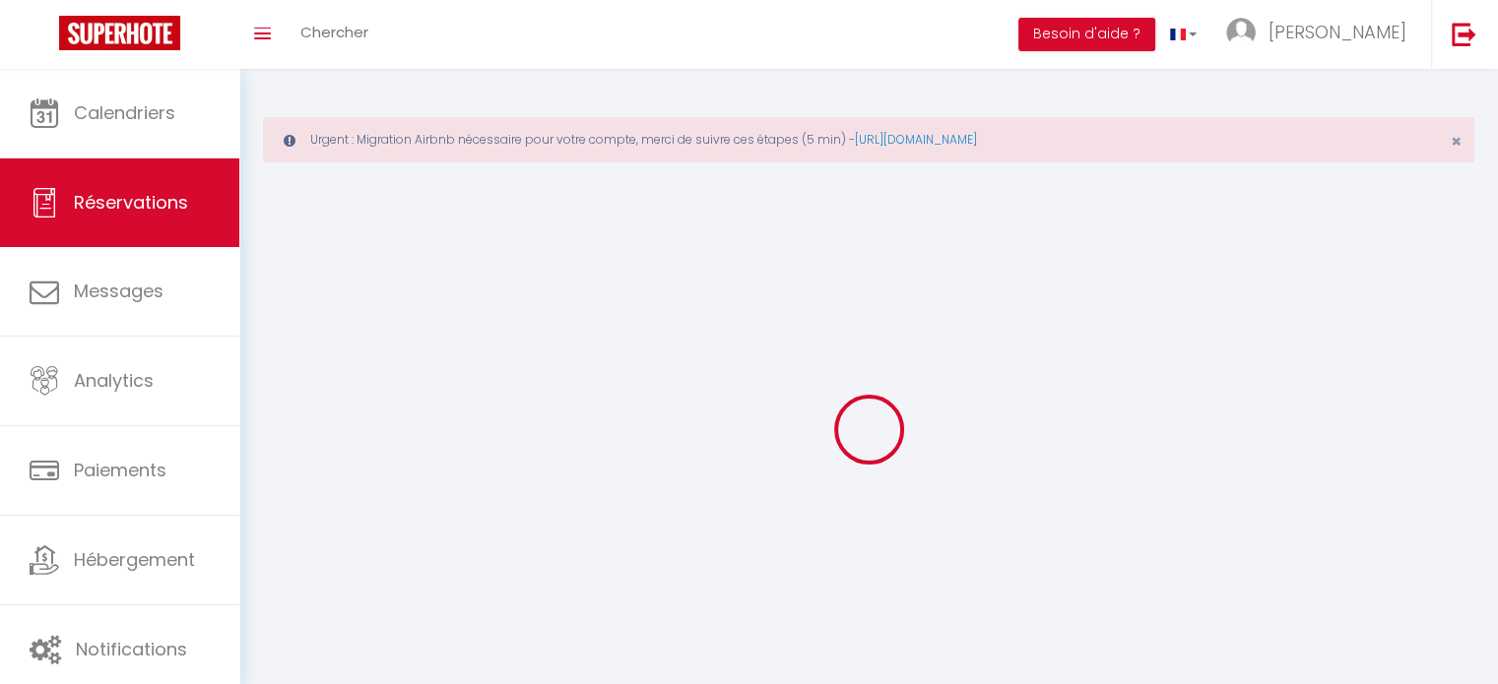
select select
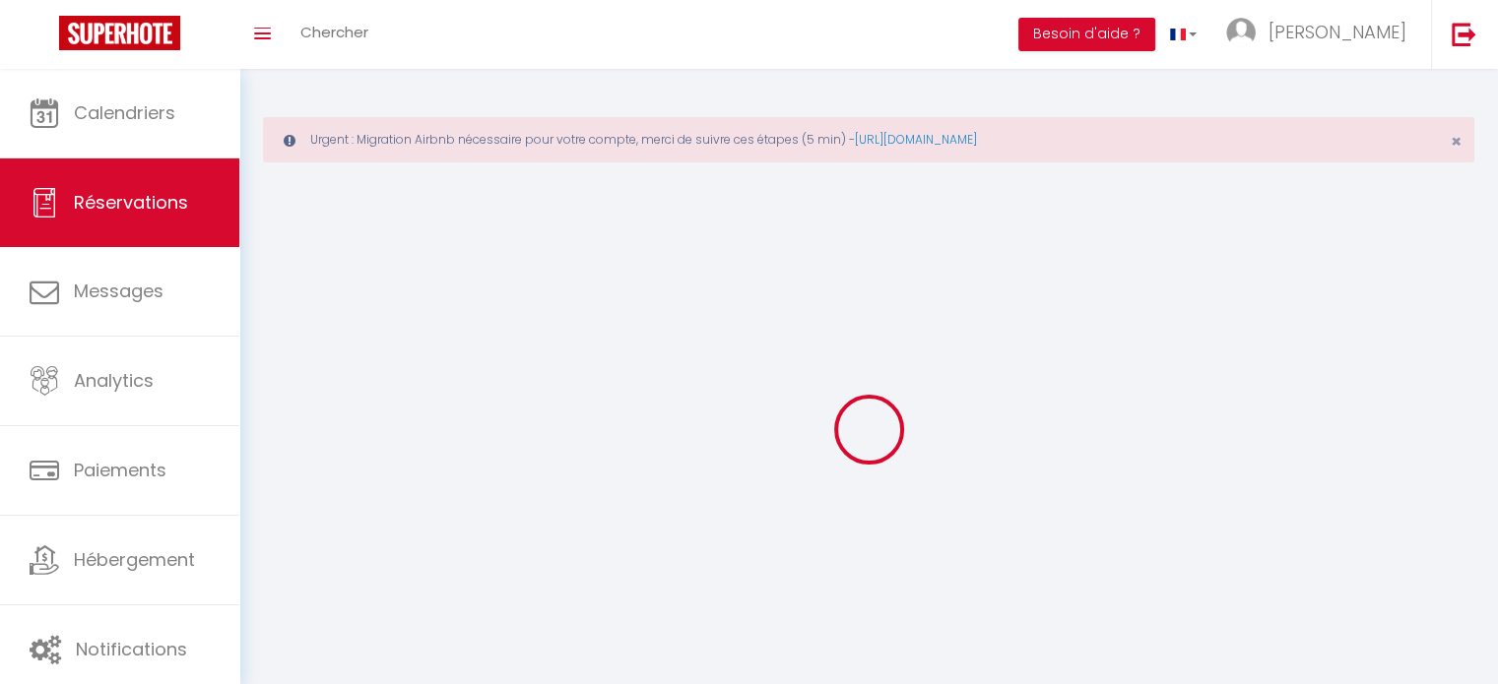
select select
checkbox input "false"
select select
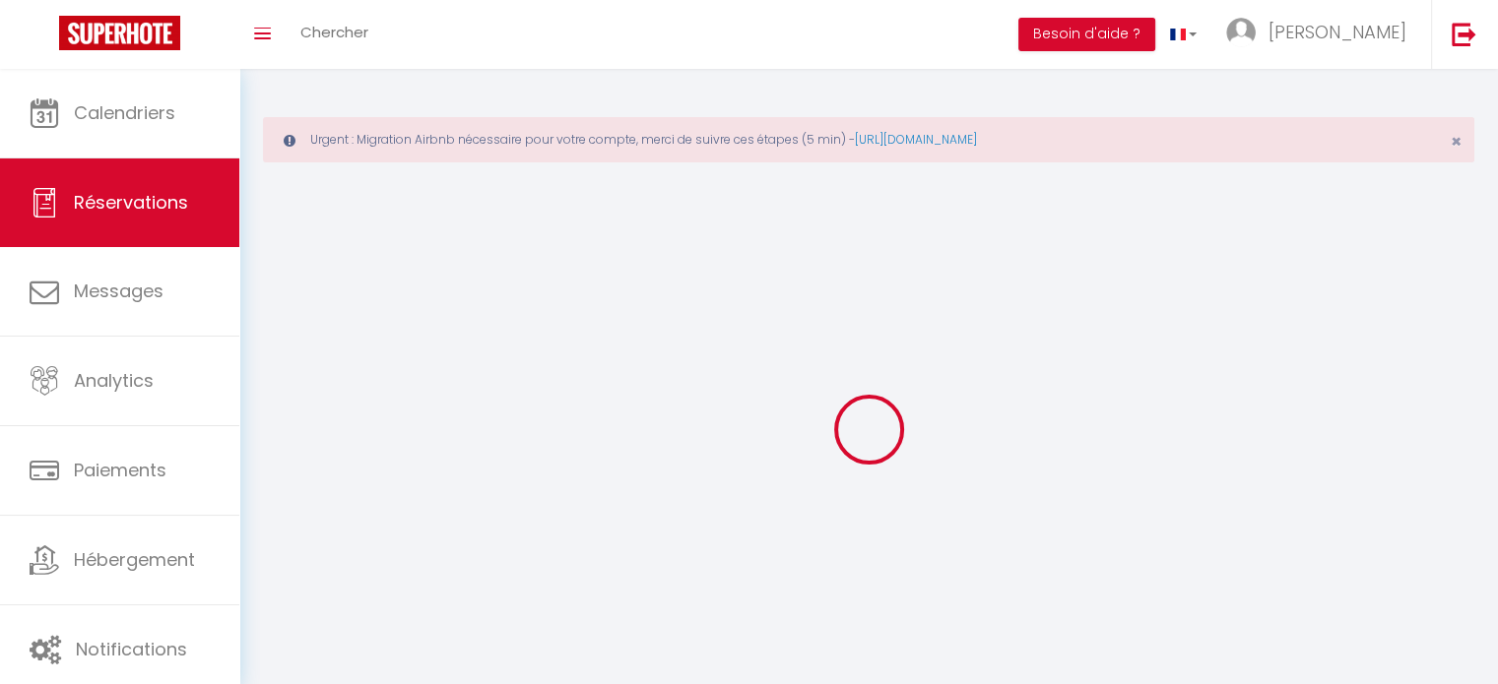
select select
checkbox input "false"
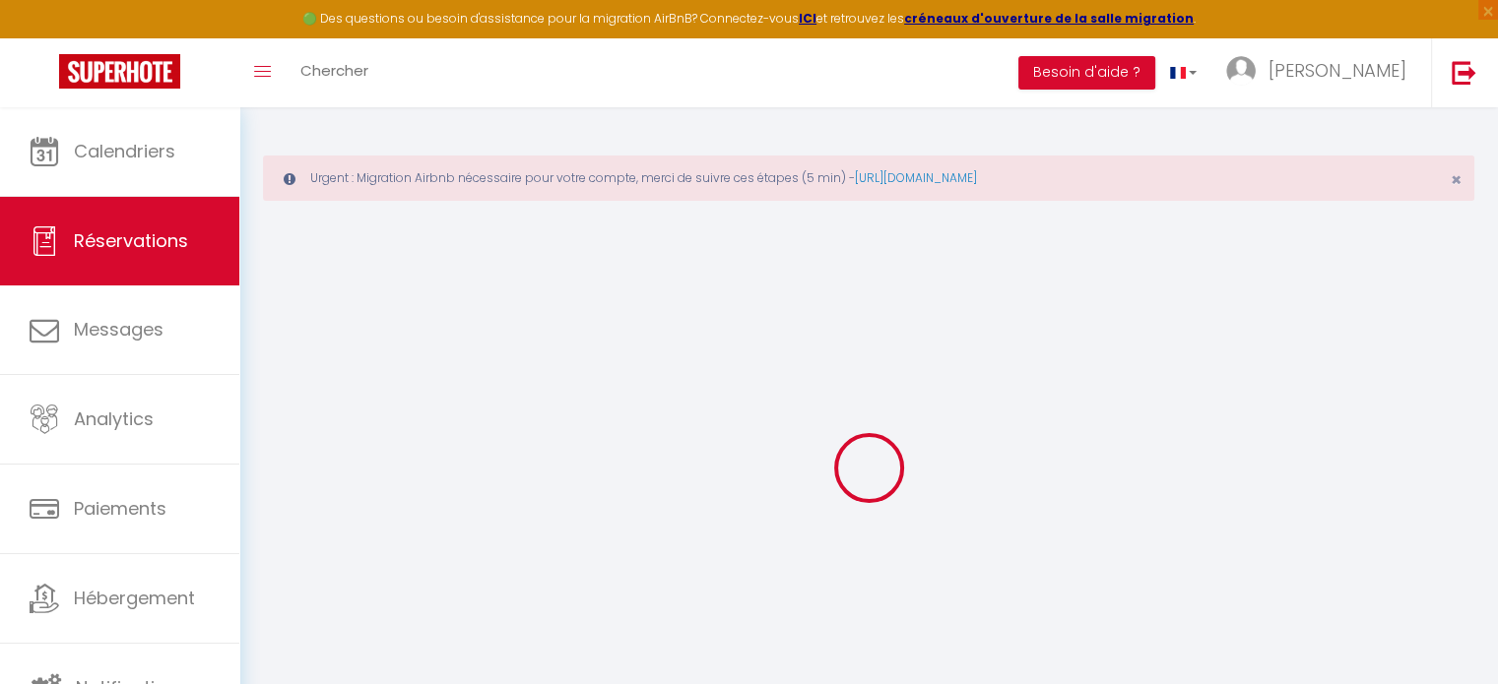
select select
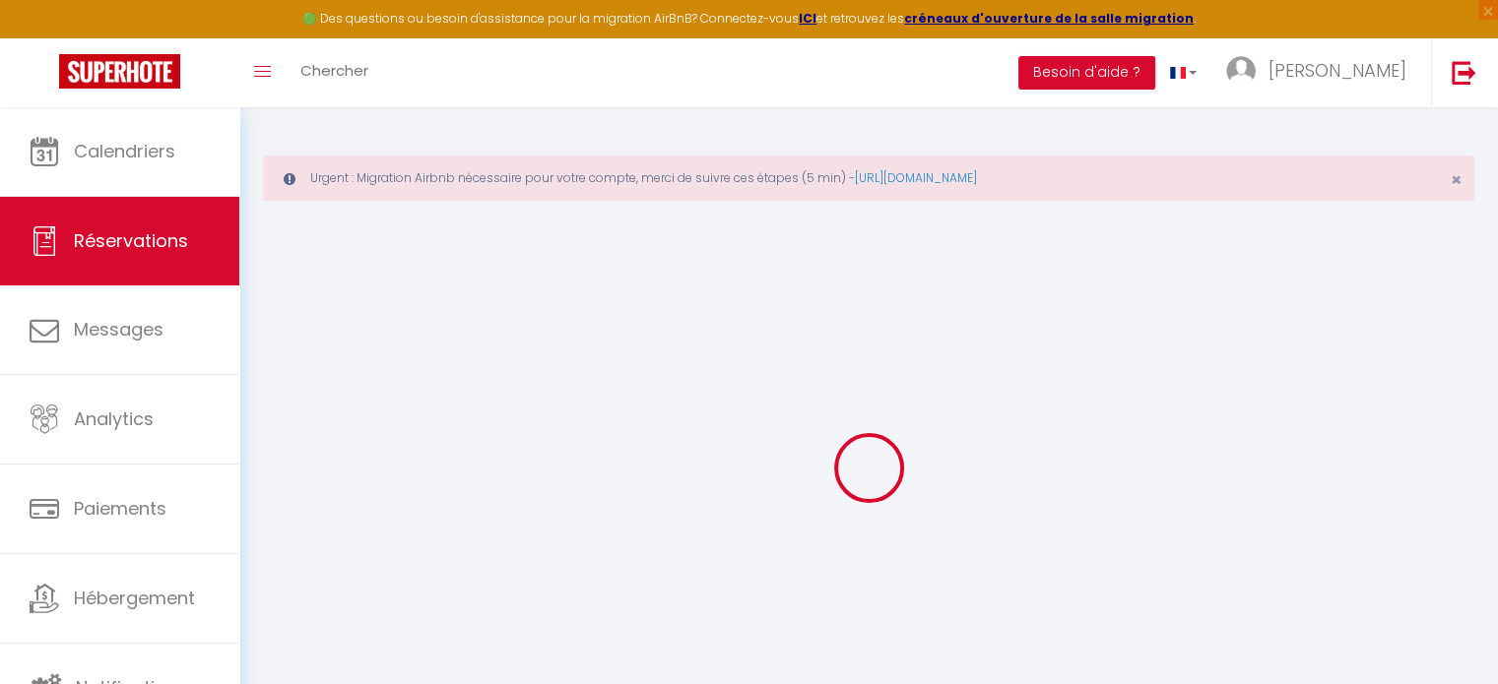
select select
checkbox input "false"
select select
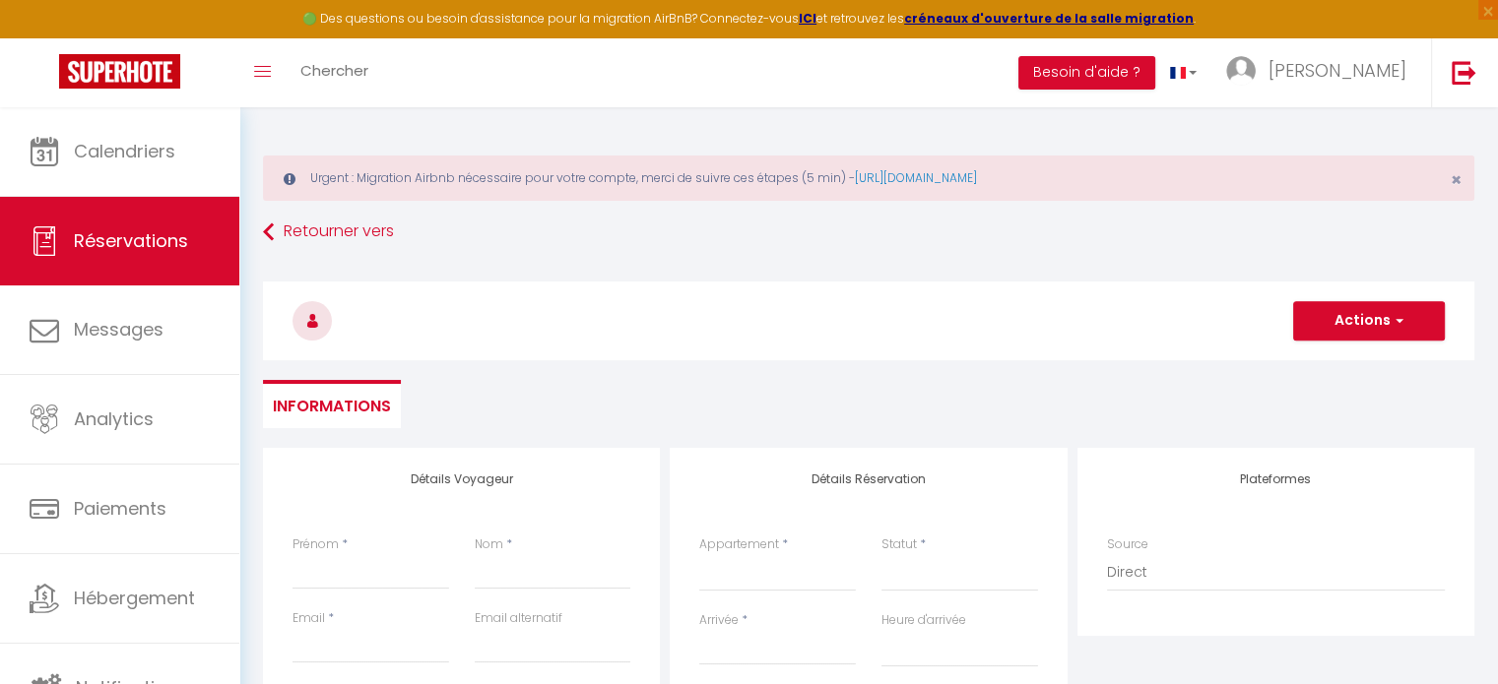
select select
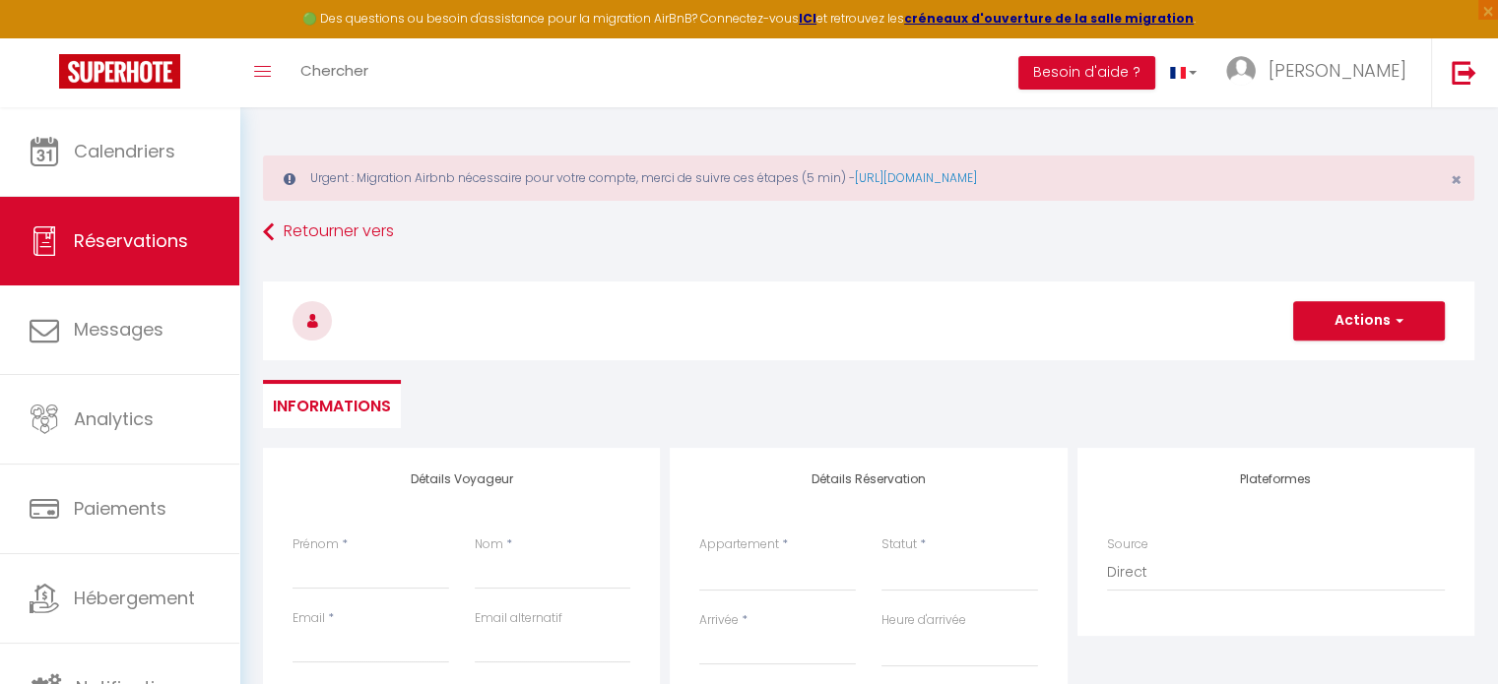
checkbox input "false"
select select
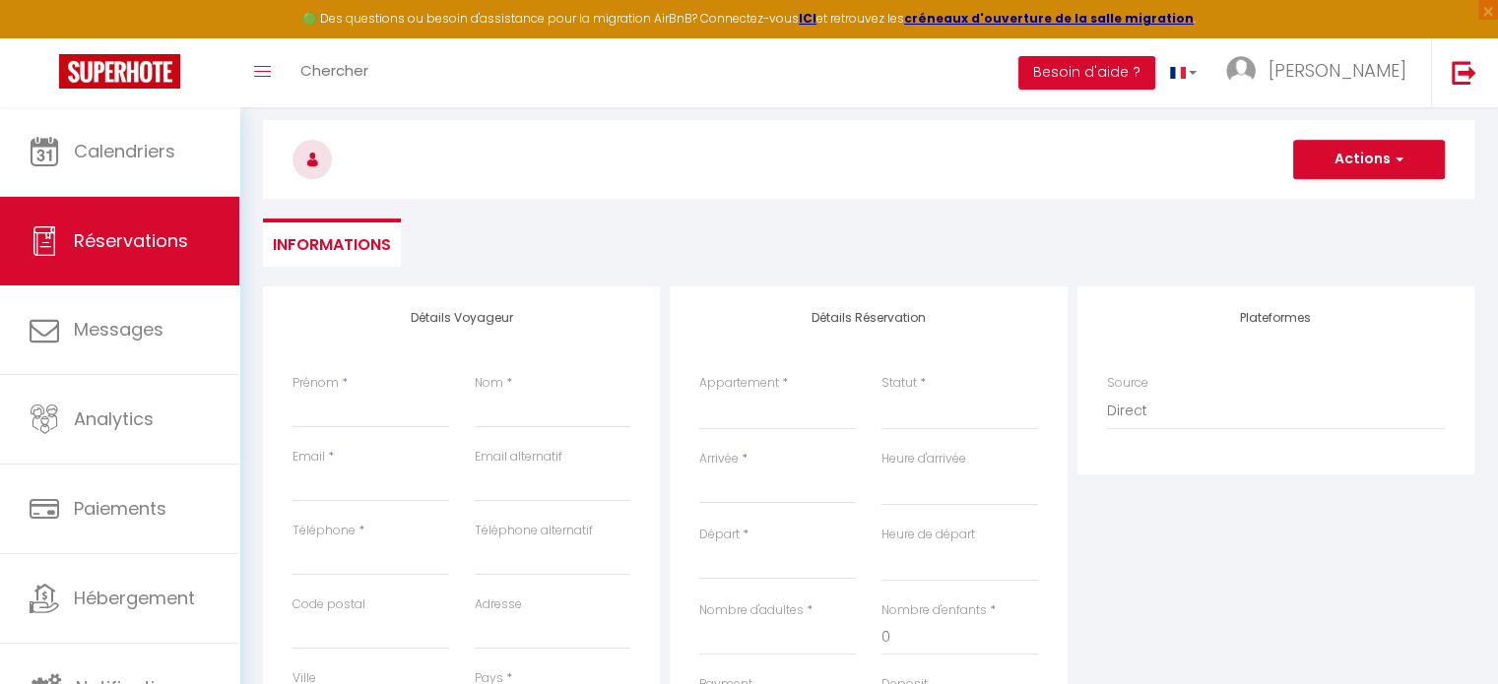
scroll to position [197, 0]
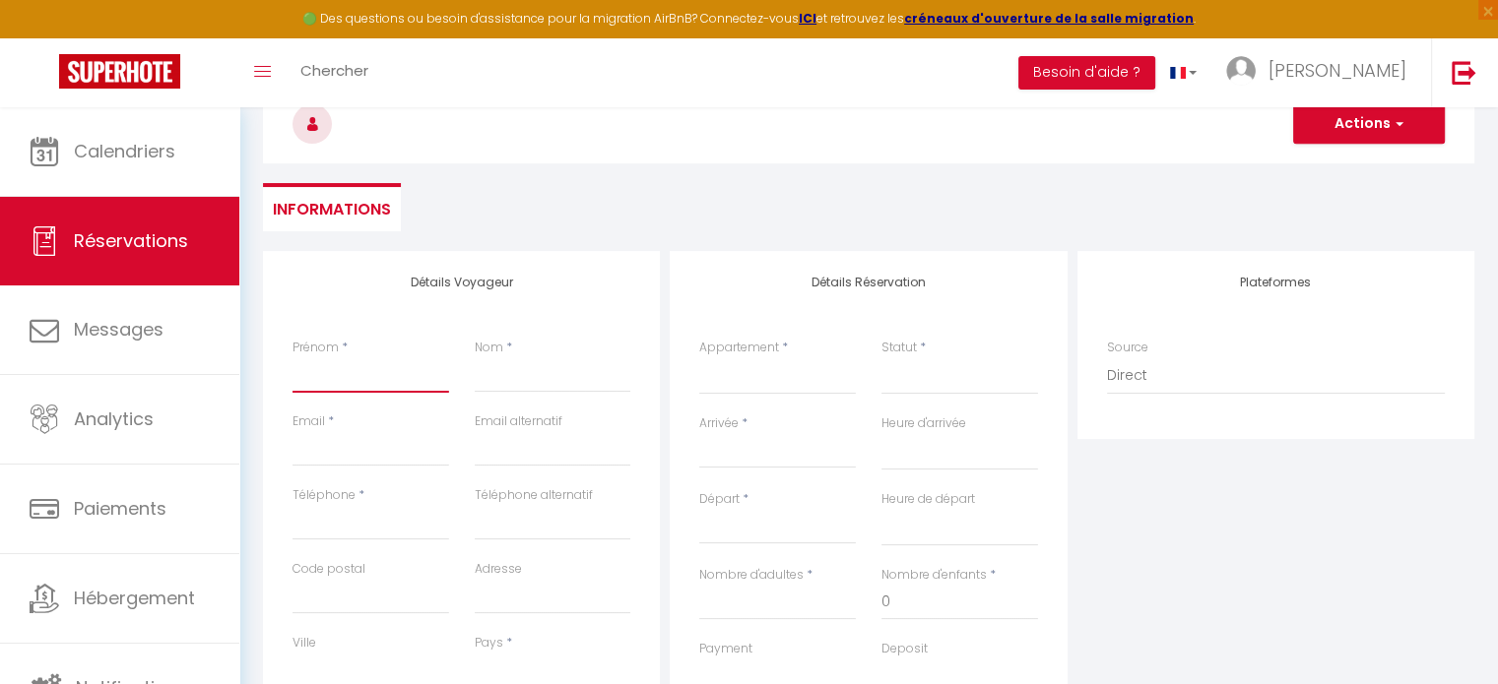
click at [355, 383] on input "Prénom" at bounding box center [370, 374] width 157 height 35
type input "D"
select select
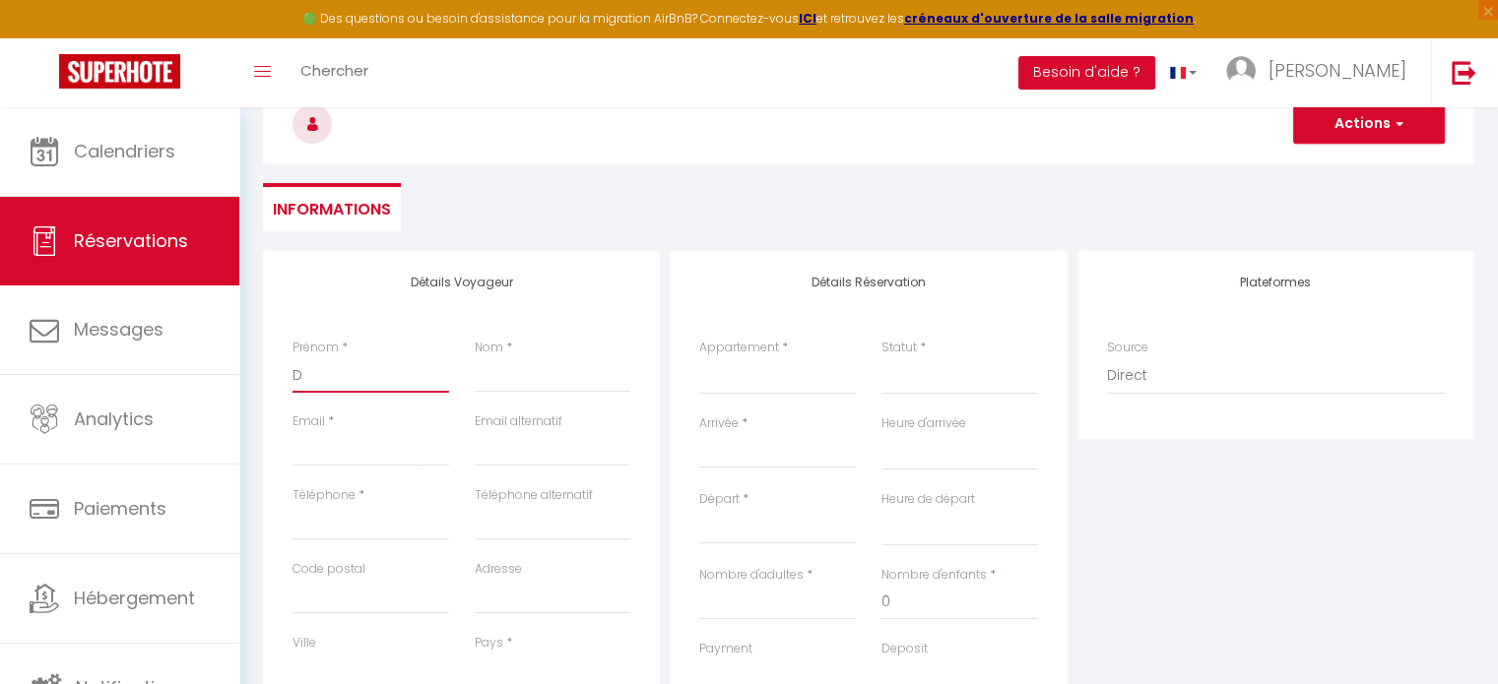
select select
checkbox input "false"
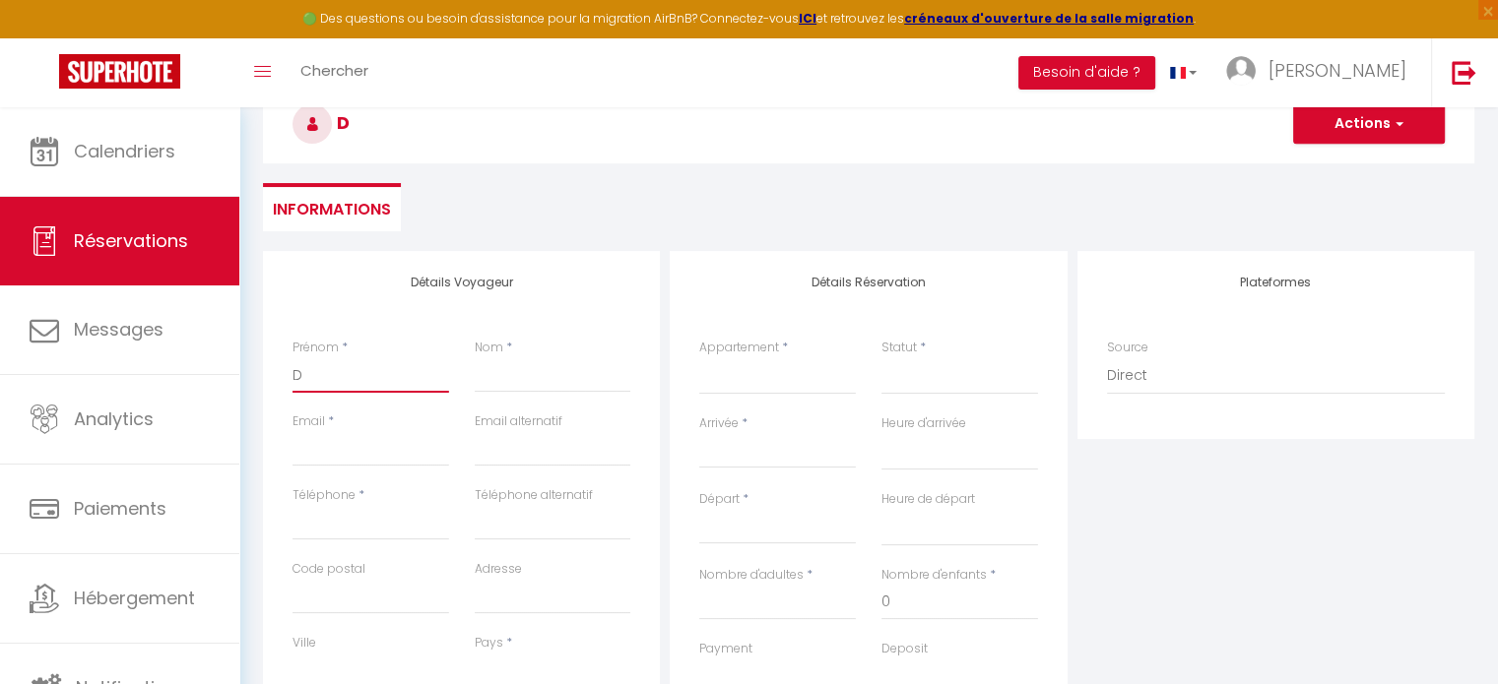
type input "Di"
select select
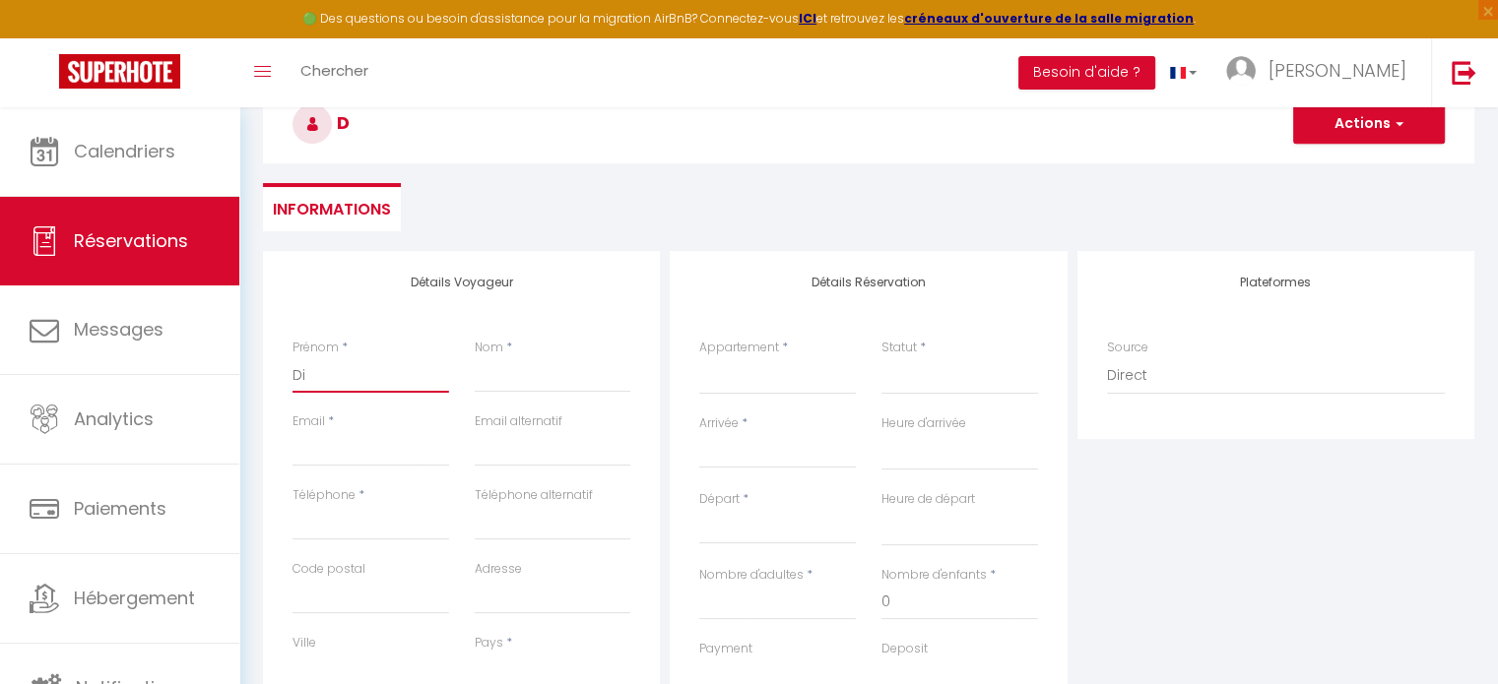
select select
checkbox input "false"
type input "Dia"
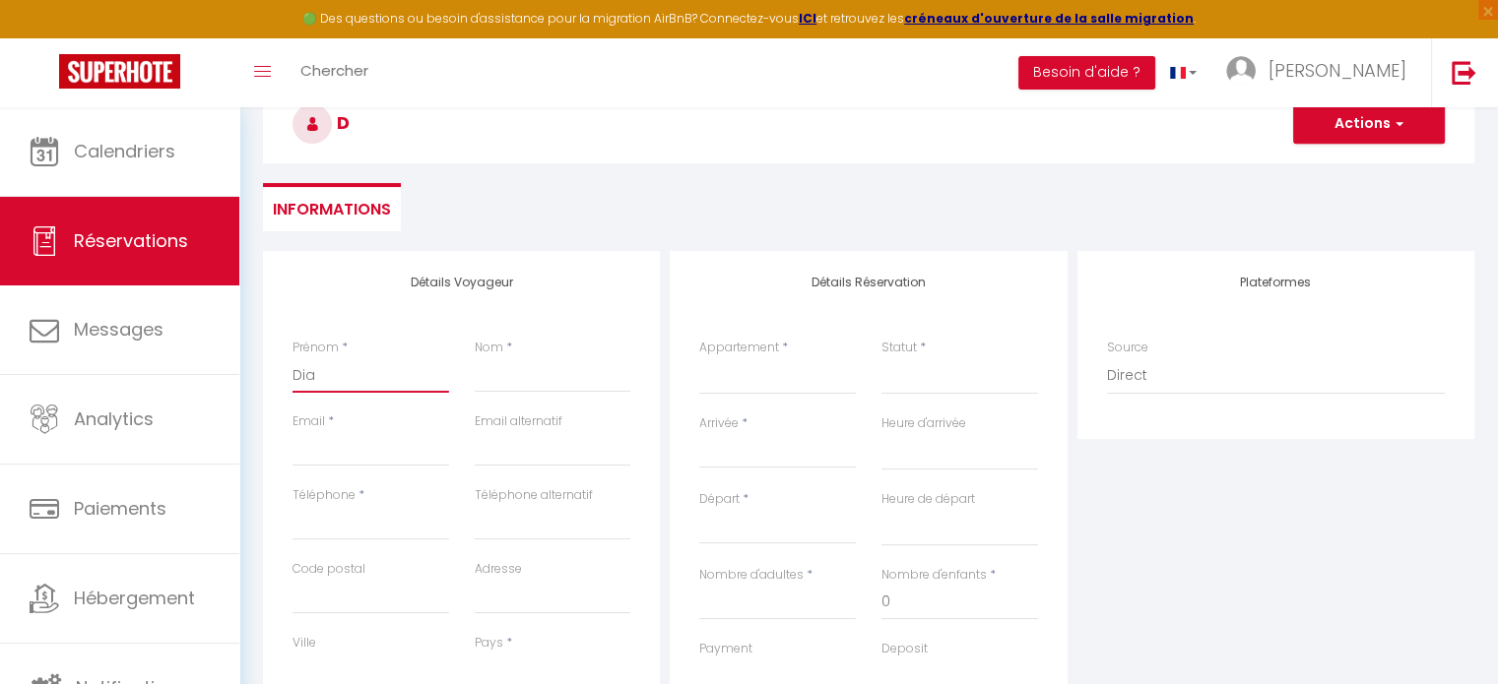
select select
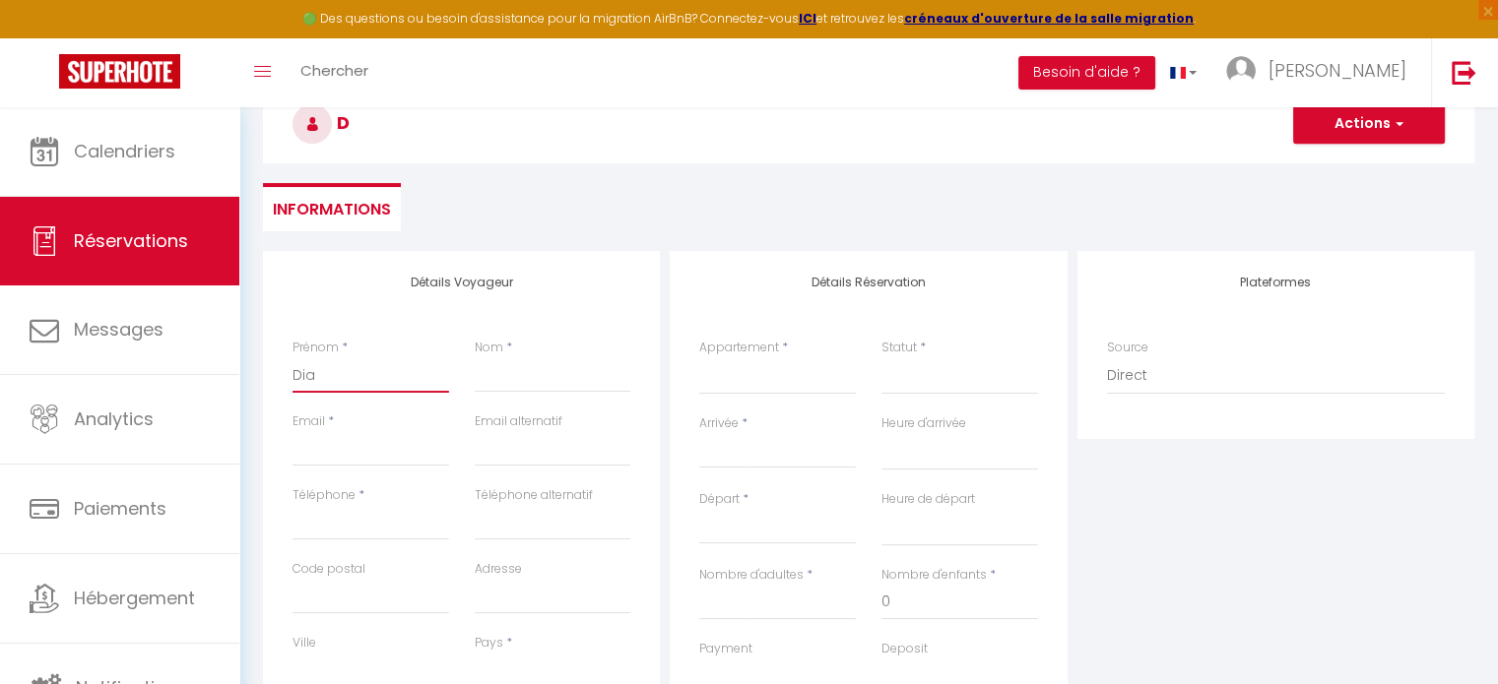
select select
checkbox input "false"
type input "Dian"
select select
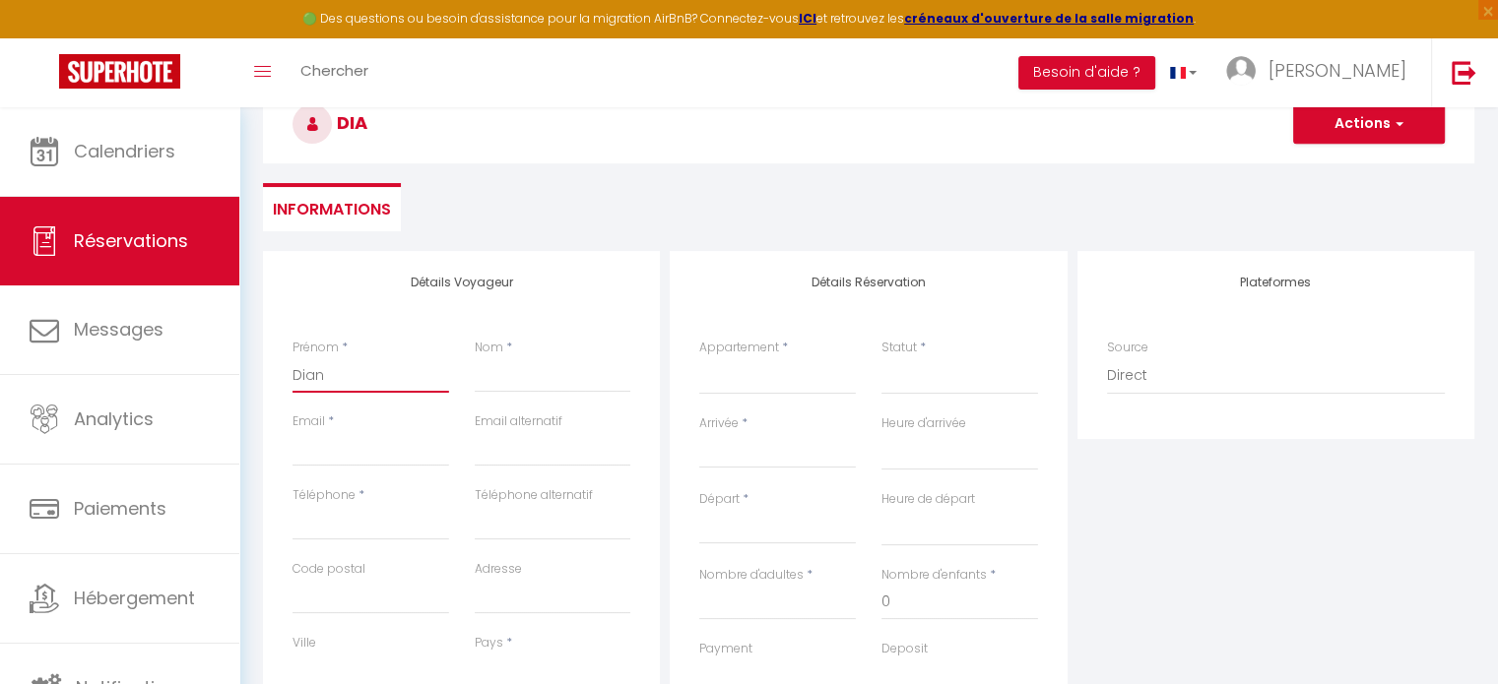
select select
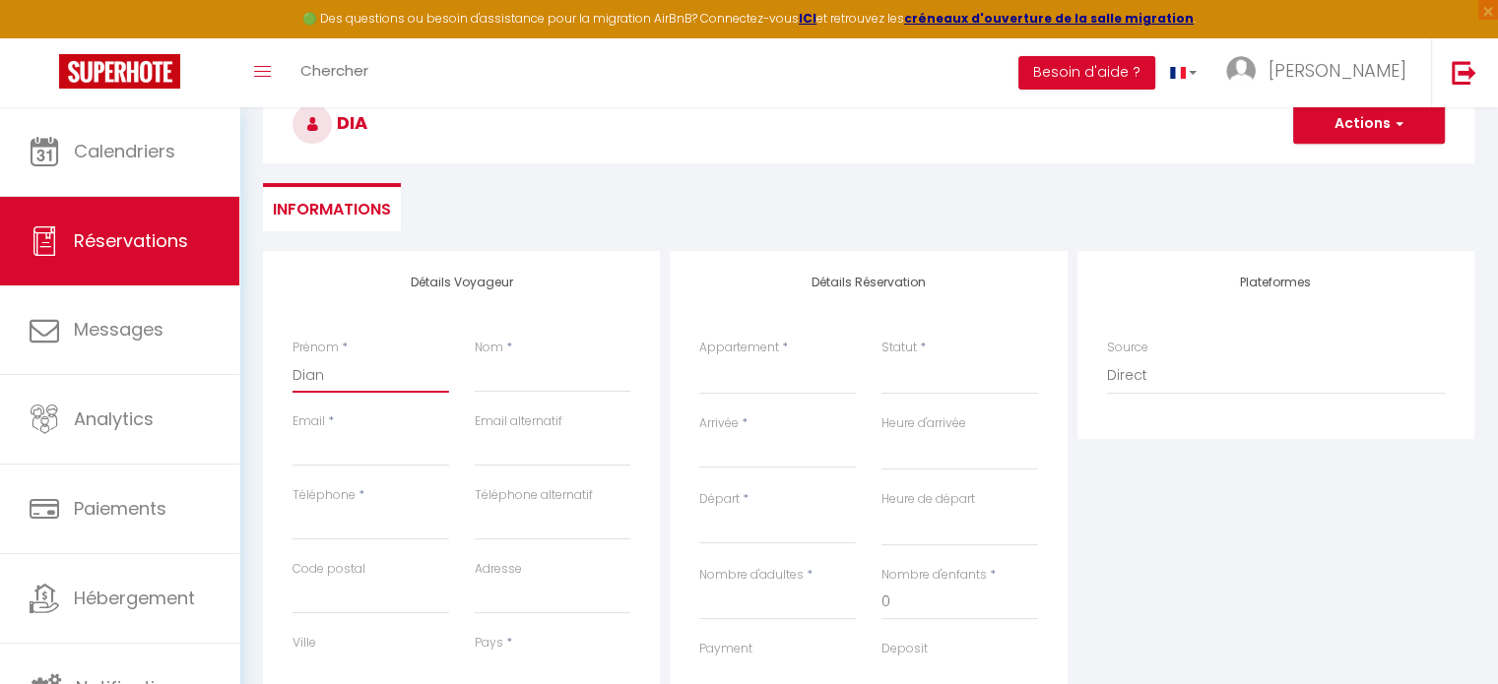
select select
checkbox input "false"
type input "[PERSON_NAME]"
select select
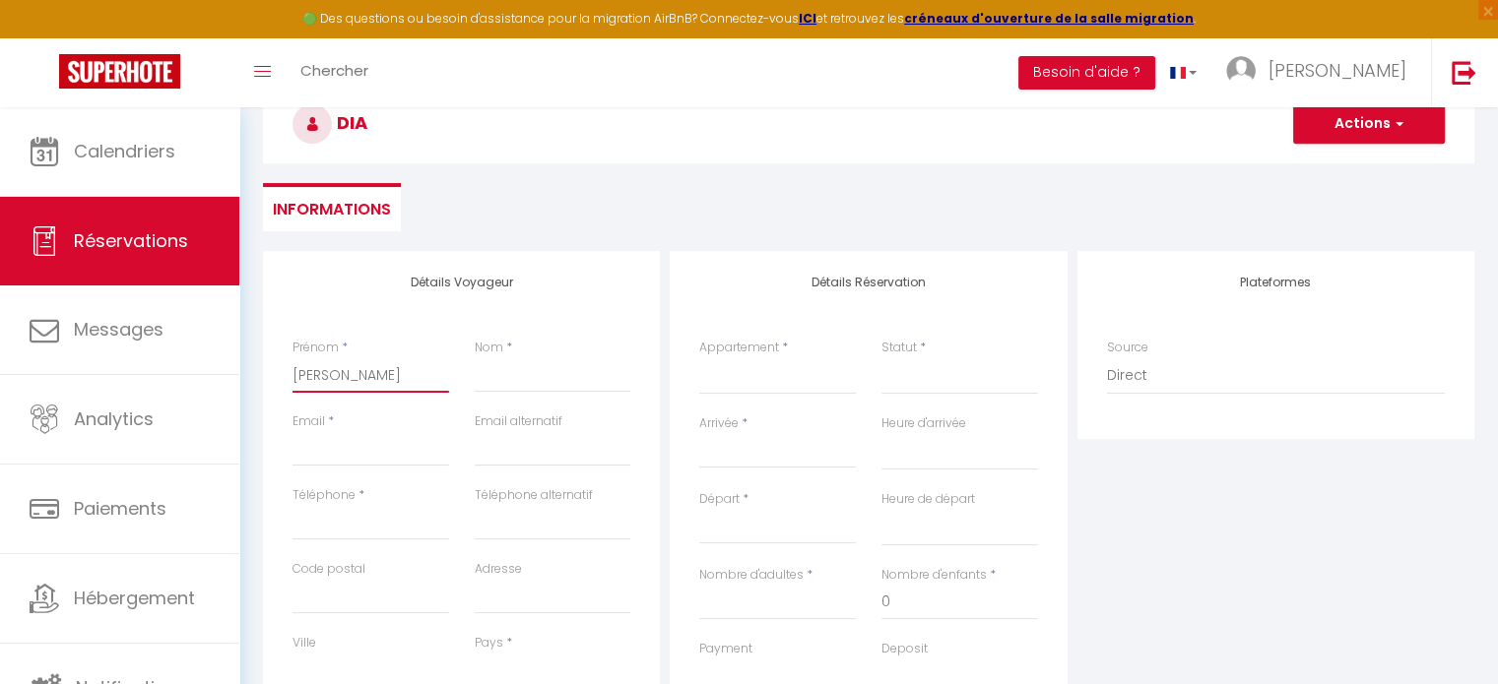
select select
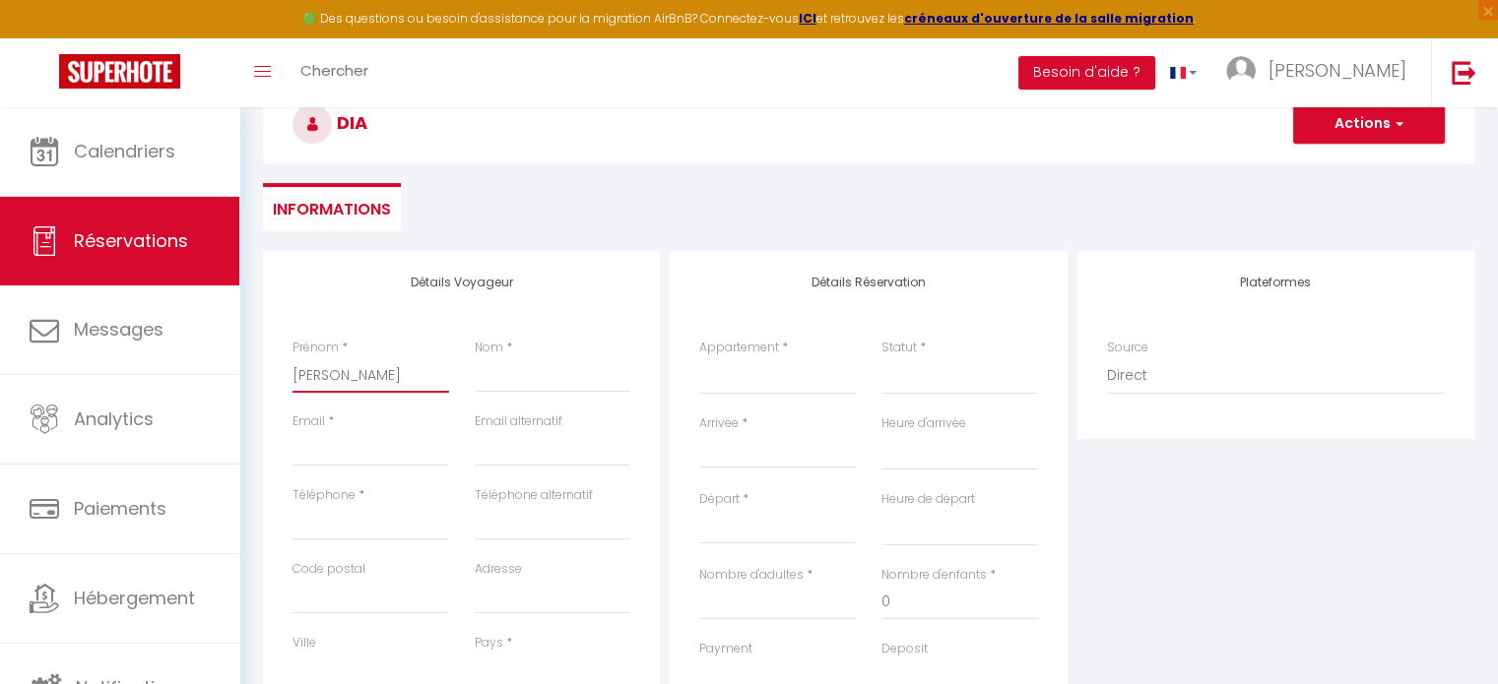
checkbox input "false"
type input "[PERSON_NAME]"
click at [510, 385] on input "Nom" at bounding box center [553, 374] width 157 height 35
type input "C"
select select
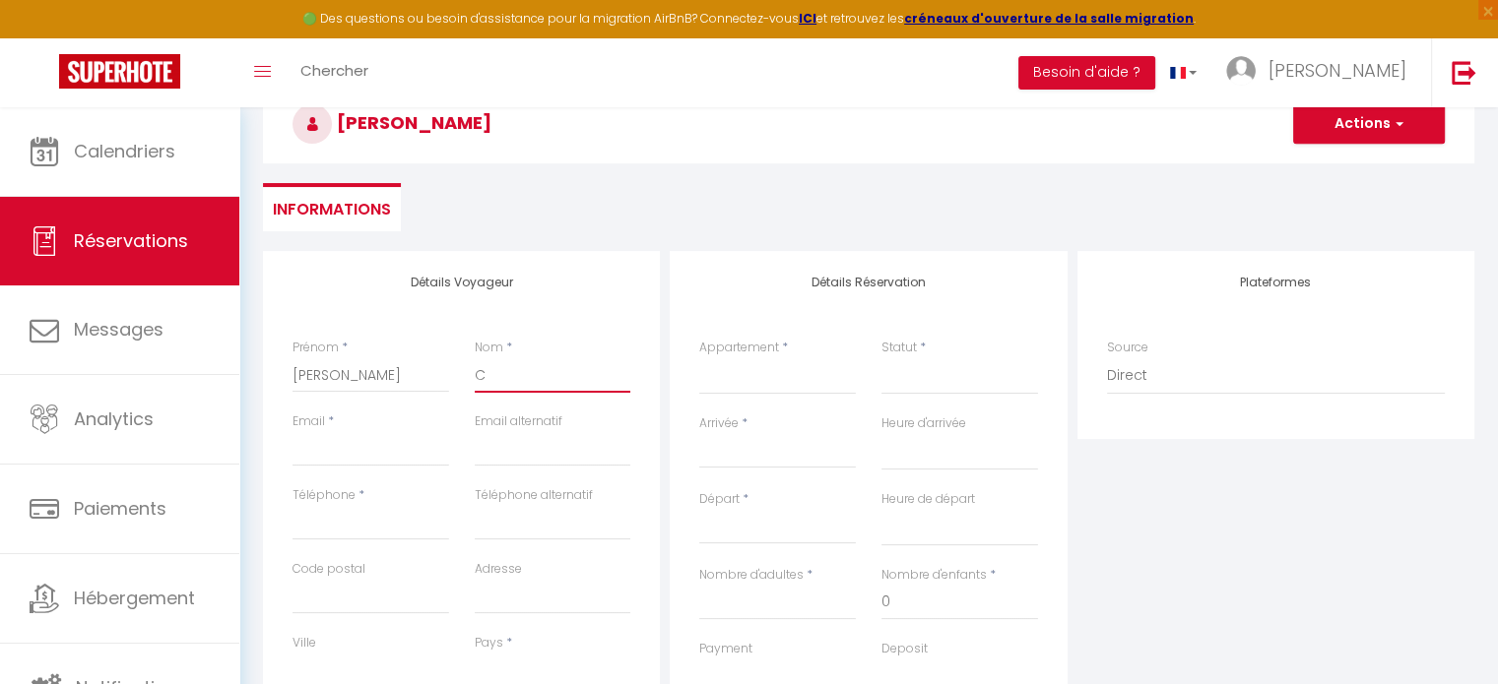
select select
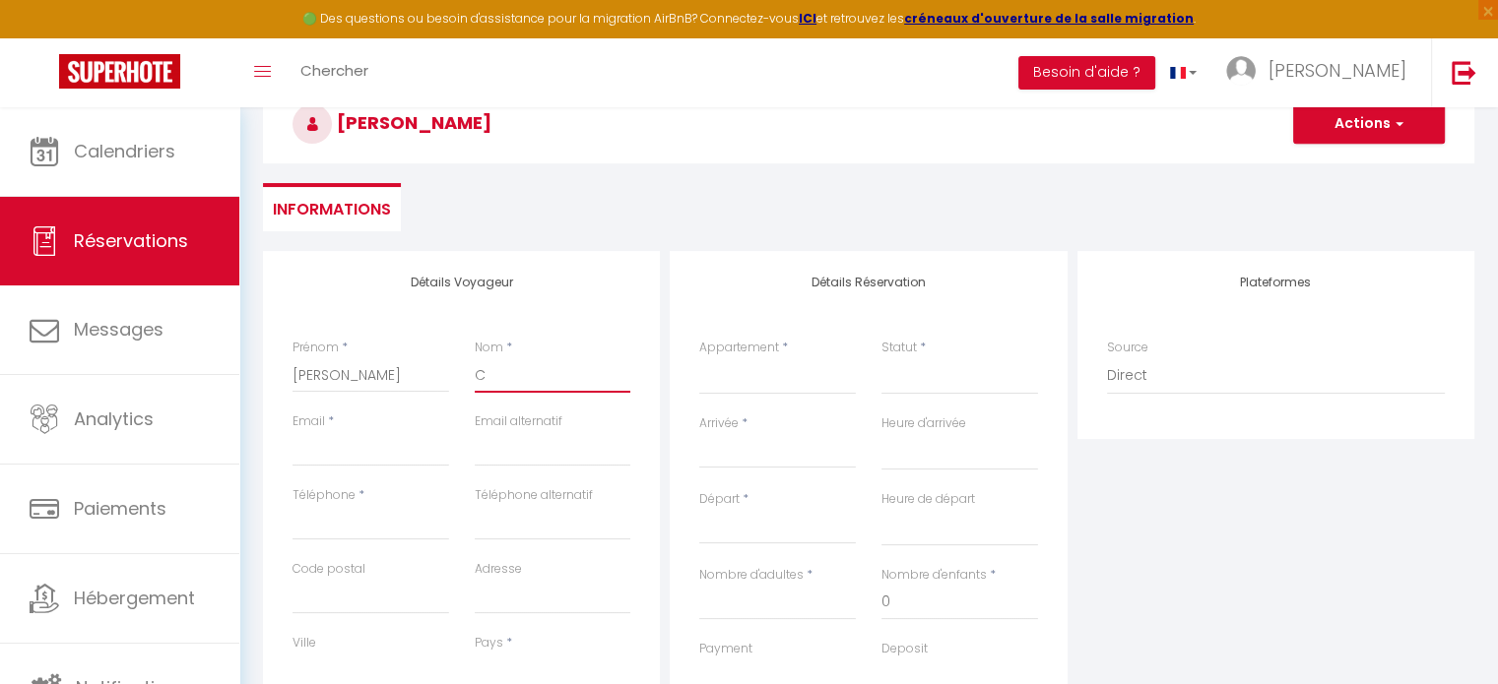
select select
checkbox input "false"
type input "Cu"
select select
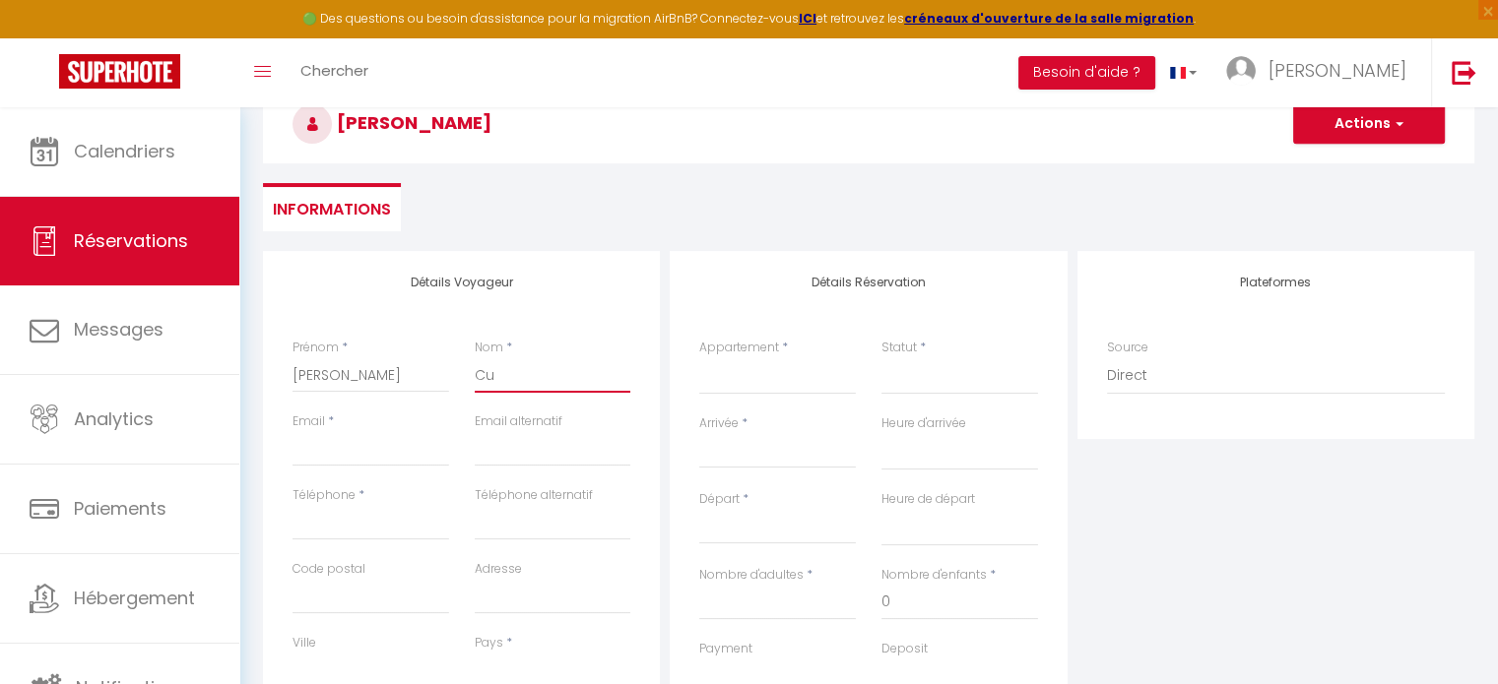
select select
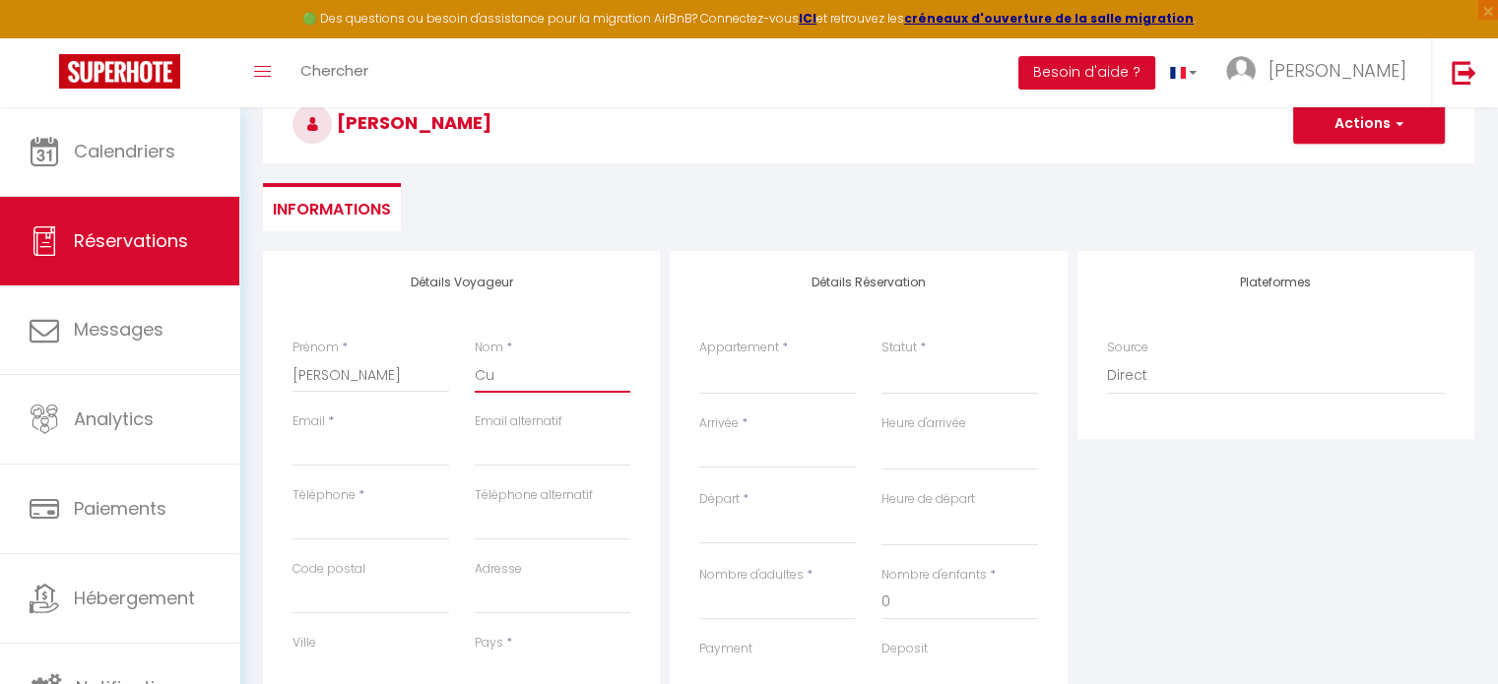
checkbox input "false"
type input "Cul"
select select
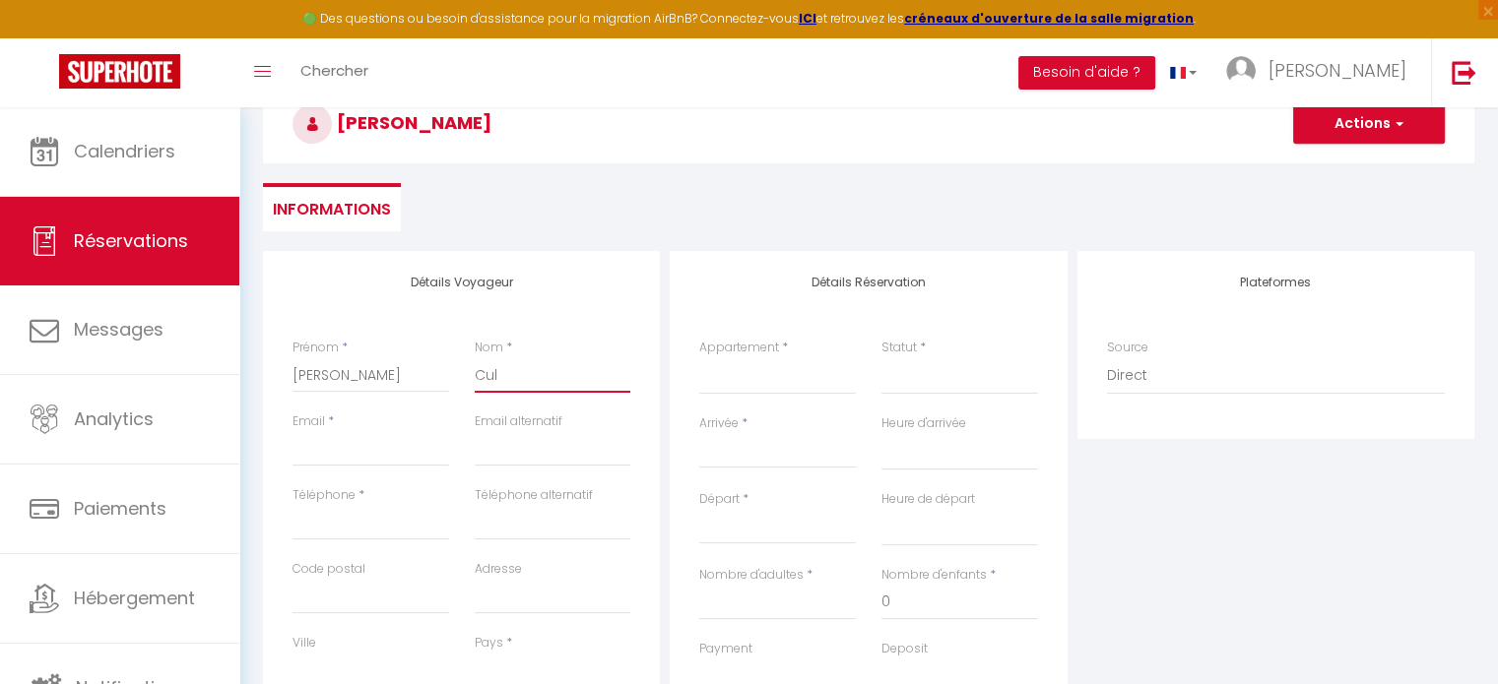
select select
checkbox input "false"
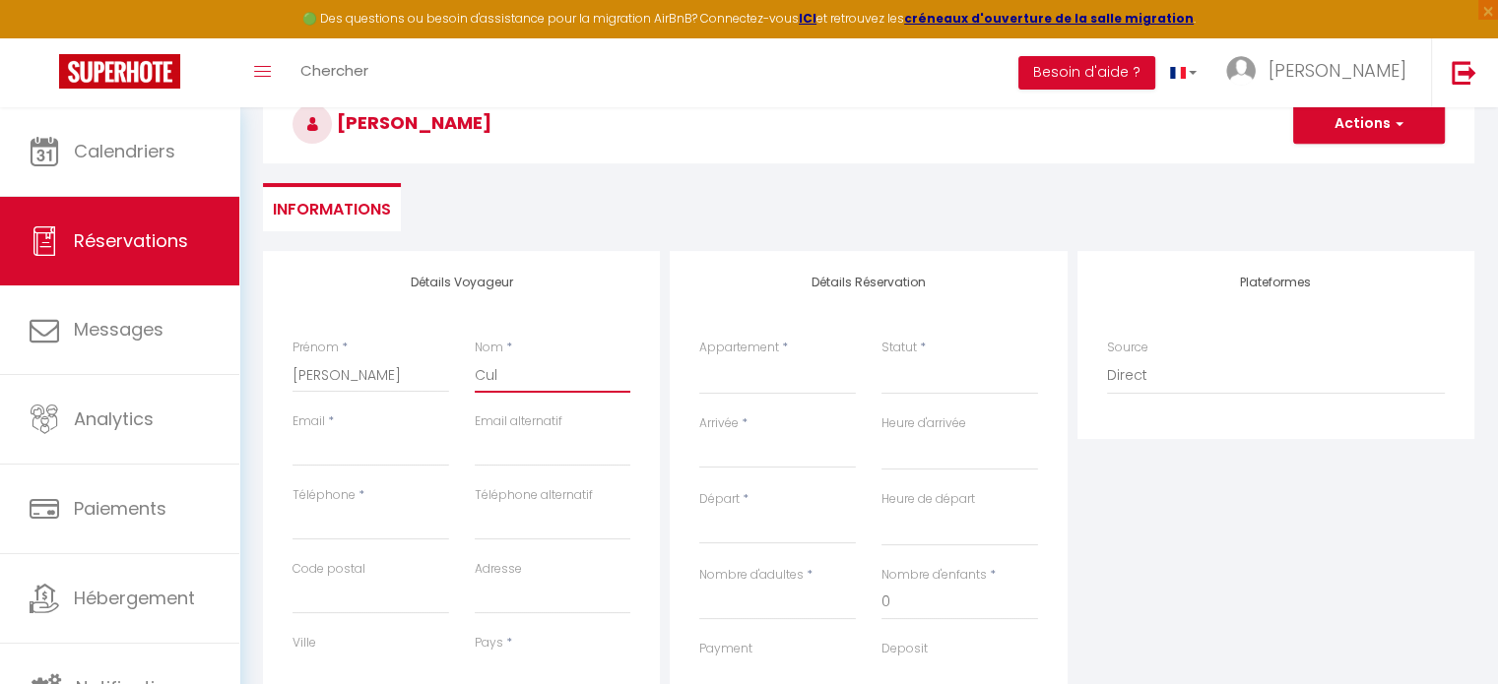
type input "Cule"
select select
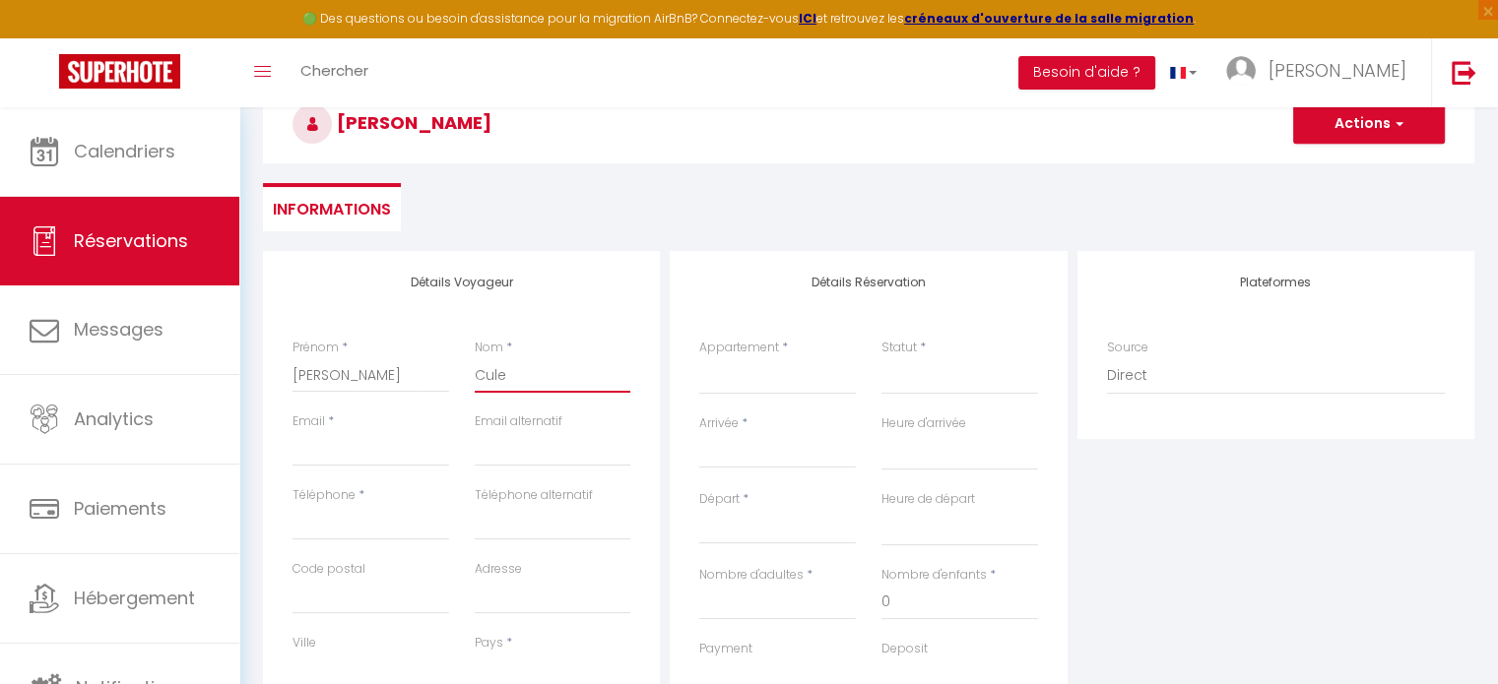
select select
checkbox input "false"
type input "[PERSON_NAME]"
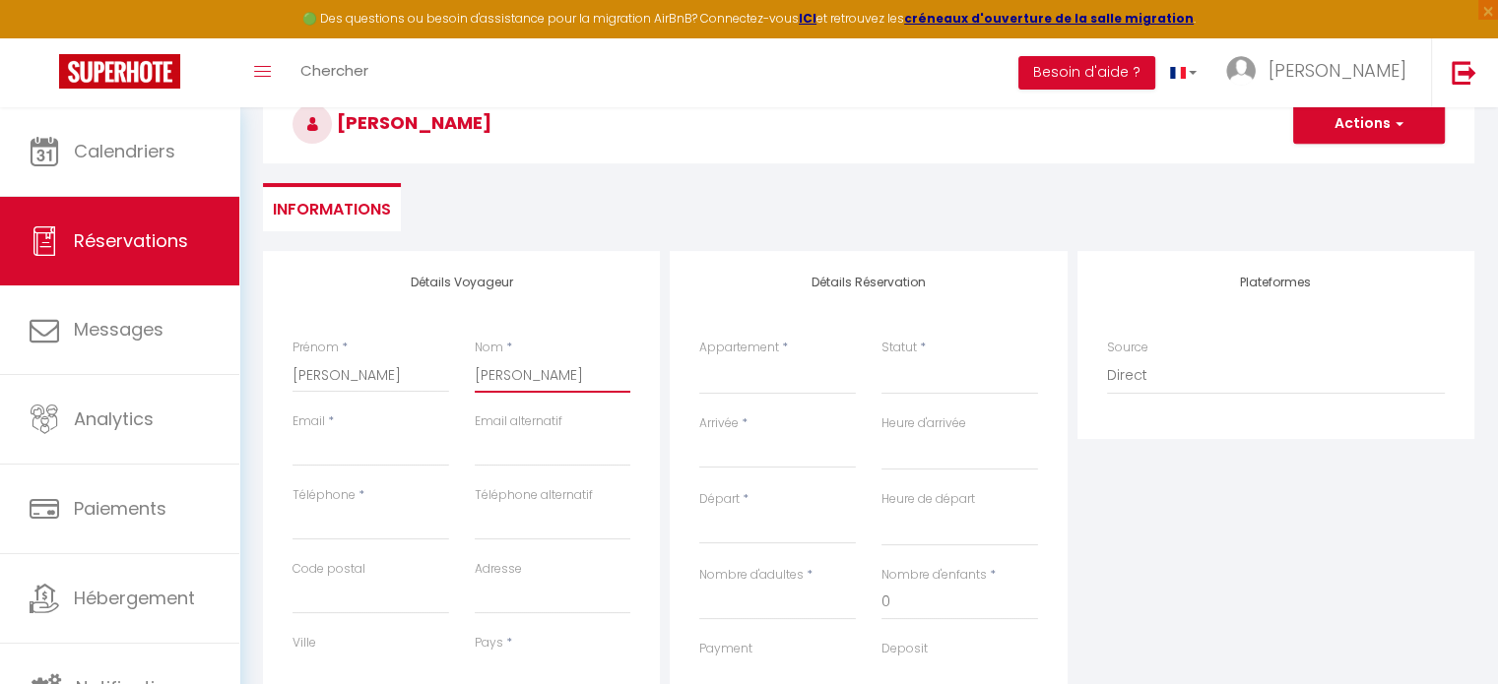
select select
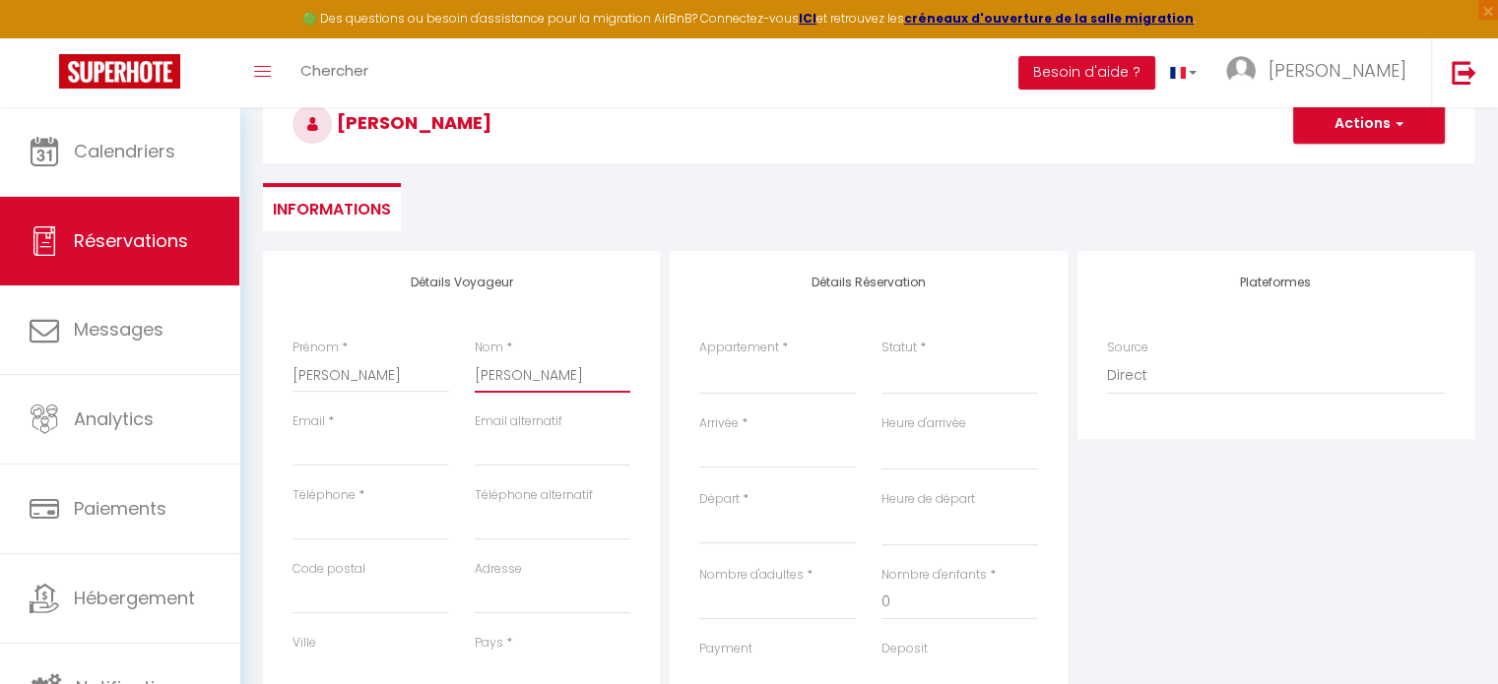
select select
checkbox input "false"
type input "[PERSON_NAME]"
click at [382, 444] on input "Email client" at bounding box center [370, 448] width 157 height 35
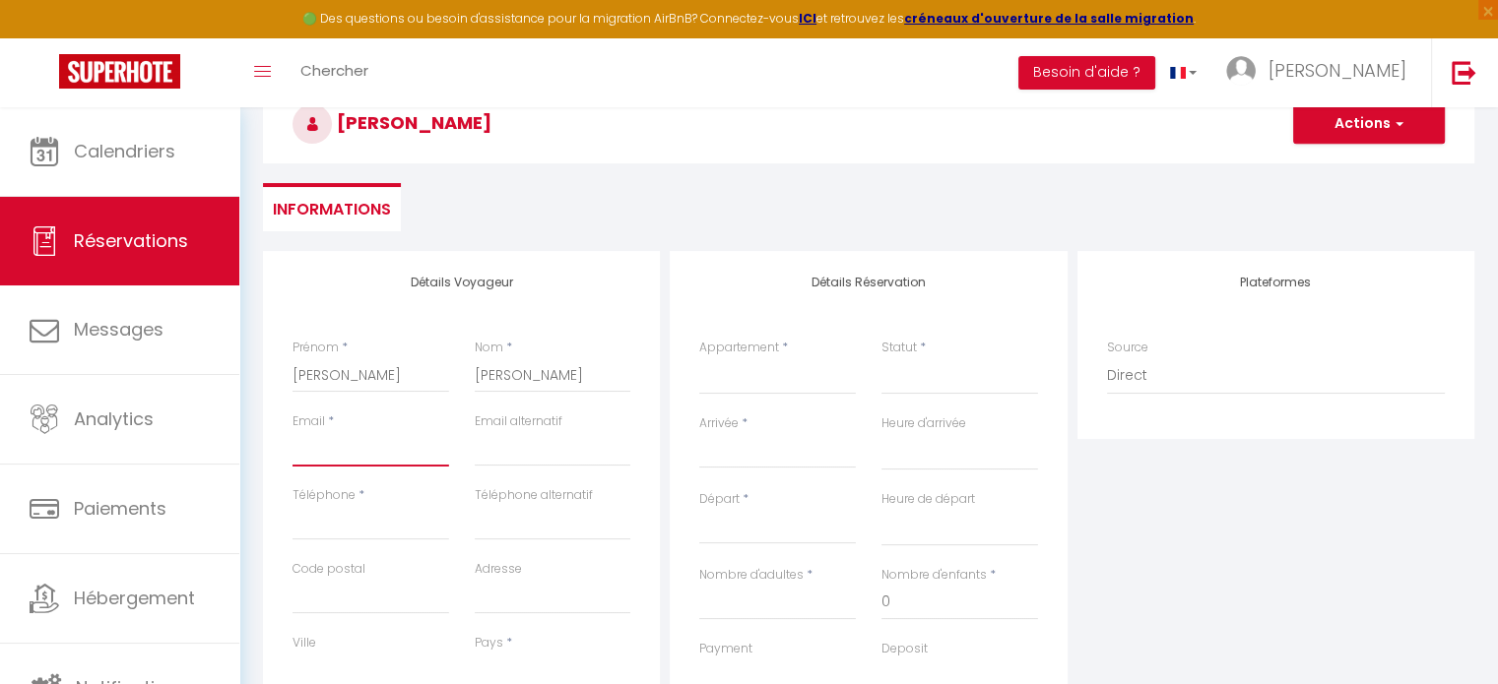
paste input "[EMAIL_ADDRESS][DOMAIN_NAME]"
type input "[EMAIL_ADDRESS][DOMAIN_NAME]"
select select
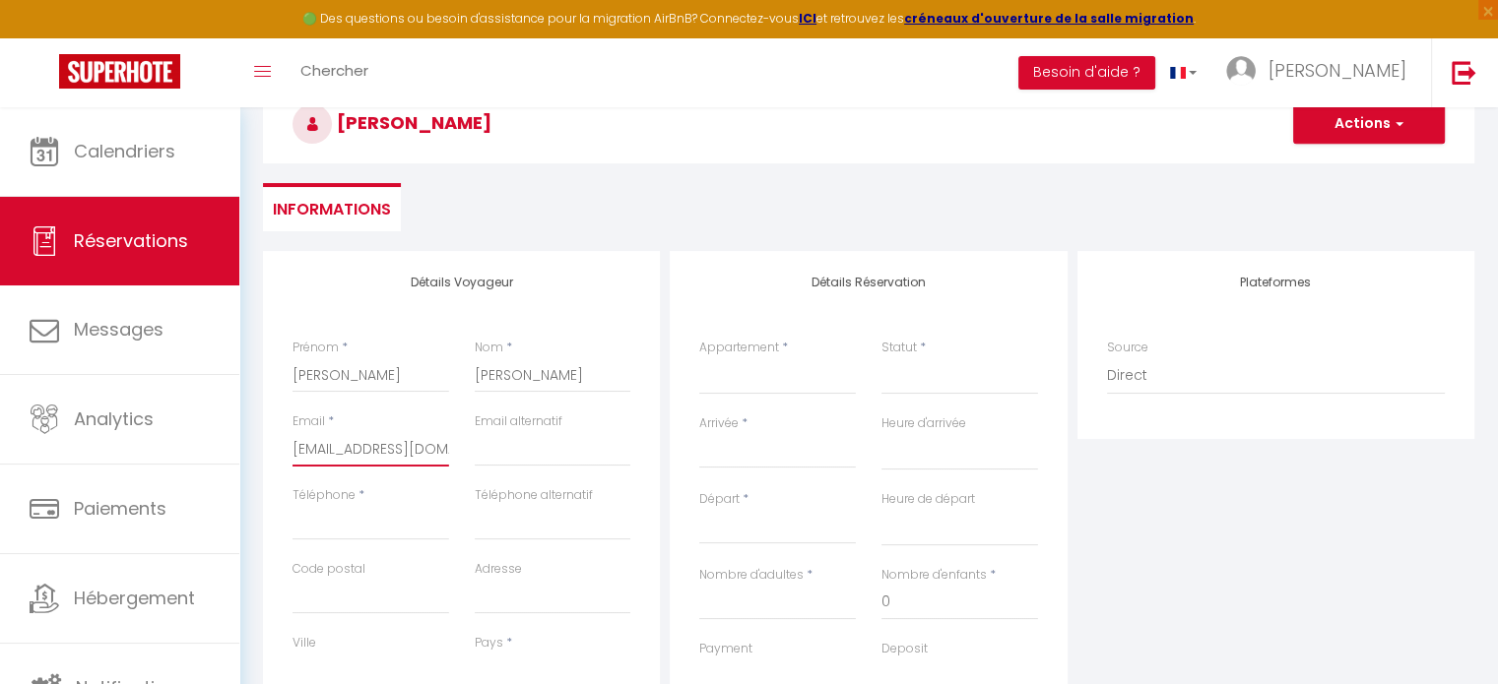
select select
checkbox input "false"
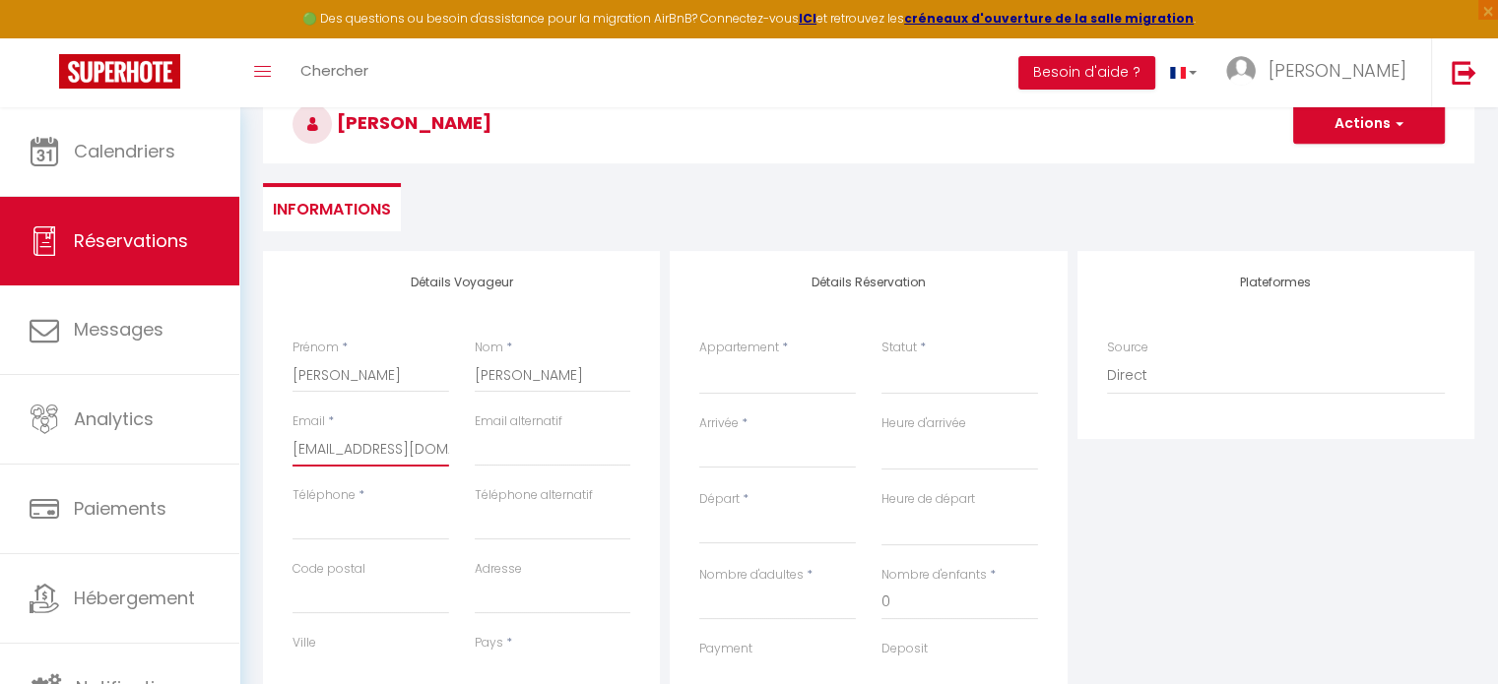
scroll to position [0, 42]
type input "[EMAIL_ADDRESS][DOMAIN_NAME]"
click at [366, 543] on div "Téléphone *" at bounding box center [371, 524] width 182 height 74
click at [373, 525] on input "Téléphone" at bounding box center [370, 522] width 157 height 35
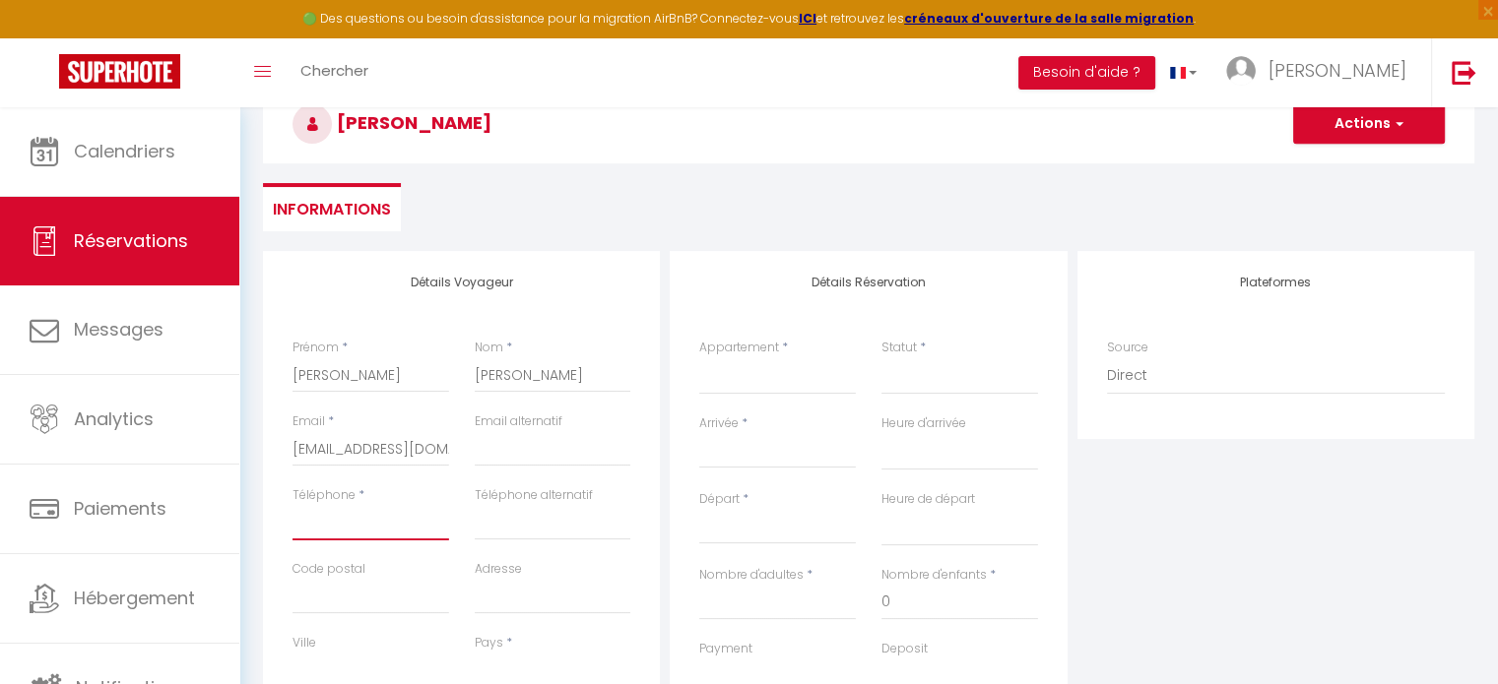
paste input "[PHONE_NUMBER]"
type input "[PHONE_NUMBER]"
select select
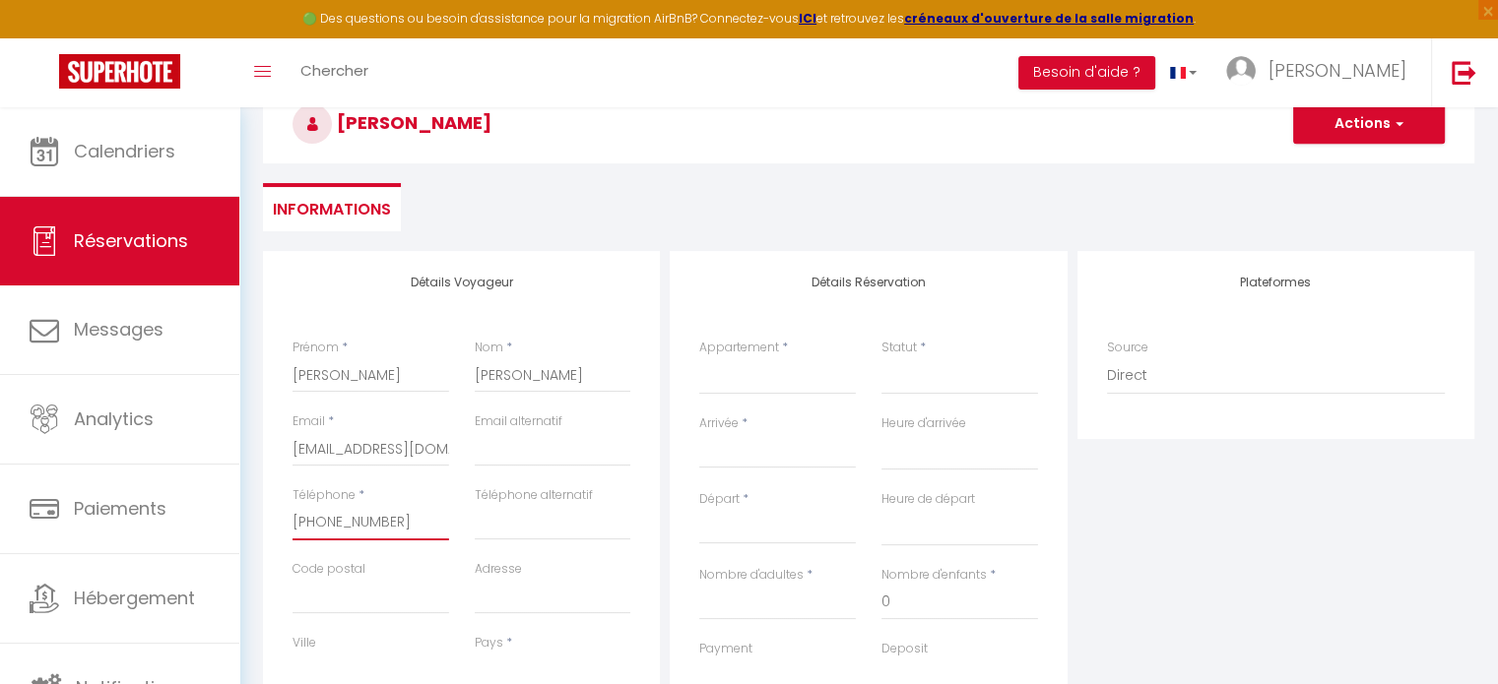
select select
checkbox input "false"
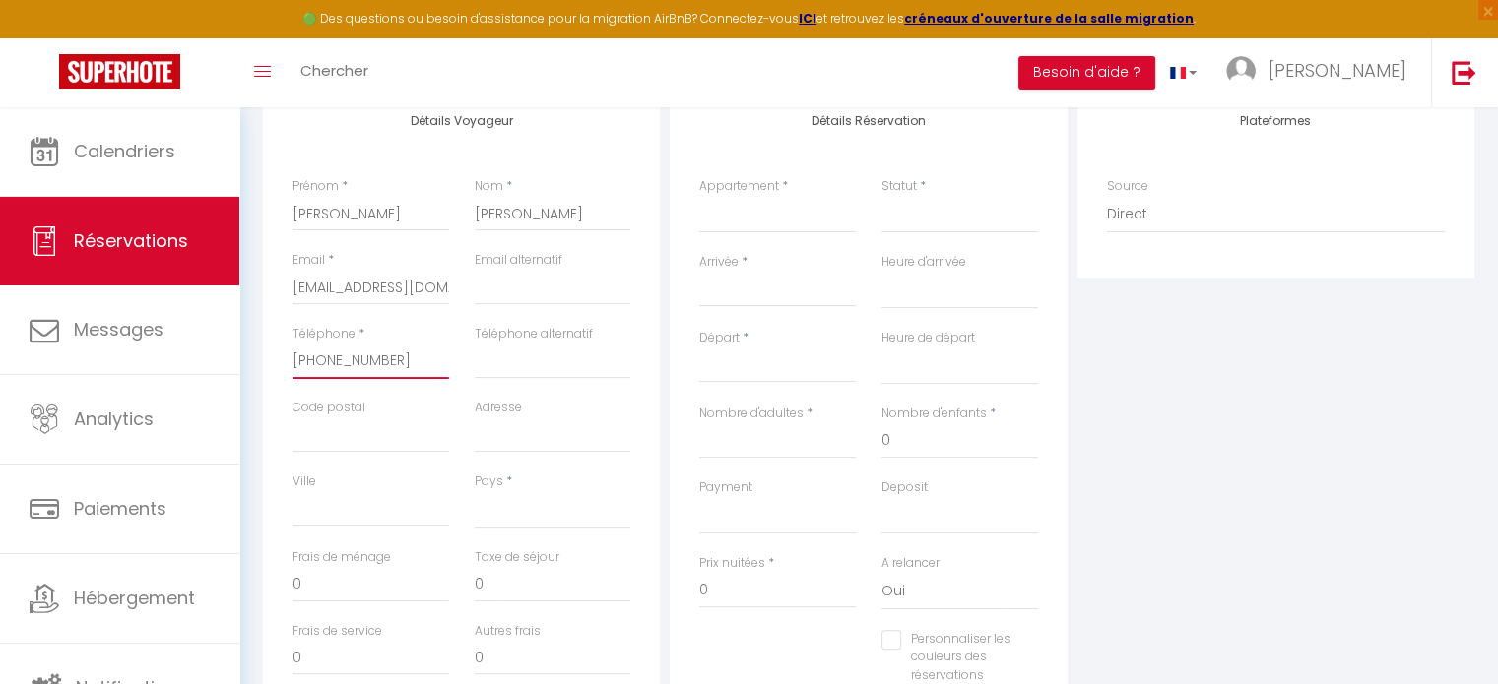
scroll to position [394, 0]
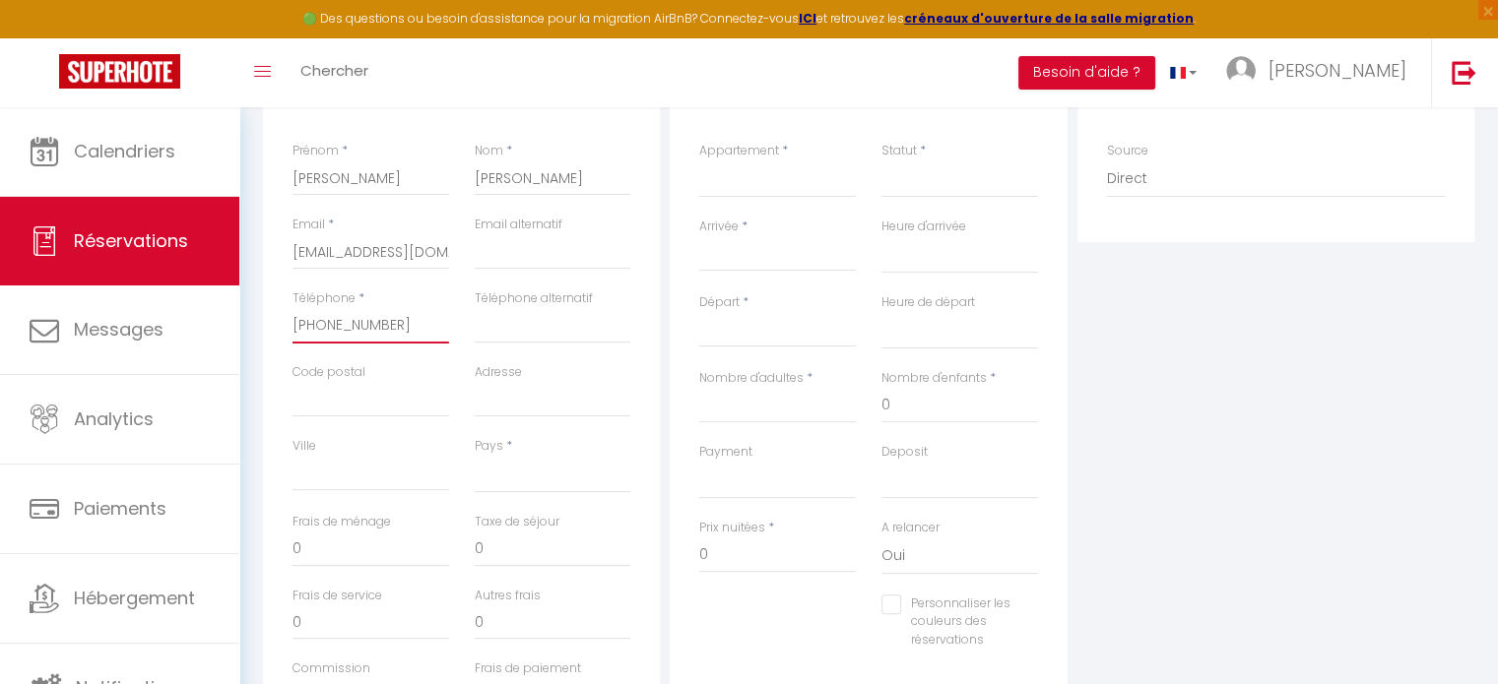
type input "[PHONE_NUMBER]"
click at [541, 480] on select "[GEOGRAPHIC_DATA] [GEOGRAPHIC_DATA] [GEOGRAPHIC_DATA] [GEOGRAPHIC_DATA] [GEOGRA…" at bounding box center [553, 474] width 157 height 37
select select "RO"
click at [475, 456] on select "[GEOGRAPHIC_DATA] [GEOGRAPHIC_DATA] [GEOGRAPHIC_DATA] [GEOGRAPHIC_DATA] [GEOGRA…" at bounding box center [553, 474] width 157 height 37
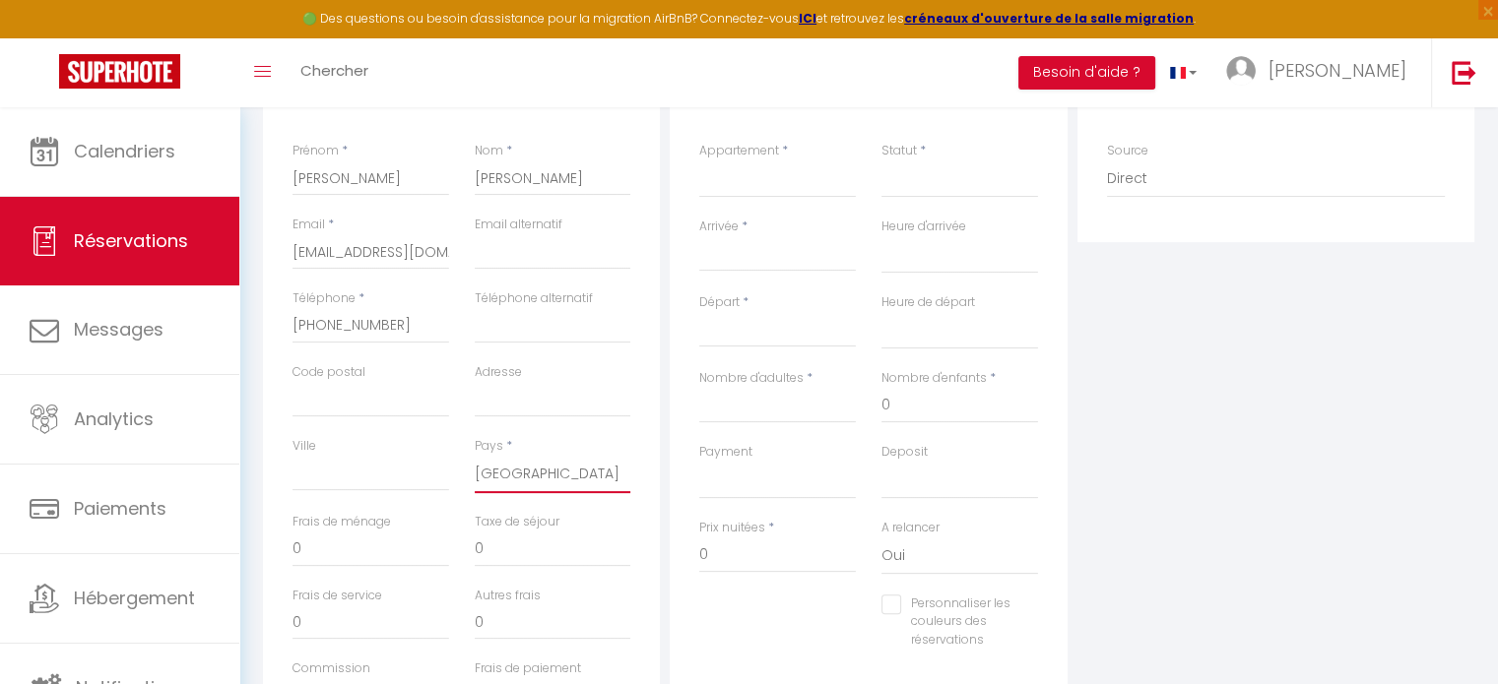
select select
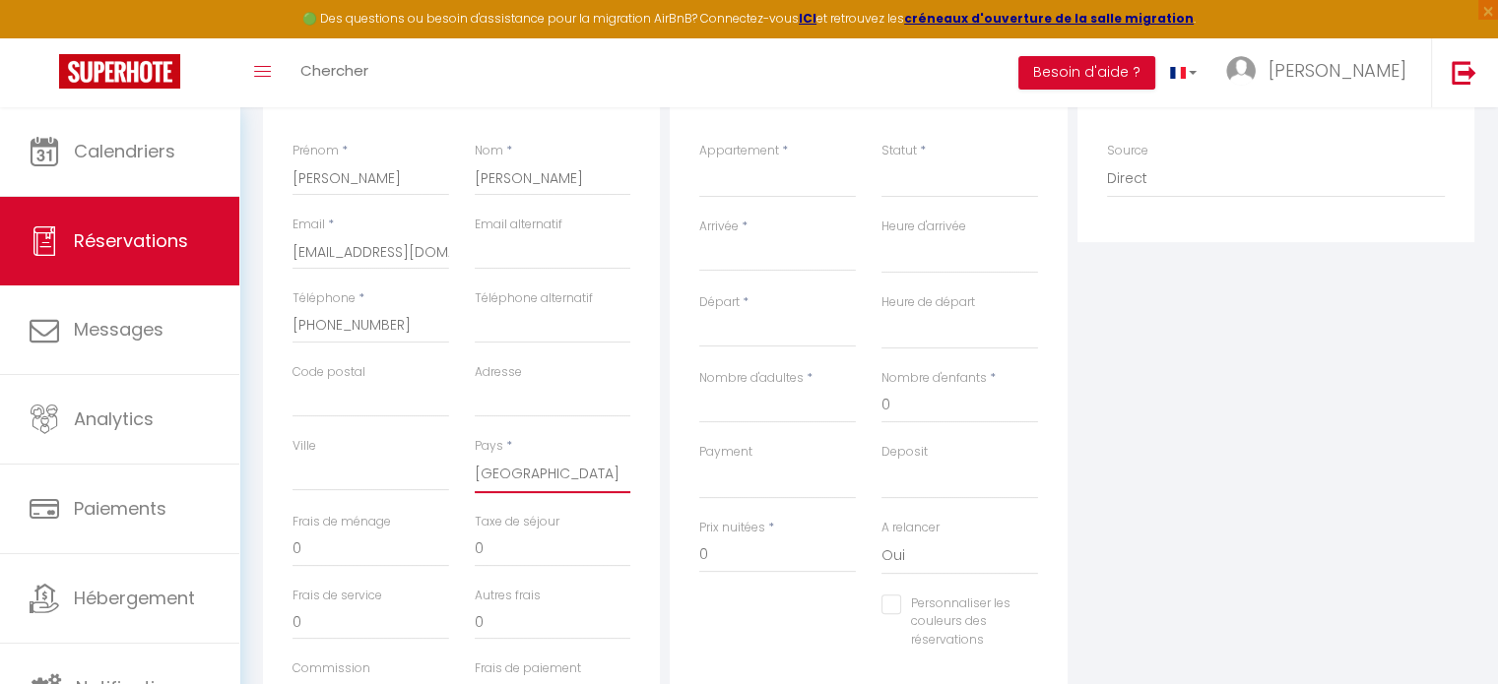
select select
checkbox input "false"
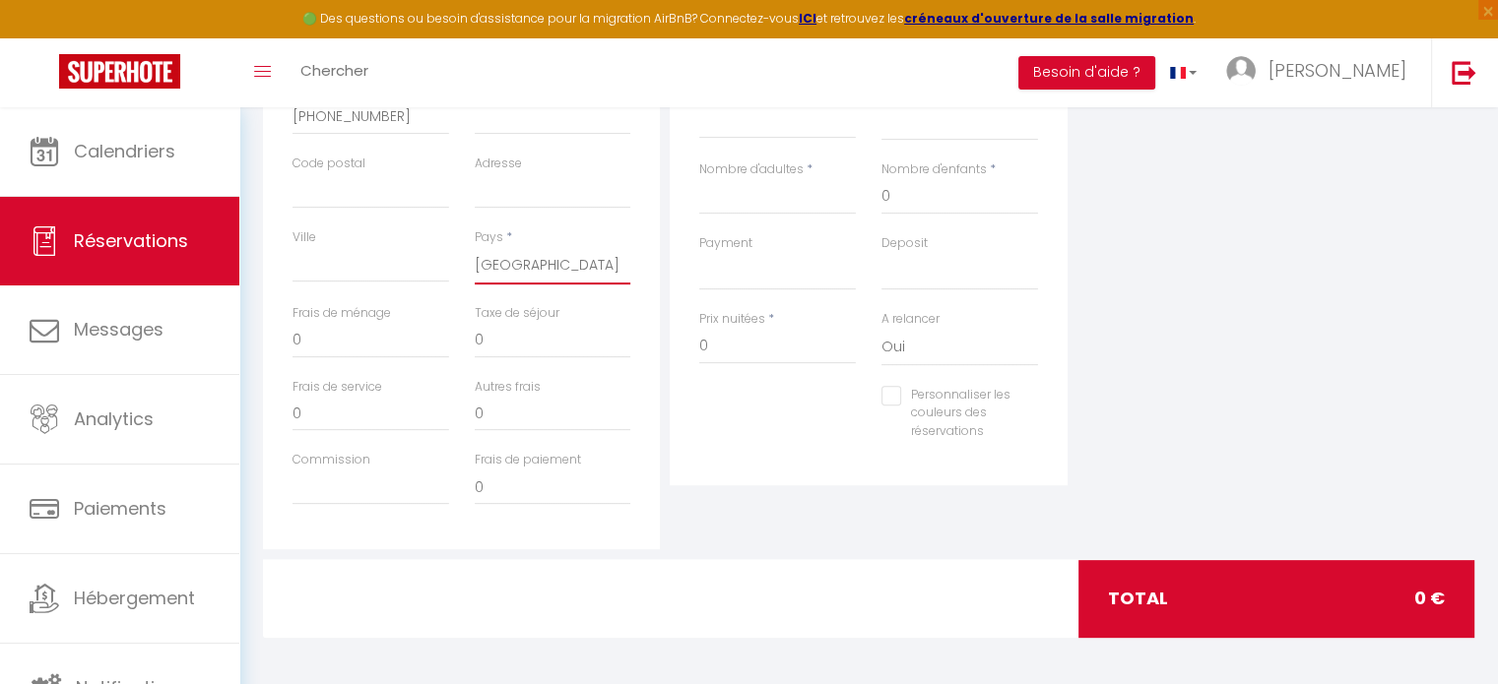
scroll to position [605, 0]
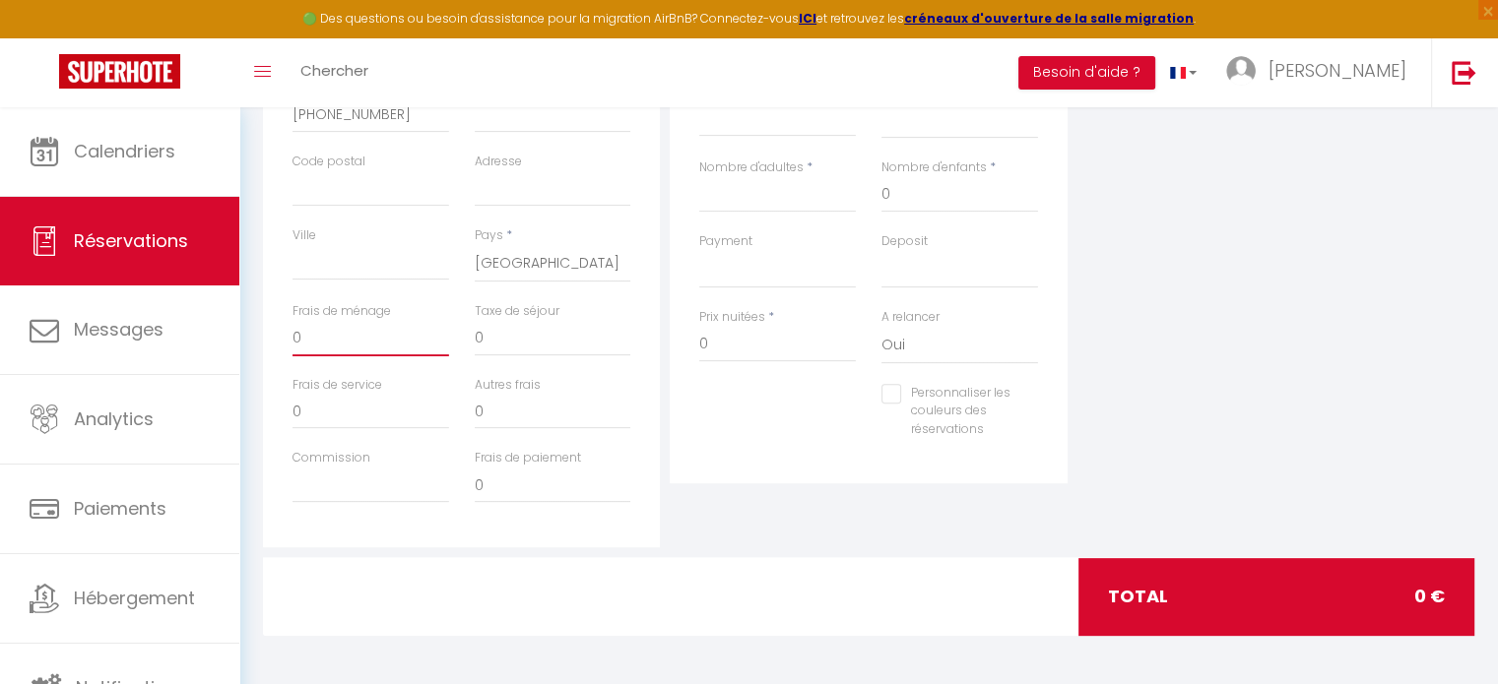
click at [358, 338] on input "0" at bounding box center [370, 338] width 157 height 35
type input "7"
select select
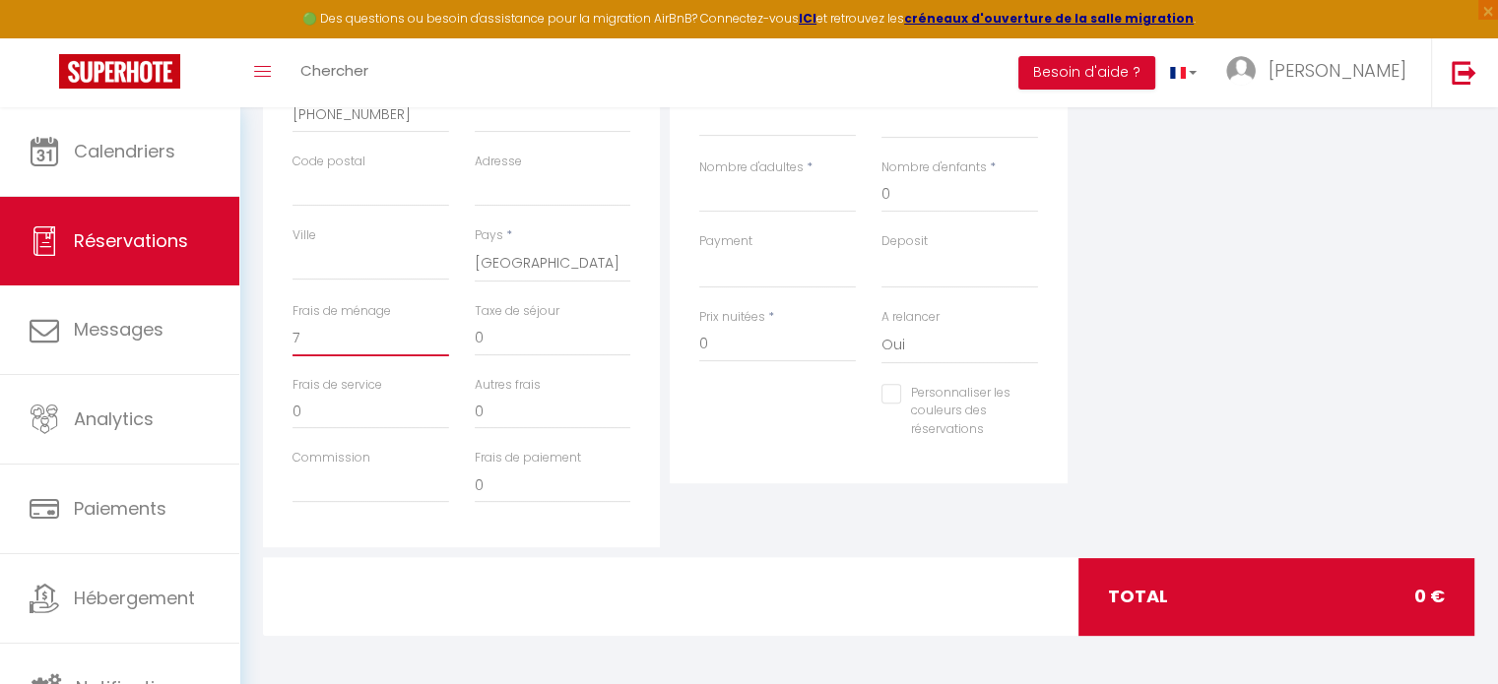
select select
checkbox input "false"
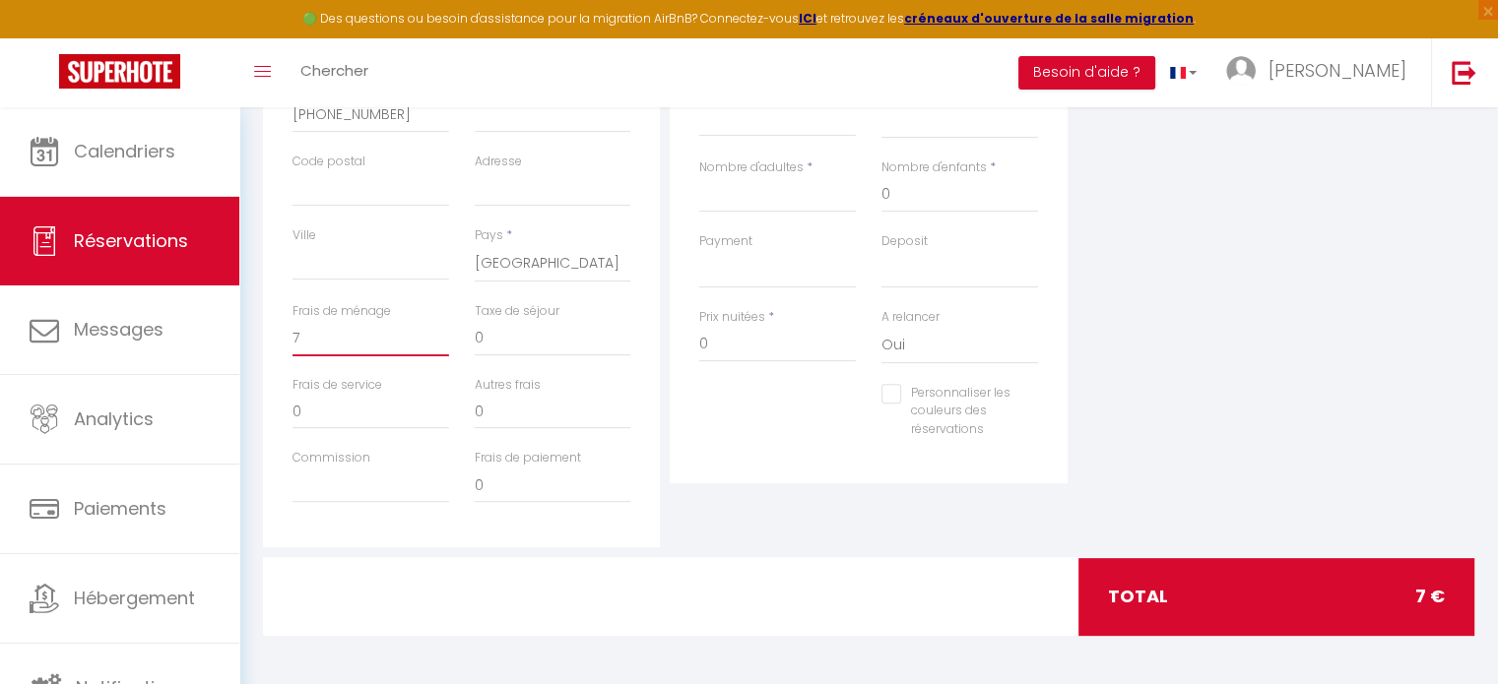
type input "71"
select select
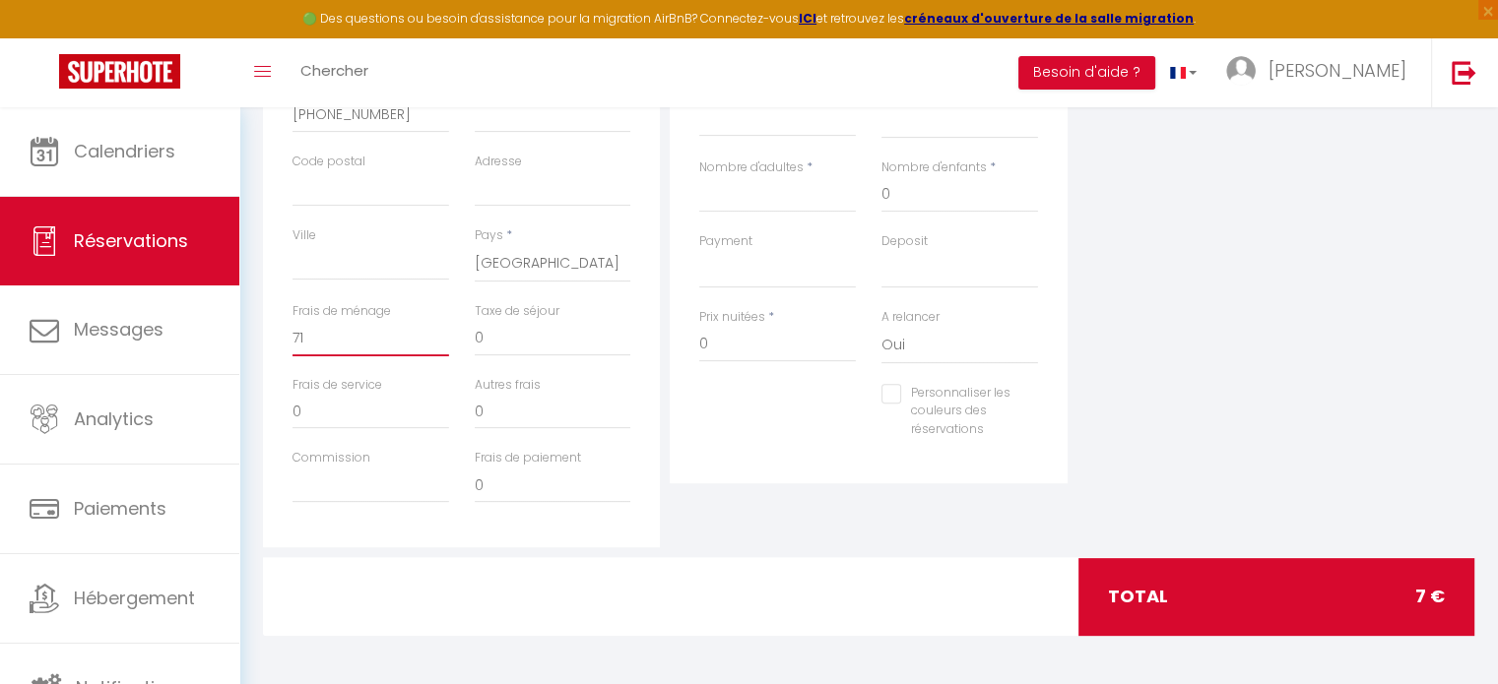
select select
checkbox input "false"
type input "710"
select select
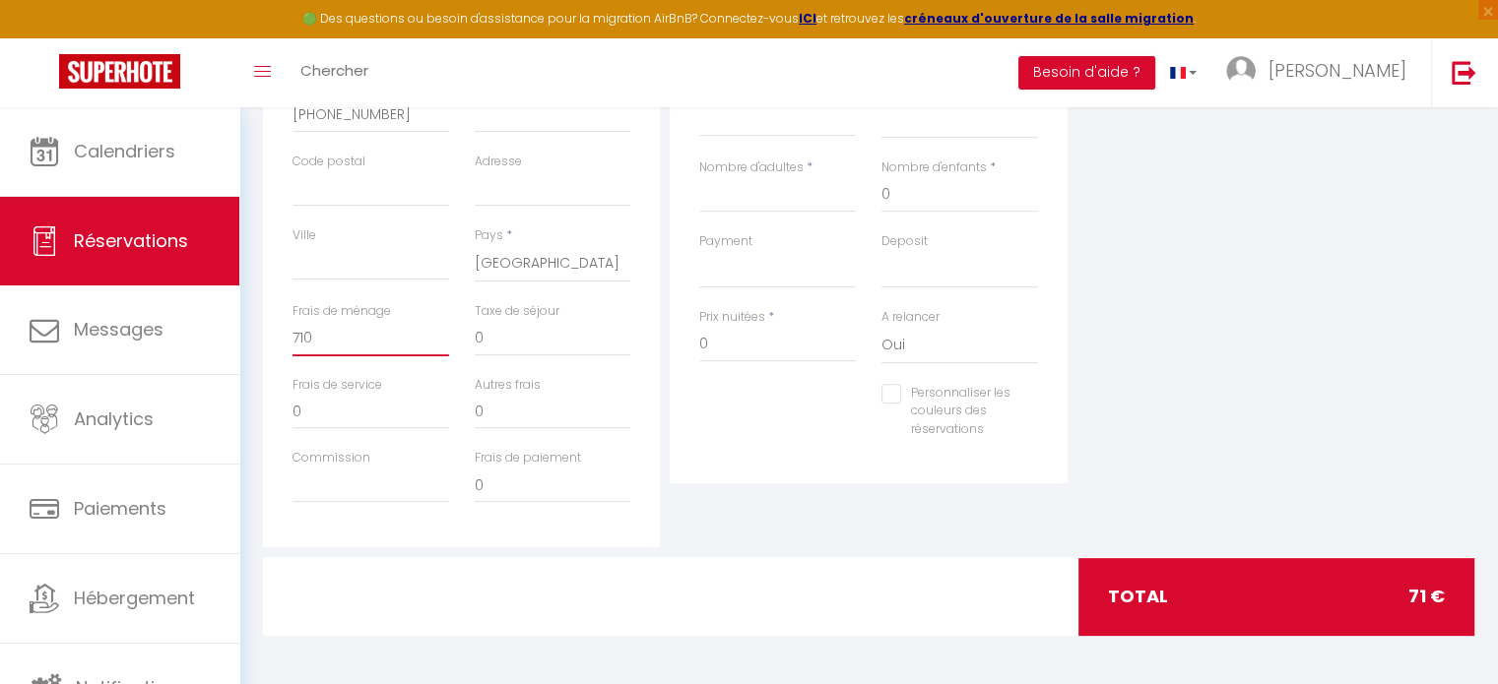
select select
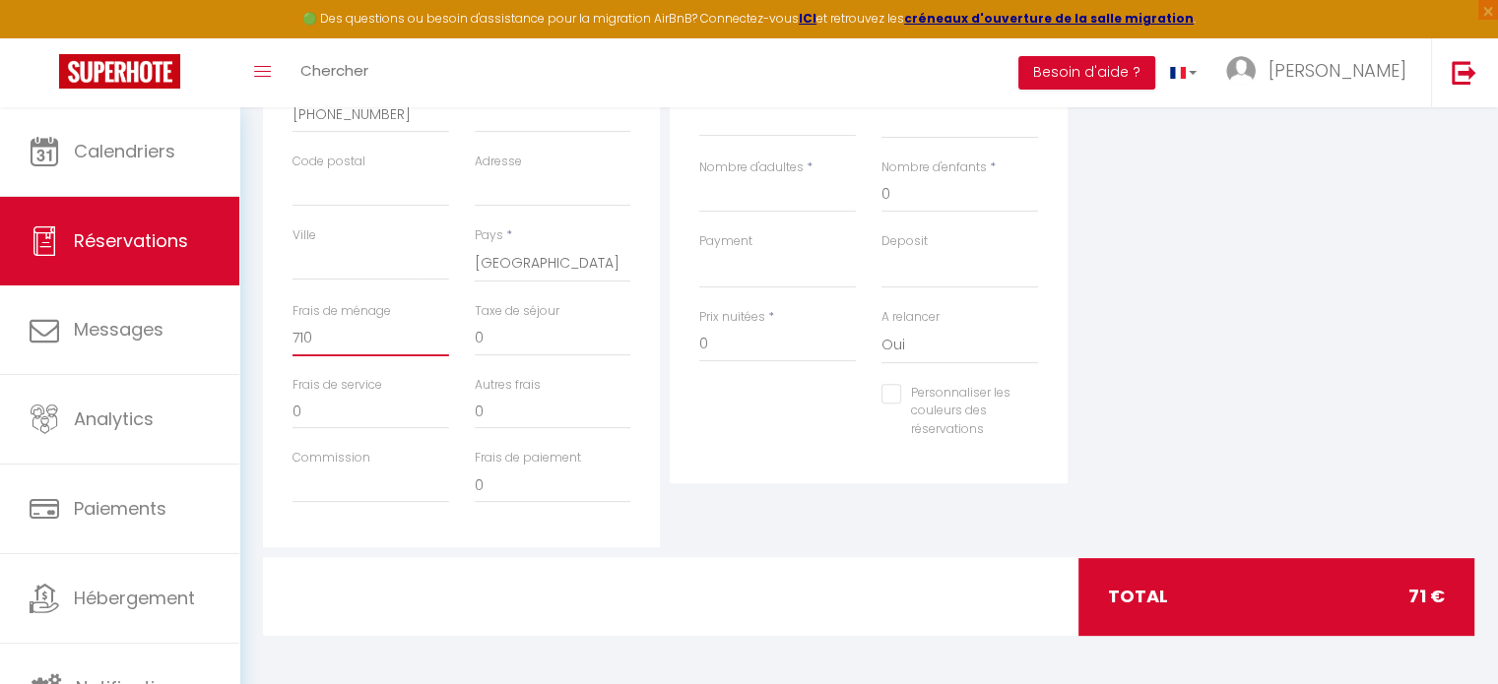
checkbox input "false"
type input "71"
select select
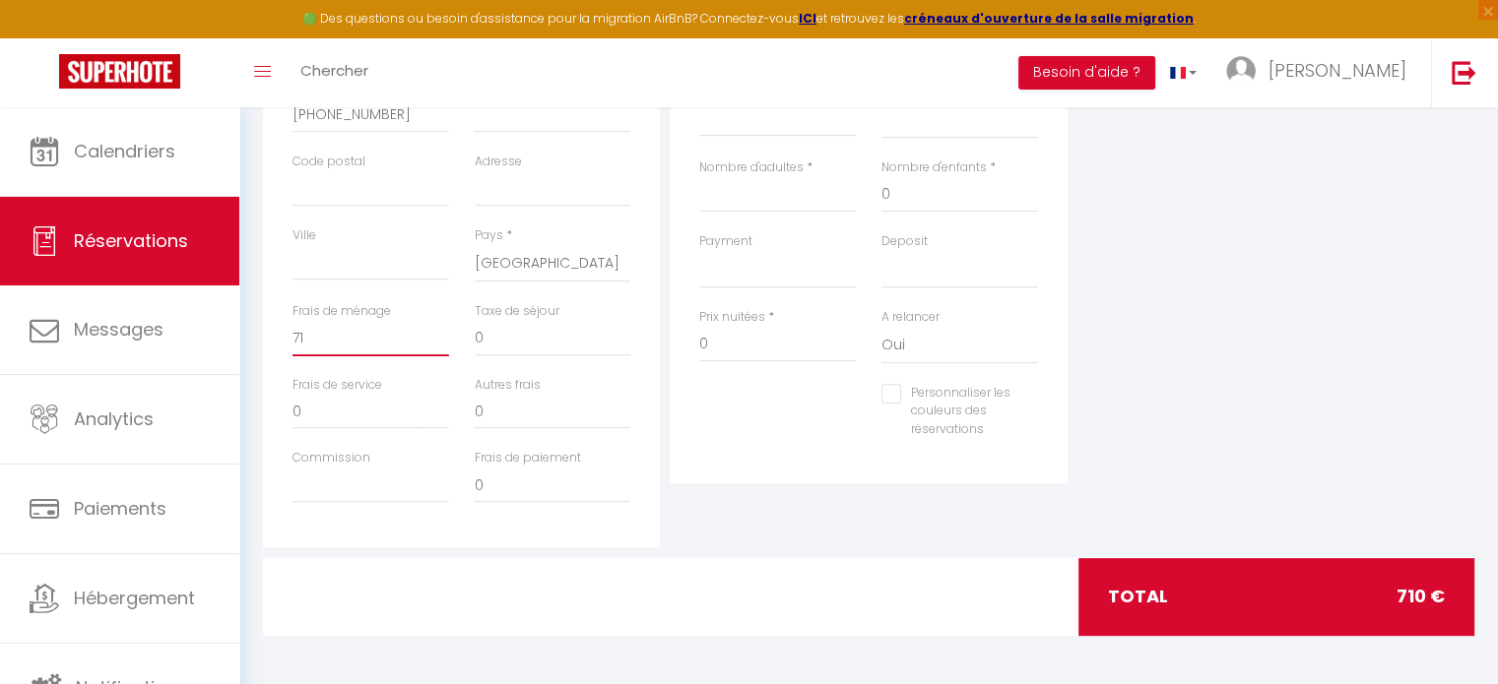
select select
checkbox input "false"
type input "7"
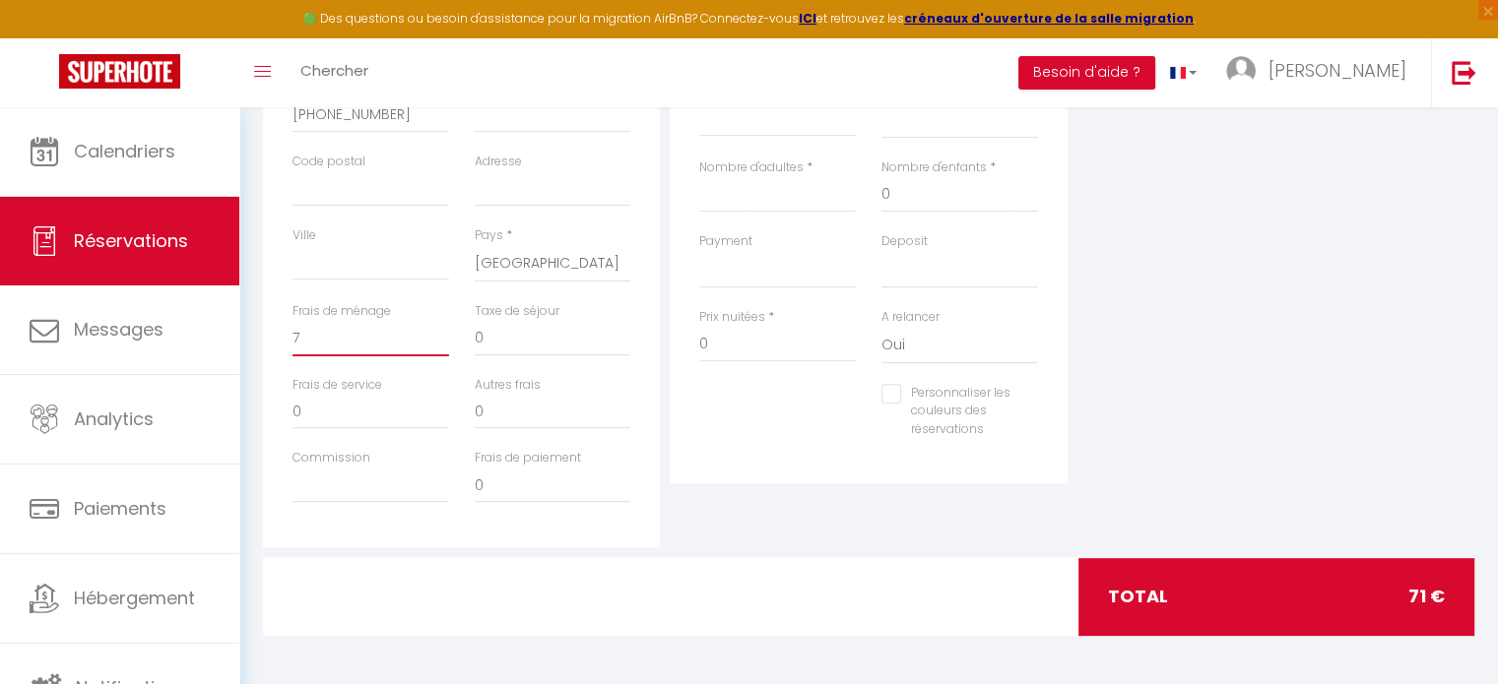
select select
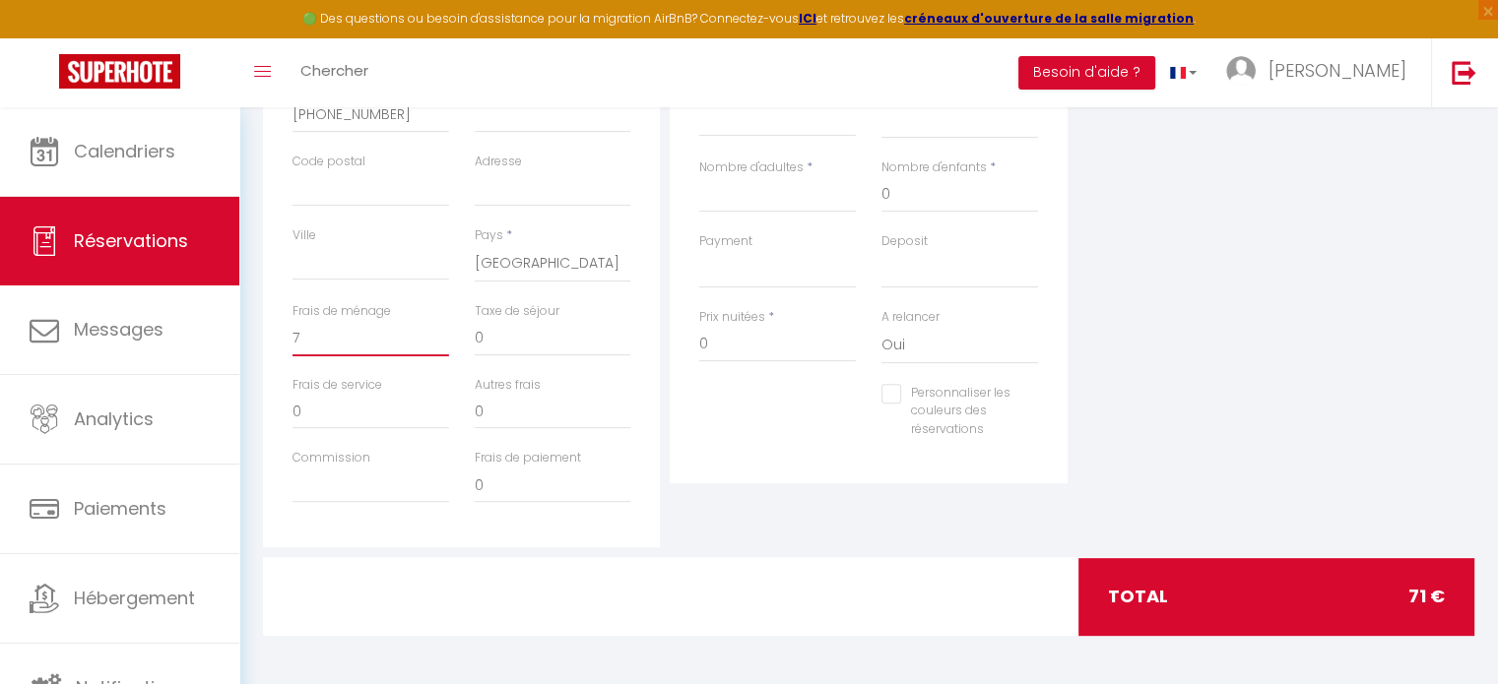
select select
checkbox input "false"
type input "70"
select select
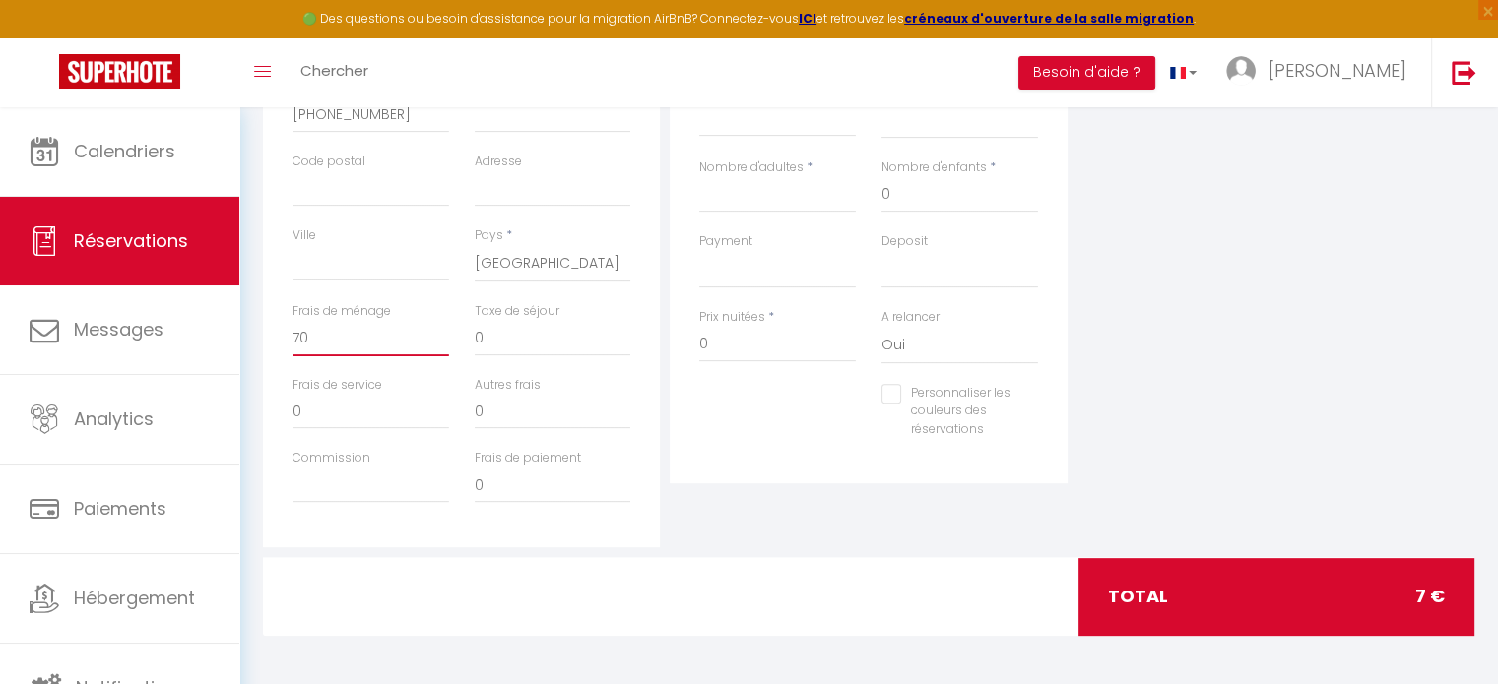
select select
click at [761, 349] on input "0" at bounding box center [777, 344] width 157 height 35
click at [760, 348] on input "0" at bounding box center [777, 344] width 157 height 35
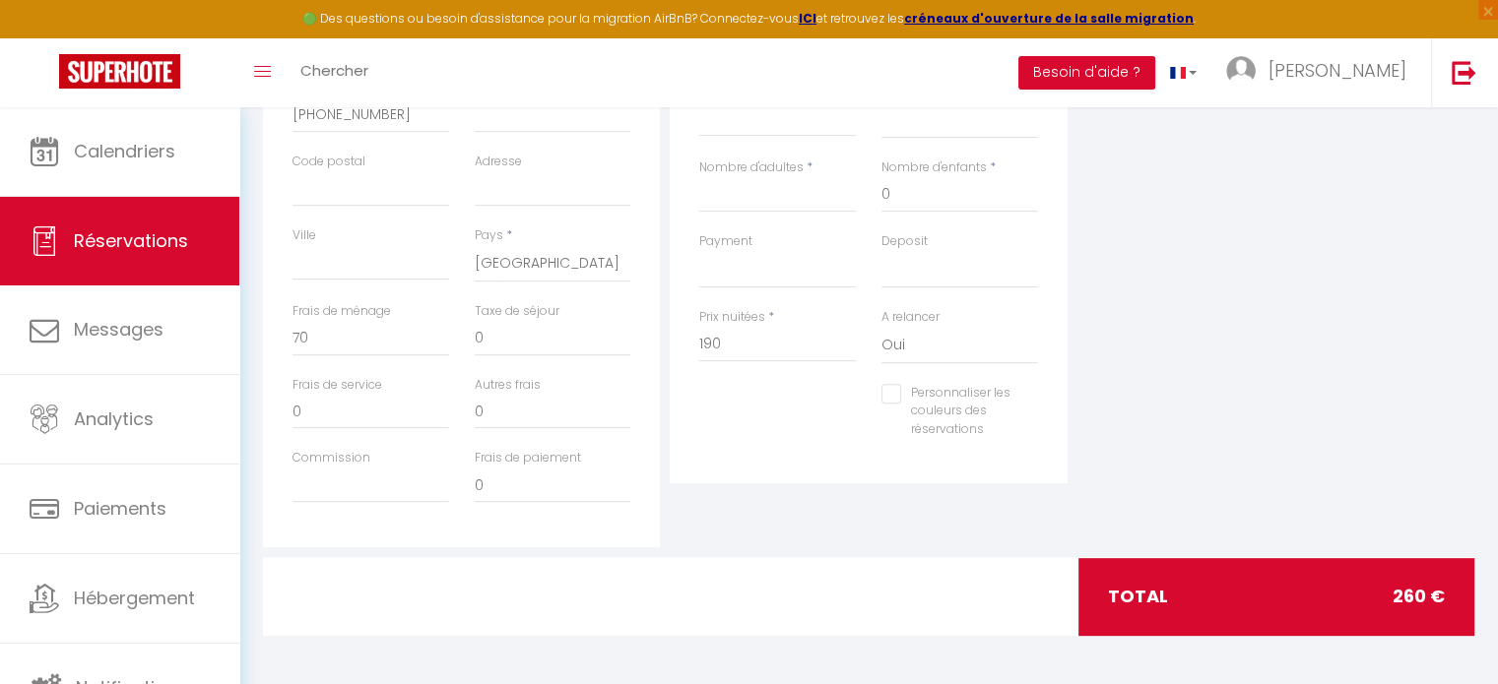
click at [794, 444] on div "Personnaliser les couleurs des réservations #D7092E" at bounding box center [868, 422] width 364 height 76
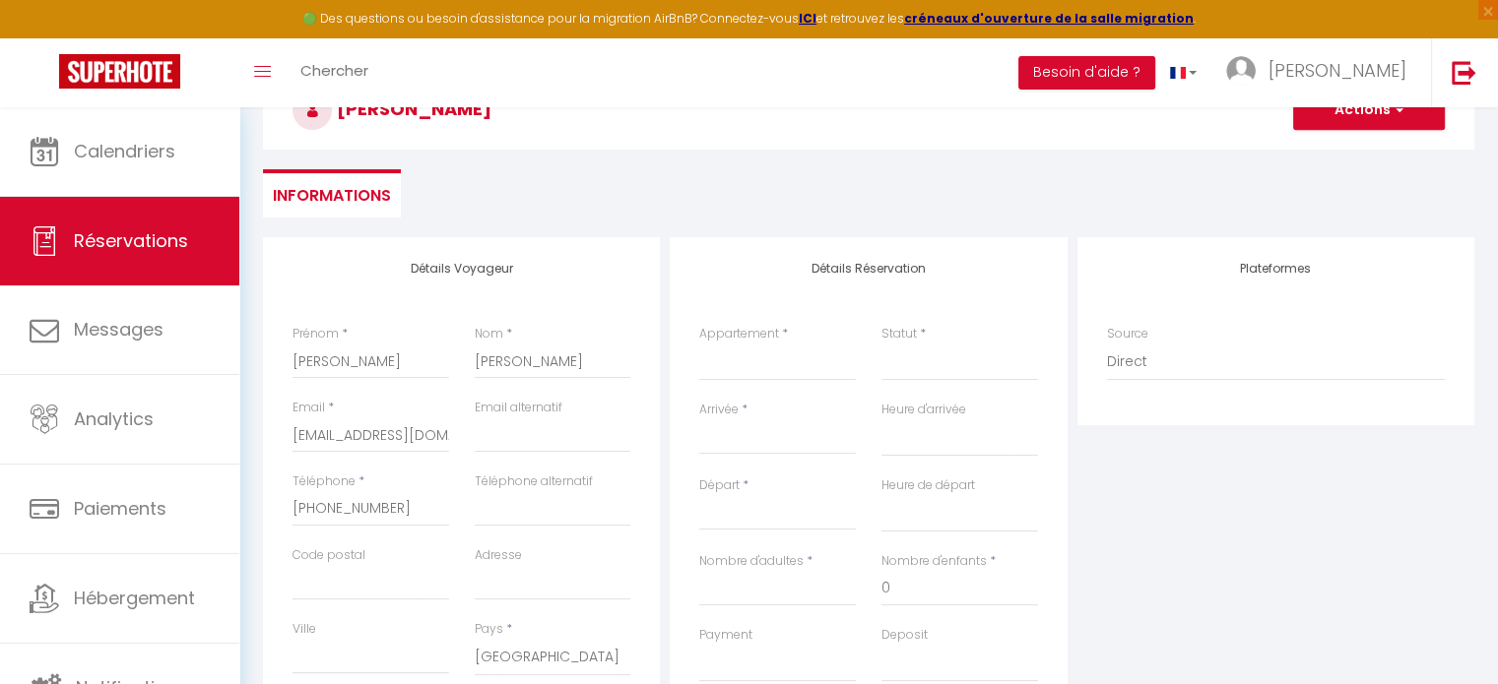
scroll to position [112, 0]
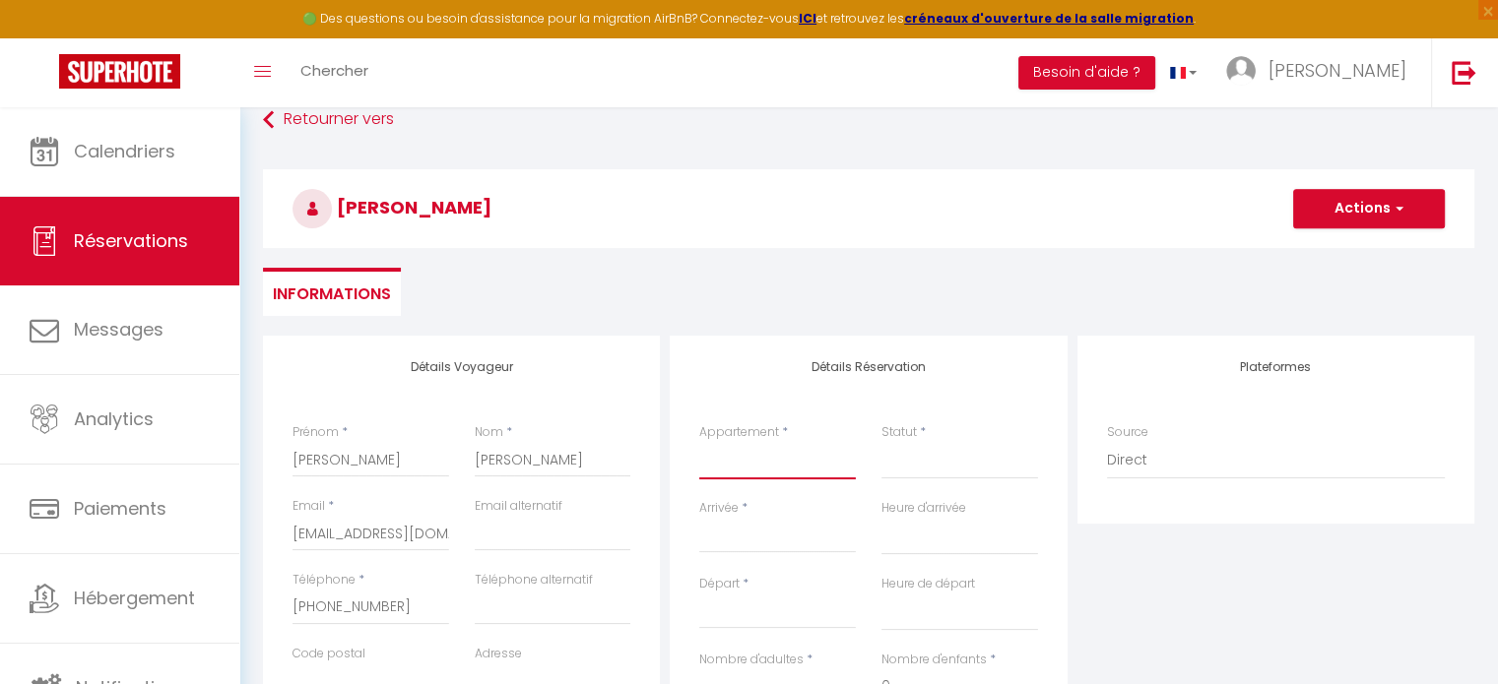
click at [788, 470] on select "[GEOGRAPHIC_DATA], Piscine chauffée proche [GEOGRAPHIC_DATA] [GEOGRAPHIC_DATA],…" at bounding box center [777, 460] width 157 height 37
click at [789, 464] on select "[GEOGRAPHIC_DATA], Piscine chauffée proche [GEOGRAPHIC_DATA] [GEOGRAPHIC_DATA],…" at bounding box center [777, 460] width 157 height 37
click at [699, 442] on select "[GEOGRAPHIC_DATA], Piscine chauffée proche [GEOGRAPHIC_DATA] [GEOGRAPHIC_DATA],…" at bounding box center [777, 460] width 157 height 37
click at [965, 454] on select "Confirmé Non Confirmé [PERSON_NAME] par le voyageur No Show Request" at bounding box center [959, 460] width 157 height 37
click at [969, 471] on select "Confirmé Non Confirmé [PERSON_NAME] par le voyageur No Show Request" at bounding box center [959, 460] width 157 height 37
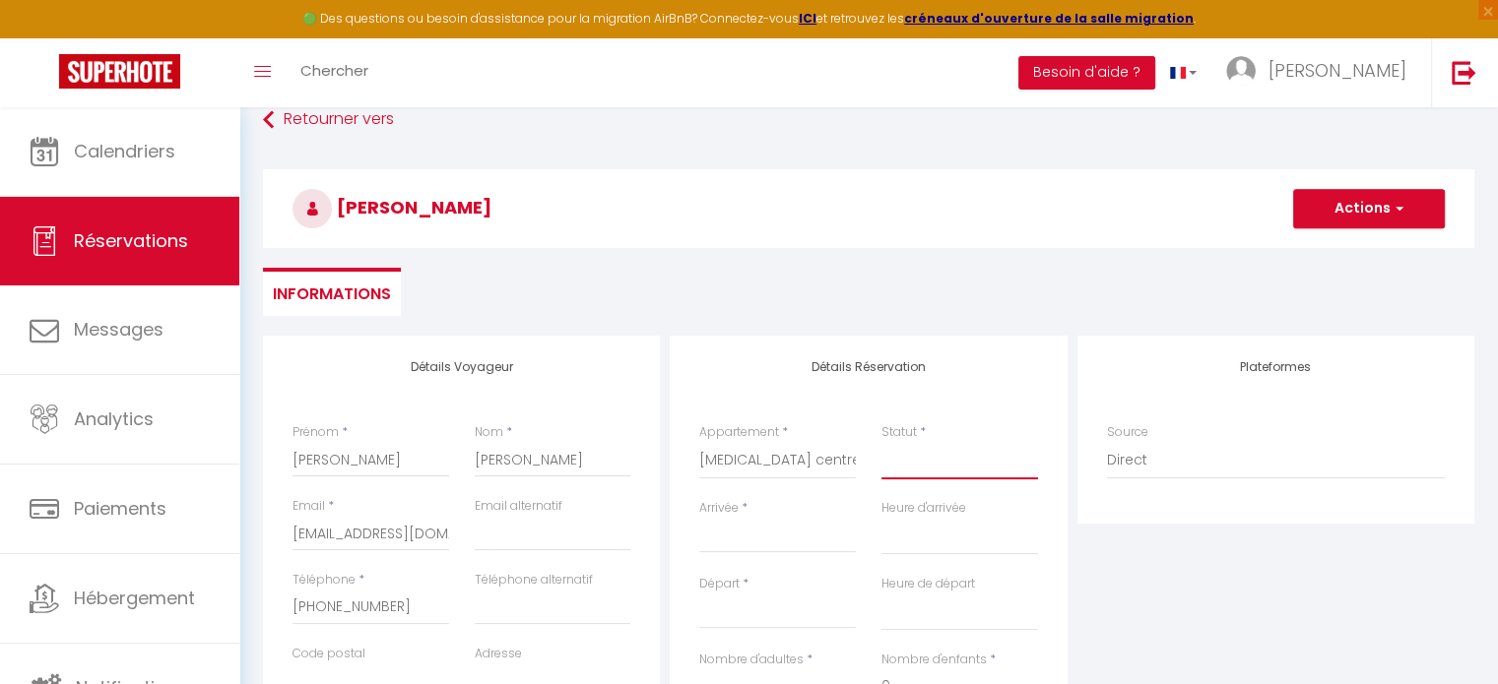
drag, startPoint x: 940, startPoint y: 464, endPoint x: 903, endPoint y: 474, distance: 37.7
click at [939, 464] on select "Confirmé Non Confirmé [PERSON_NAME] par le voyageur No Show Request" at bounding box center [959, 460] width 157 height 37
click at [881, 442] on select "Confirmé Non Confirmé [PERSON_NAME] par le voyageur No Show Request" at bounding box center [959, 460] width 157 height 37
click at [794, 541] on input "Arrivée" at bounding box center [777, 538] width 157 height 26
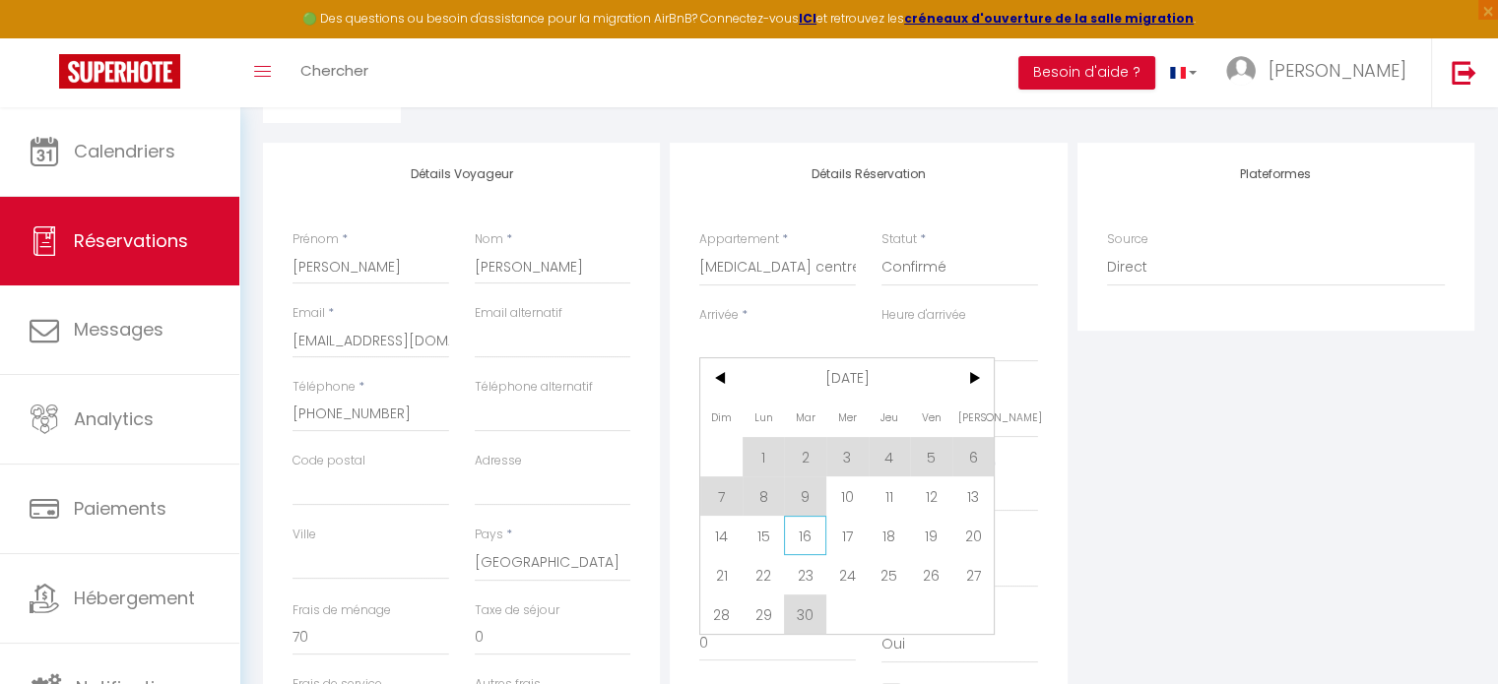
scroll to position [309, 0]
click at [928, 487] on span "12" at bounding box center [931, 492] width 42 height 39
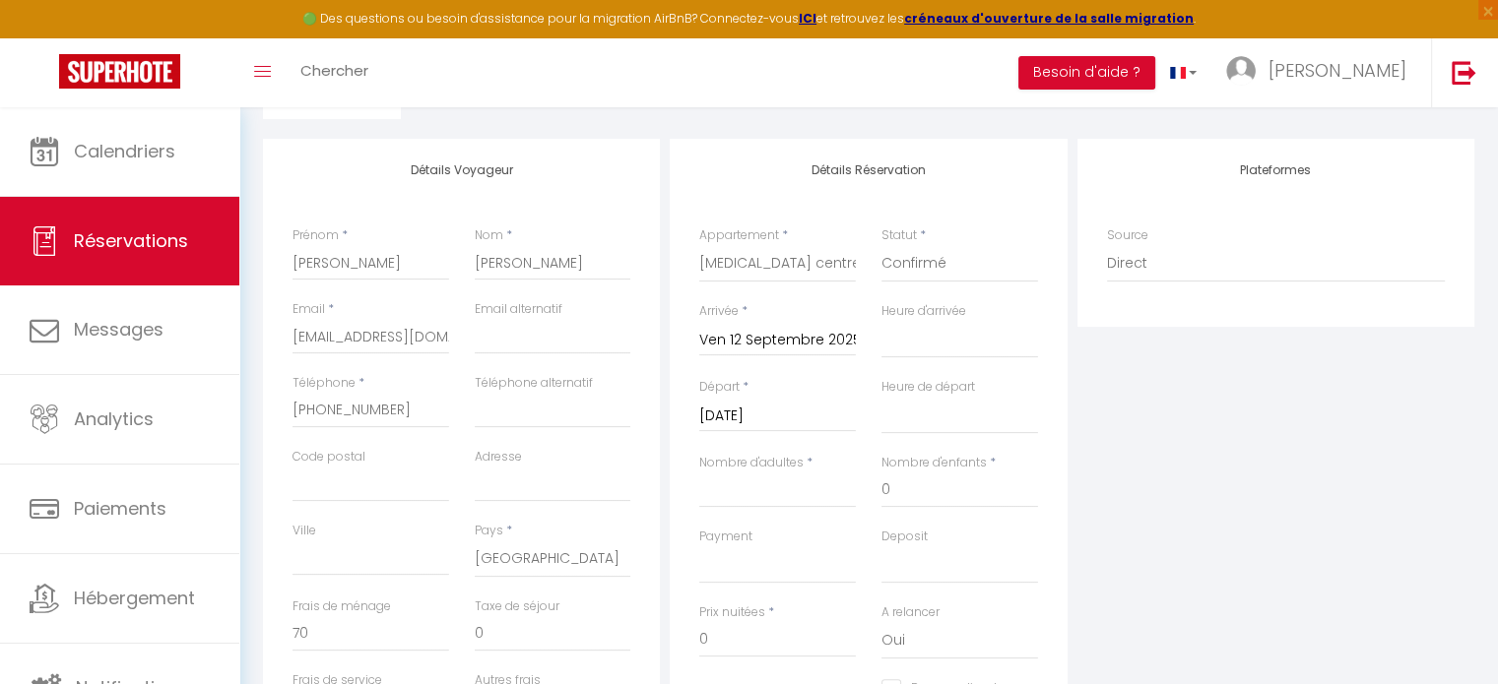
click at [774, 416] on input "[DATE]" at bounding box center [777, 417] width 157 height 26
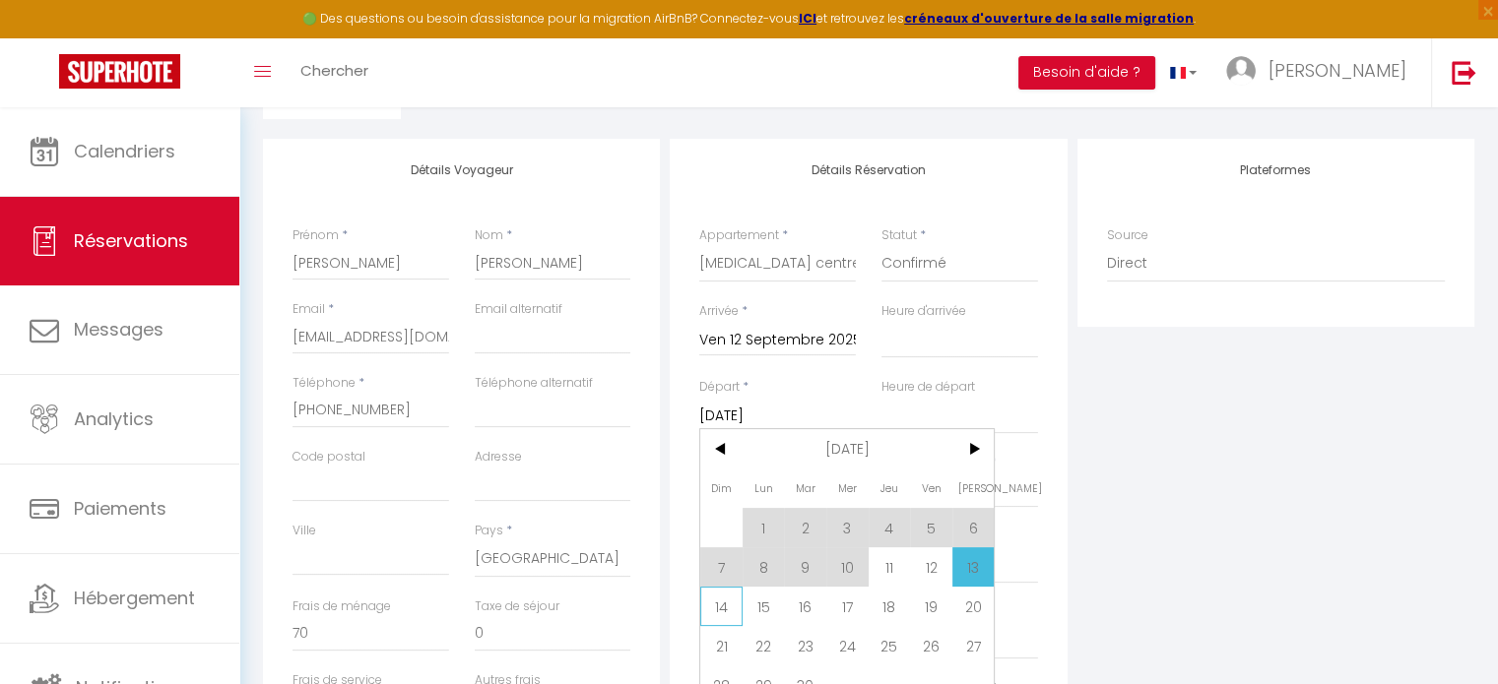
click at [733, 604] on span "14" at bounding box center [721, 606] width 42 height 39
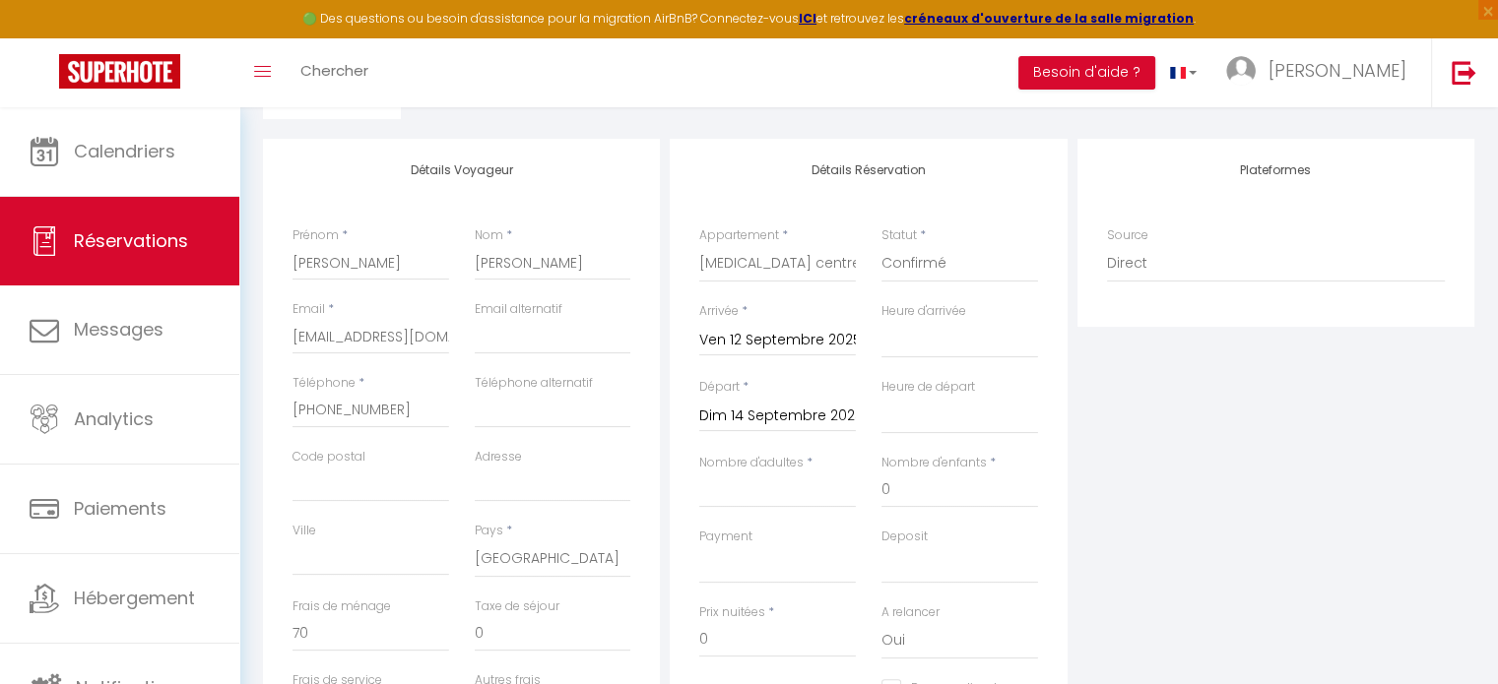
click at [1135, 456] on div "Plateformes Source Direct [DOMAIN_NAME] [DOMAIN_NAME] Chalet montagne Expedia G…" at bounding box center [1275, 491] width 407 height 704
click at [811, 494] on input "Nombre d'adultes" at bounding box center [777, 490] width 157 height 35
click at [1194, 460] on div "Plateformes Source Direct [DOMAIN_NAME] [DOMAIN_NAME] Chalet montagne Expedia G…" at bounding box center [1275, 491] width 407 height 704
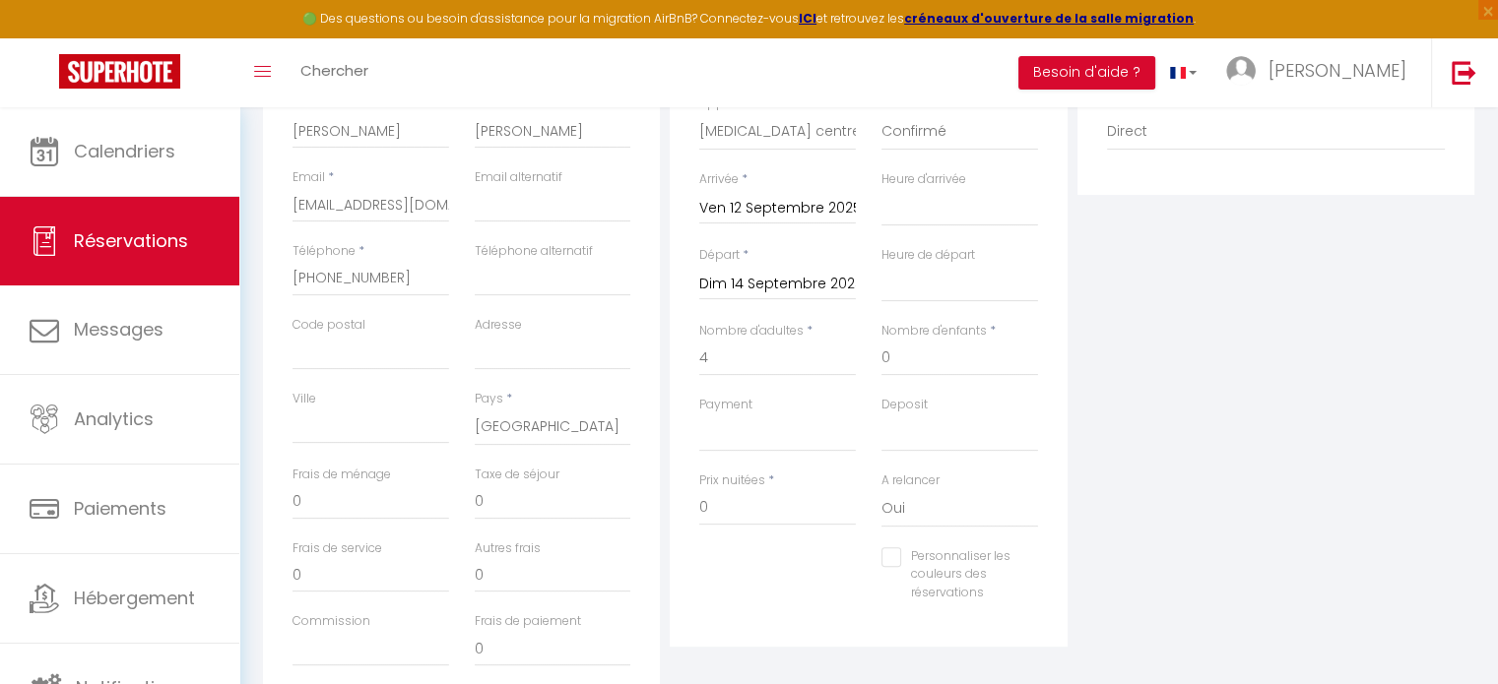
scroll to position [506, 0]
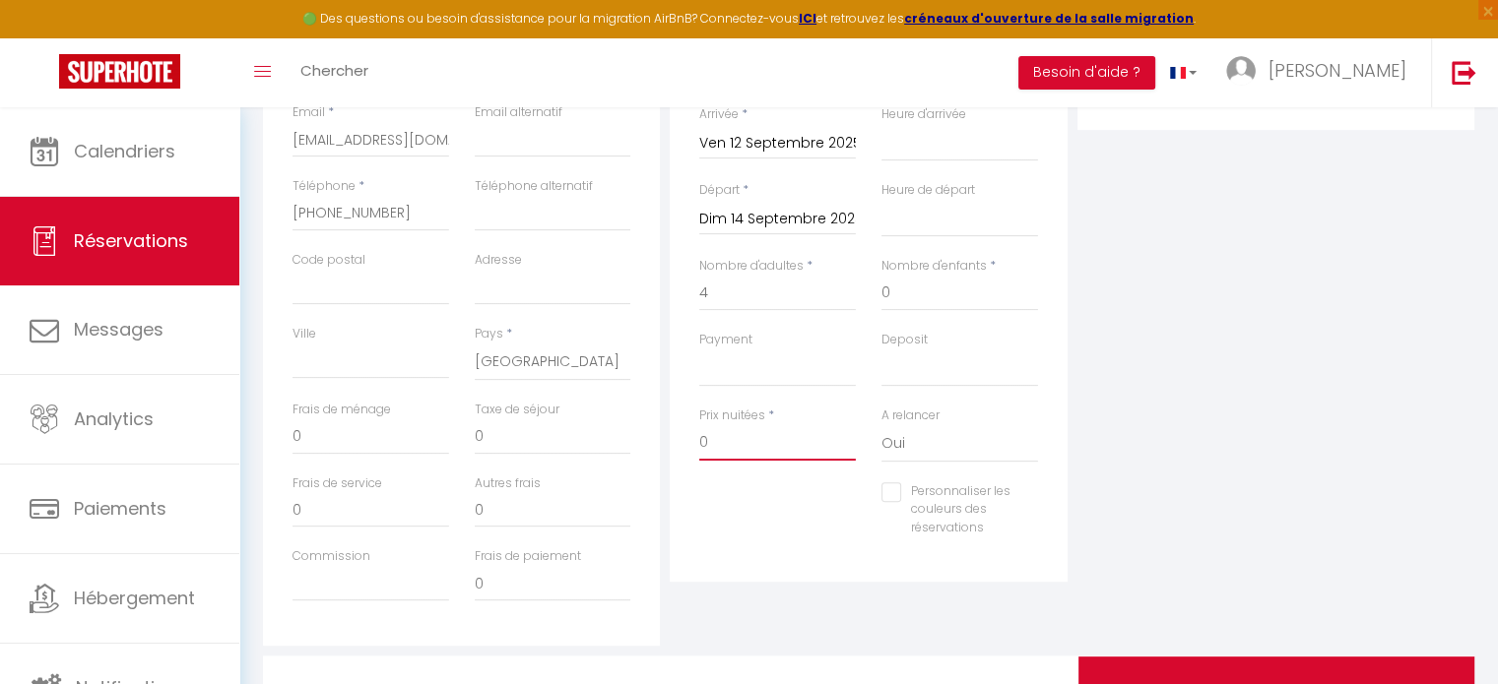
click at [753, 431] on input "0" at bounding box center [777, 442] width 157 height 35
click at [749, 435] on input "0" at bounding box center [777, 442] width 157 height 35
click at [351, 441] on input "0" at bounding box center [370, 437] width 157 height 35
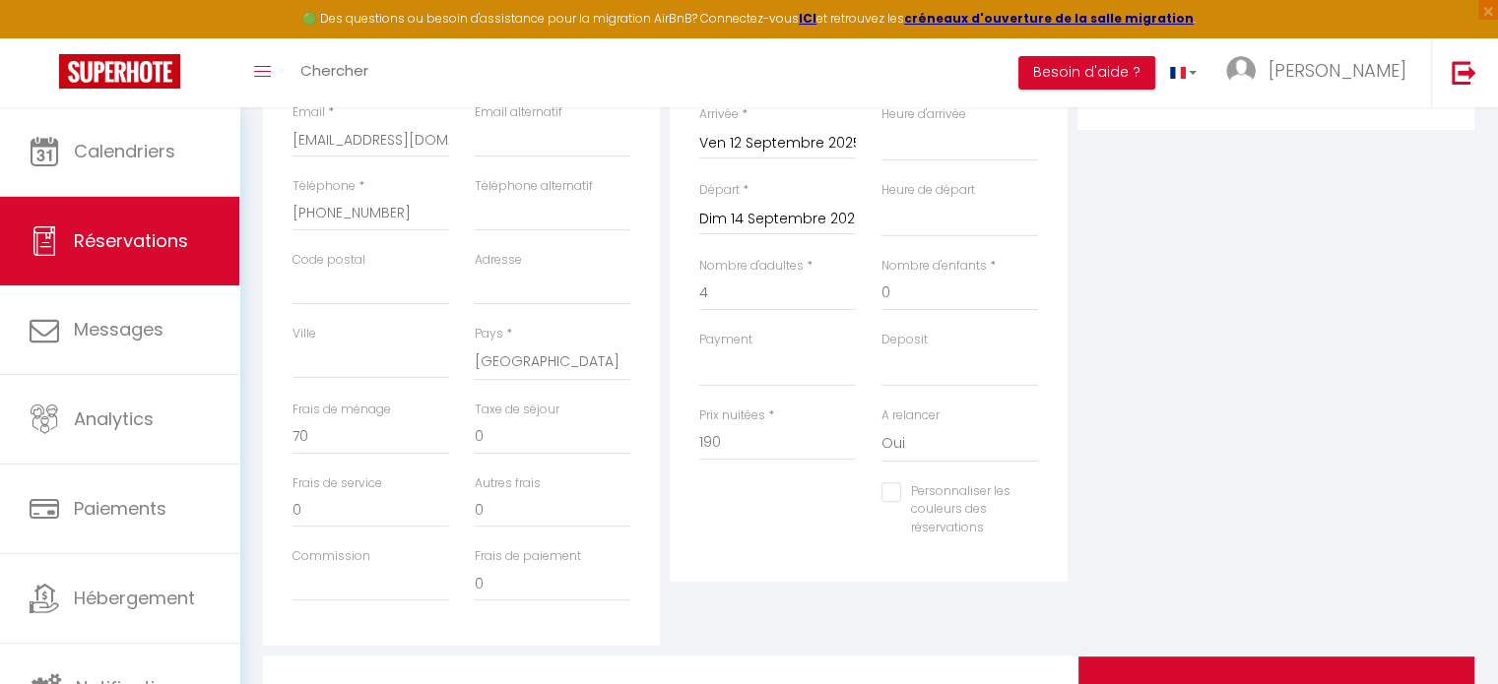
click at [1250, 471] on div "Plateformes Source Direct [DOMAIN_NAME] [DOMAIN_NAME] Chalet montagne Expedia G…" at bounding box center [1275, 294] width 407 height 704
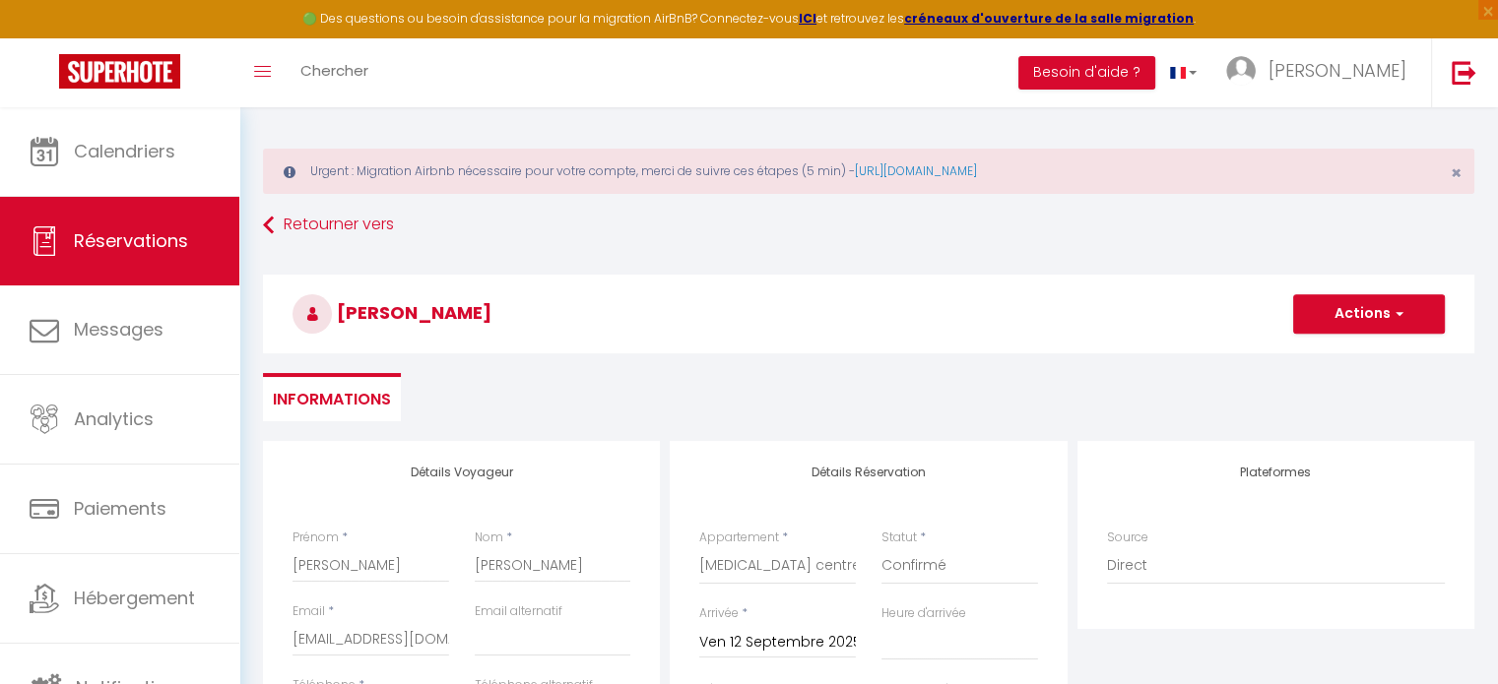
scroll to position [0, 0]
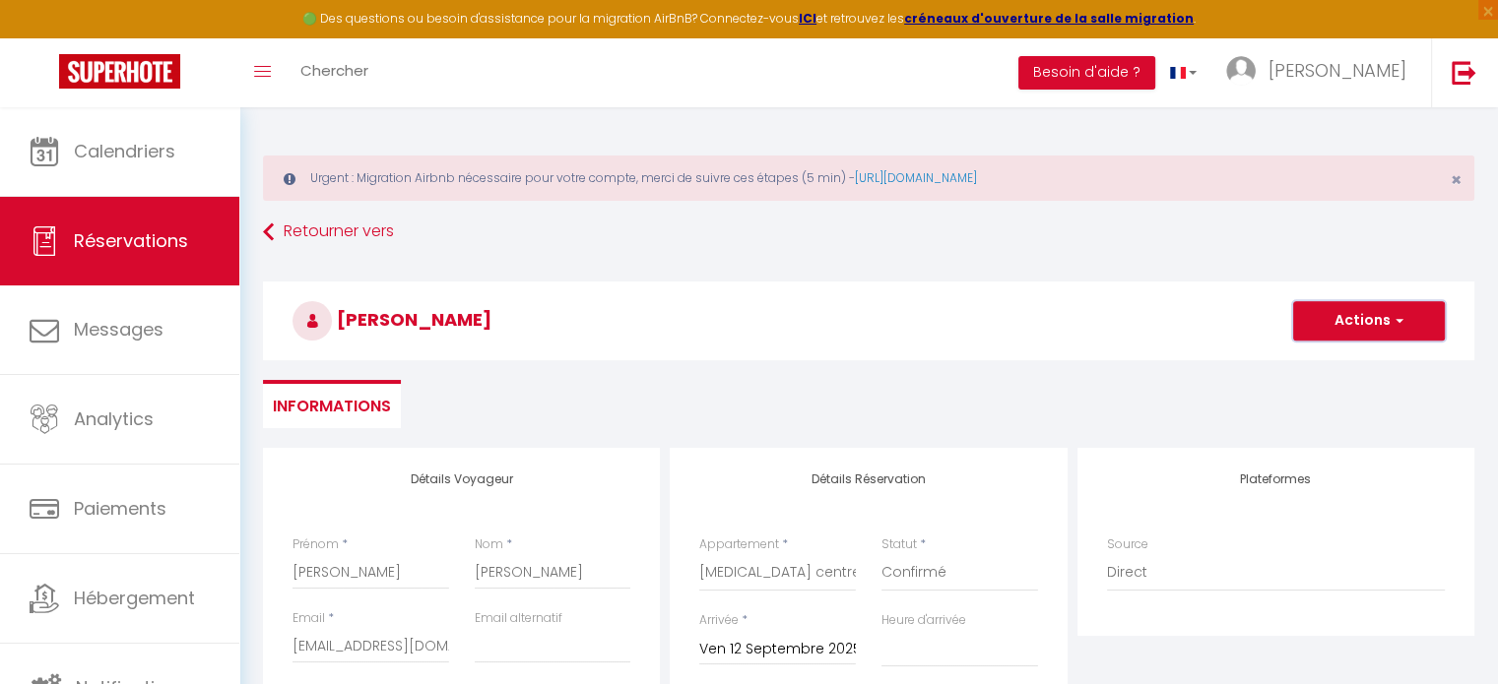
click at [1351, 315] on button "Actions" at bounding box center [1369, 320] width 152 height 39
click at [1342, 365] on link "Enregistrer" at bounding box center [1349, 365] width 156 height 26
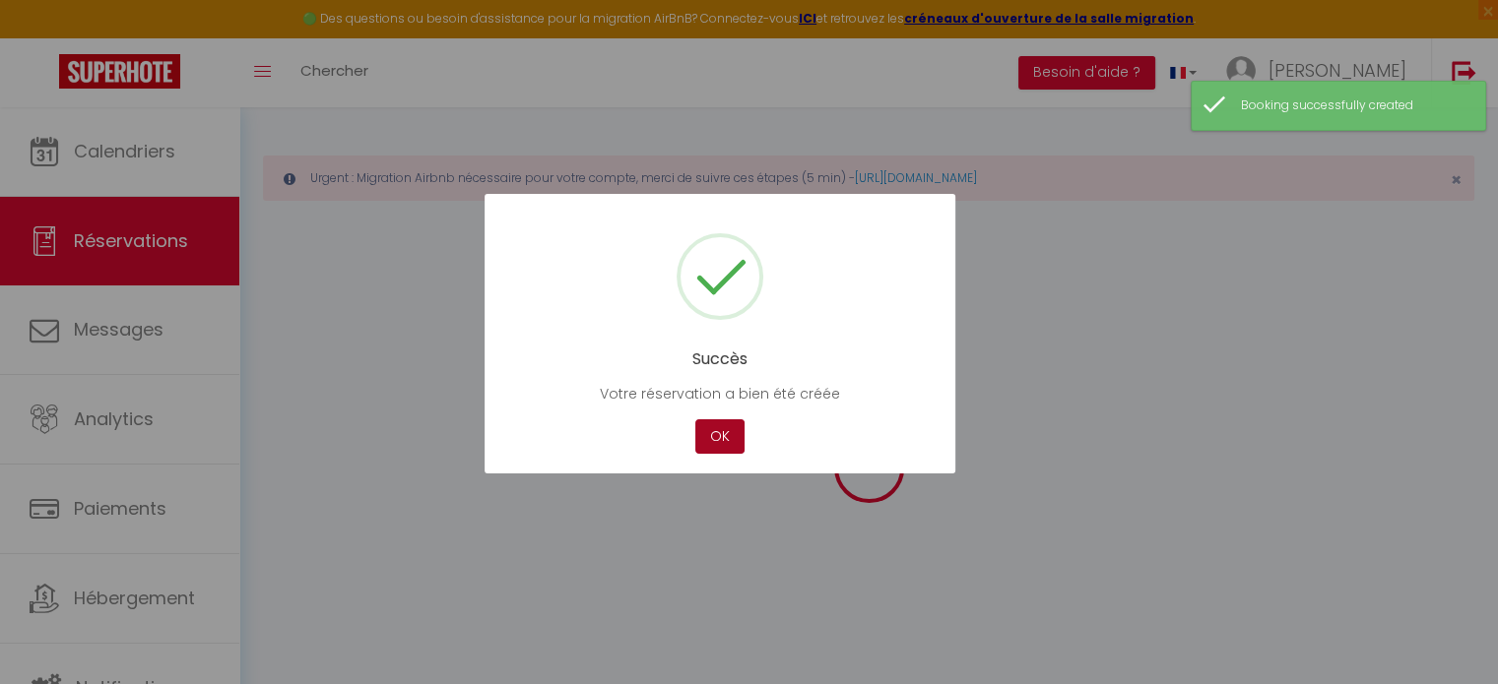
click at [715, 432] on button "OK" at bounding box center [719, 437] width 49 height 34
